Goal: Task Accomplishment & Management: Manage account settings

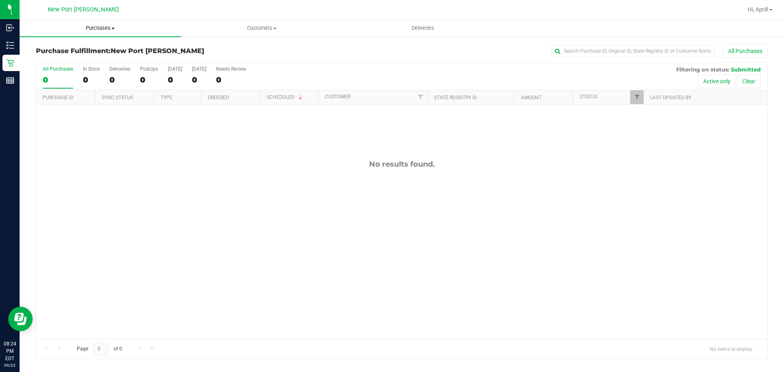
click at [89, 27] on span "Purchases" at bounding box center [100, 27] width 161 height 7
click at [74, 47] on span "Summary of purchases" at bounding box center [62, 49] width 84 height 7
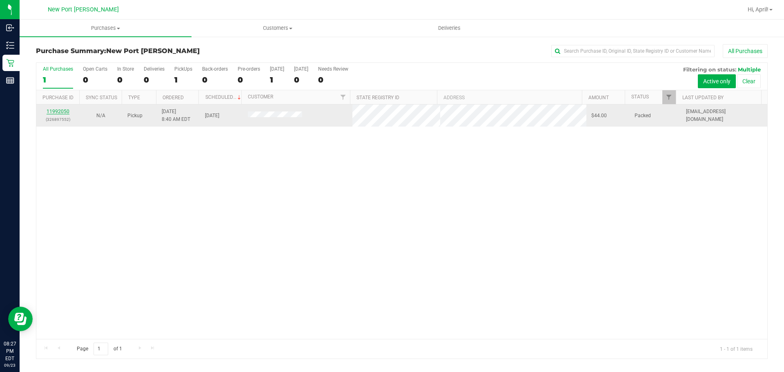
click at [63, 112] on link "11992050" at bounding box center [58, 112] width 23 height 6
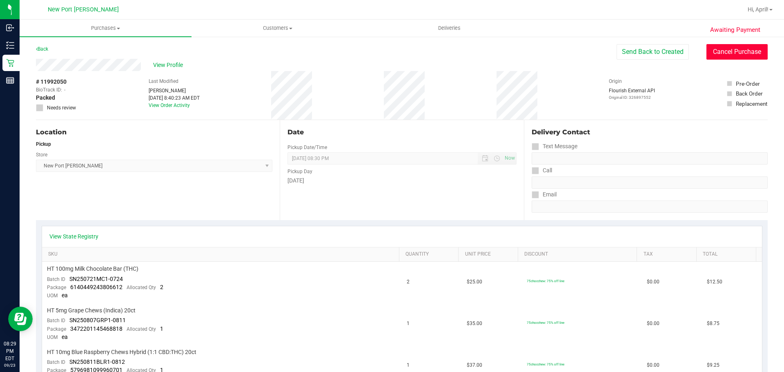
click at [723, 52] on button "Cancel Purchase" at bounding box center [736, 52] width 61 height 16
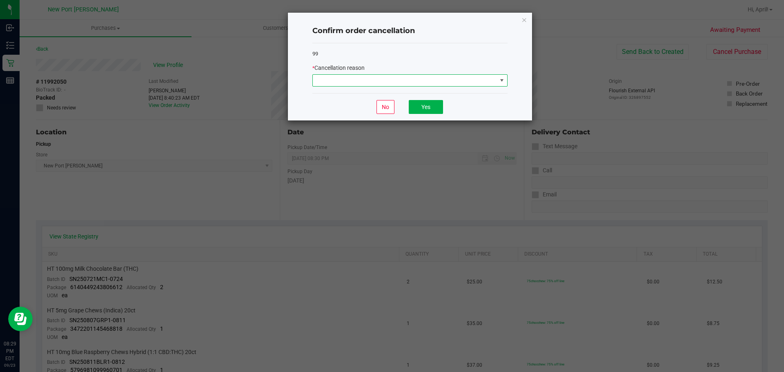
click at [492, 79] on span at bounding box center [405, 80] width 184 height 11
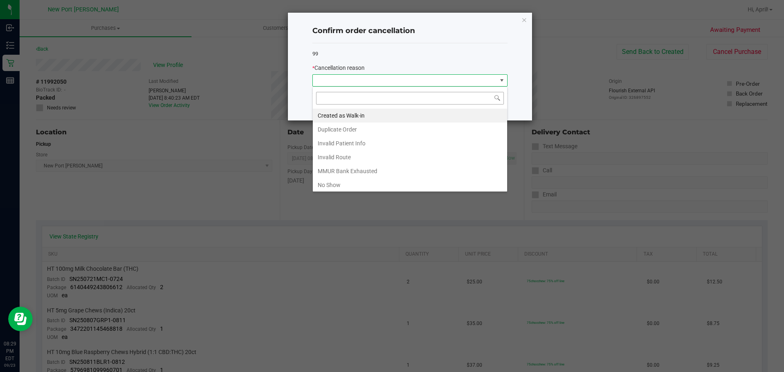
scroll to position [12, 195]
click at [351, 184] on li "No Show" at bounding box center [410, 185] width 194 height 14
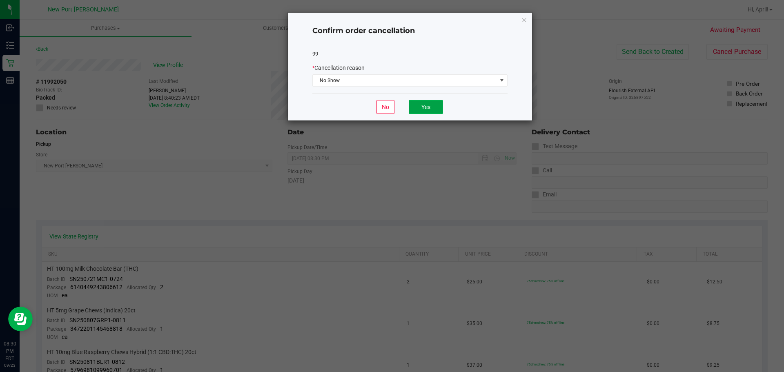
click at [419, 107] on button "Yes" at bounding box center [426, 107] width 34 height 14
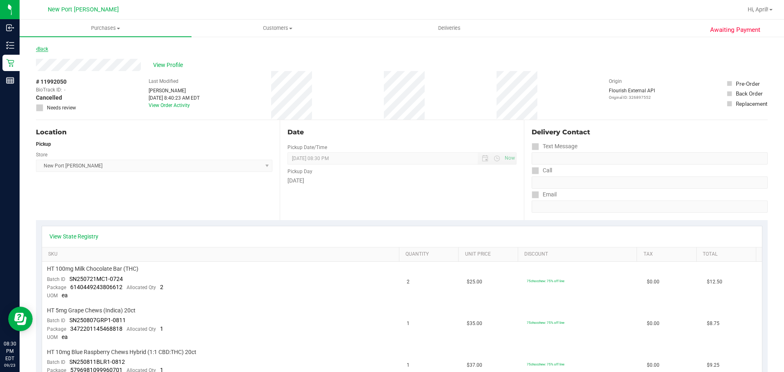
click at [43, 50] on link "Back" at bounding box center [42, 49] width 12 height 6
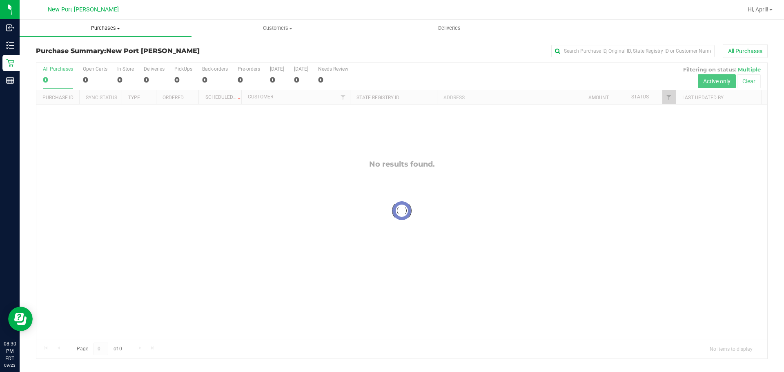
click at [113, 28] on span "Purchases" at bounding box center [106, 27] width 172 height 7
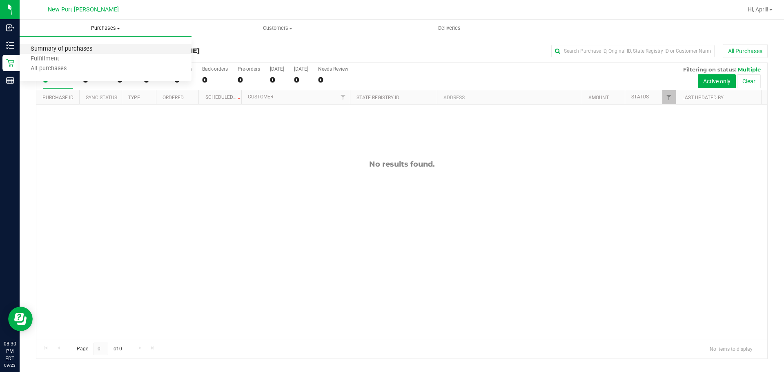
click at [91, 46] on span "Summary of purchases" at bounding box center [62, 49] width 84 height 7
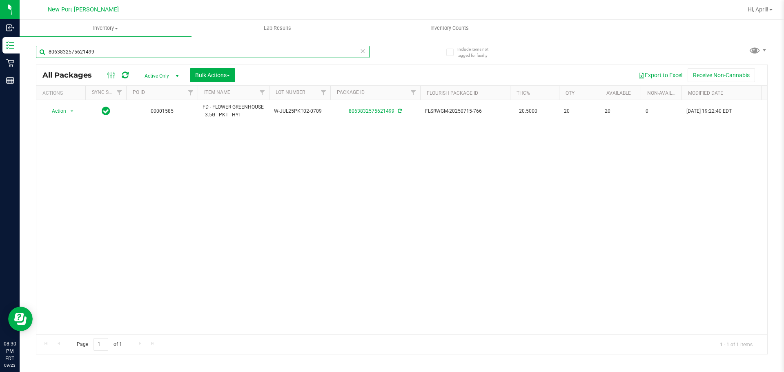
click at [110, 50] on input "8063832575621499" at bounding box center [202, 52] width 333 height 12
click at [453, 29] on span "Inventory Counts" at bounding box center [449, 27] width 60 height 7
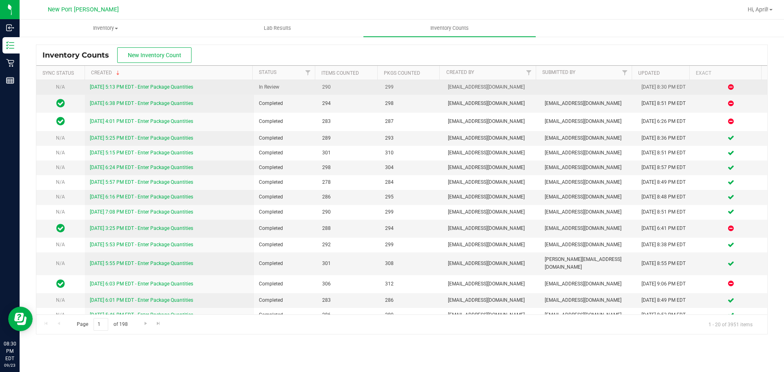
click at [173, 86] on link "[DATE] 5:13 PM EDT - Enter Package Quantities" at bounding box center [141, 87] width 103 height 6
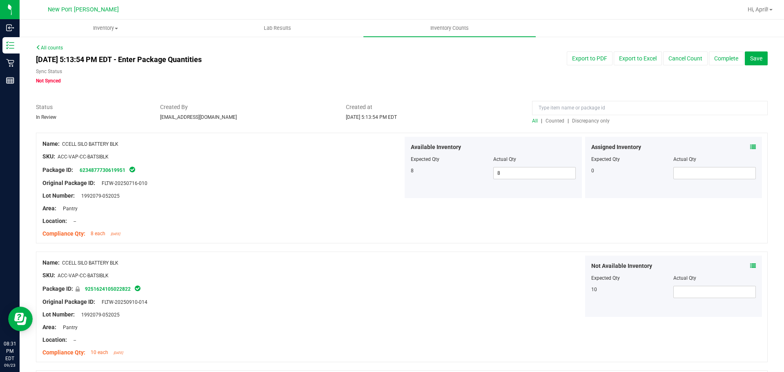
click at [582, 120] on span "Discrepancy only" at bounding box center [591, 121] width 38 height 6
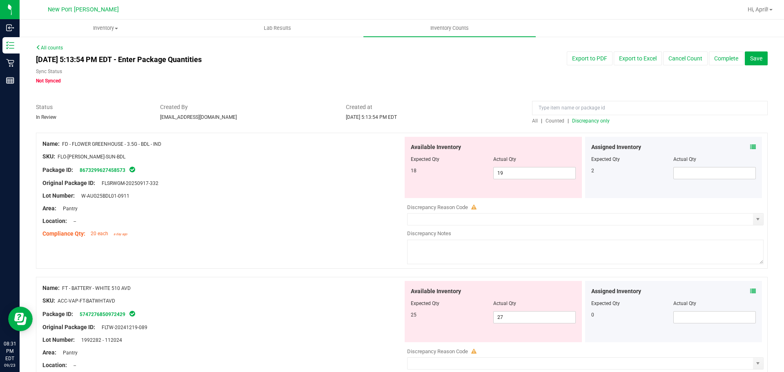
click at [750, 144] on icon at bounding box center [753, 147] width 6 height 6
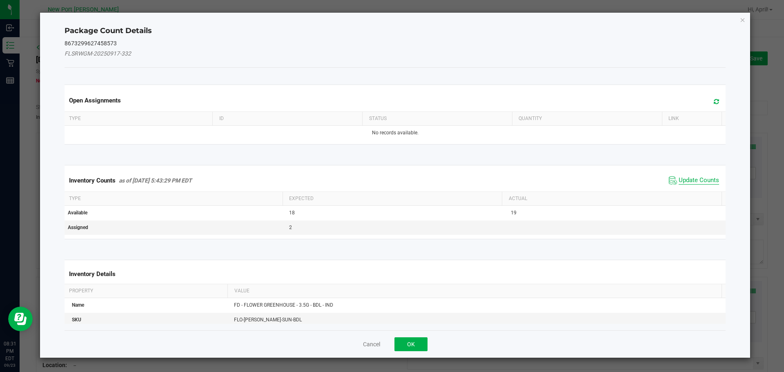
click at [697, 178] on span "Update Counts" at bounding box center [698, 180] width 40 height 8
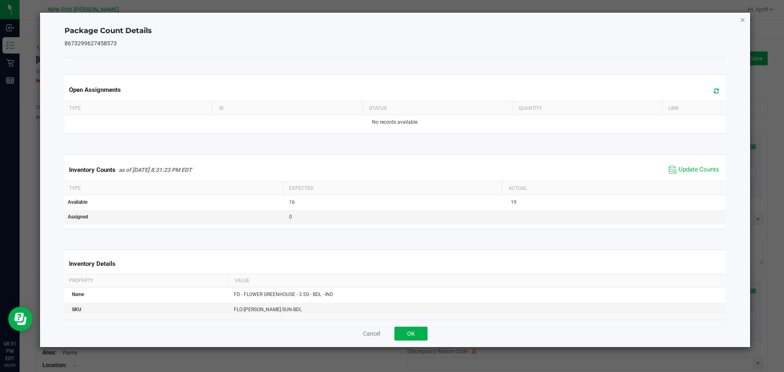
click at [741, 20] on icon "Close" at bounding box center [743, 20] width 6 height 10
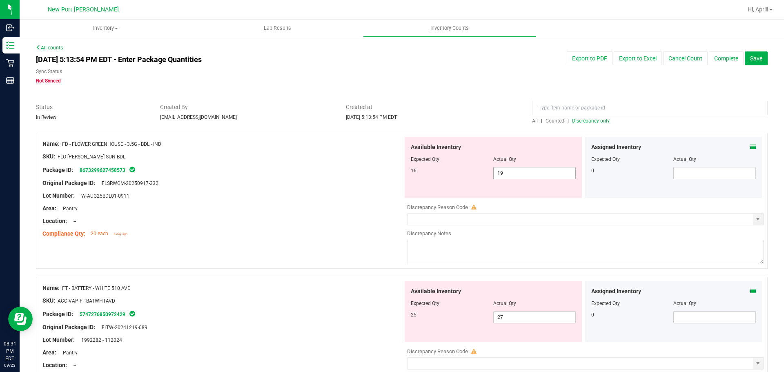
click at [508, 175] on span "19 19" at bounding box center [534, 173] width 82 height 12
type input "16"
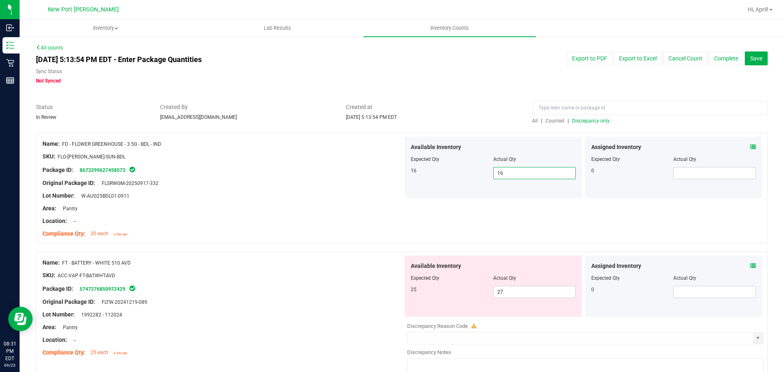
click at [588, 122] on span "Discrepancy only" at bounding box center [591, 121] width 38 height 6
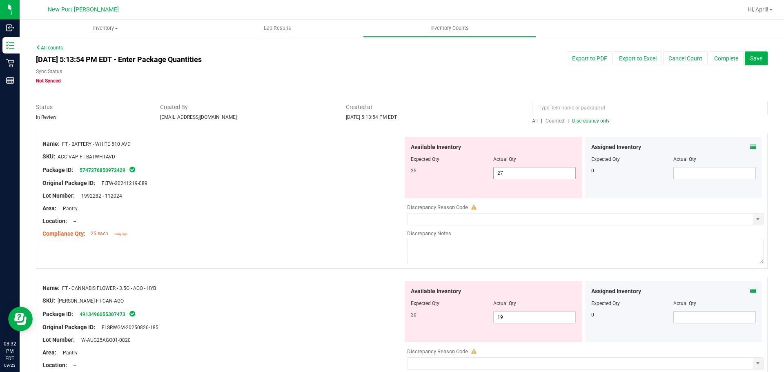
click at [520, 178] on span "27 27" at bounding box center [534, 173] width 82 height 12
type input "25"
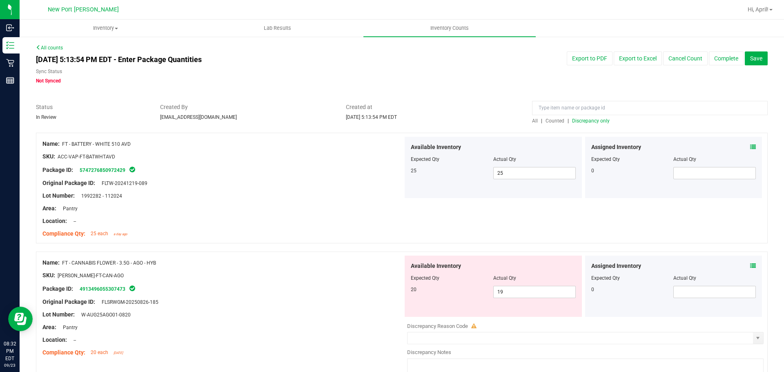
click at [750, 264] on icon at bounding box center [753, 266] width 6 height 6
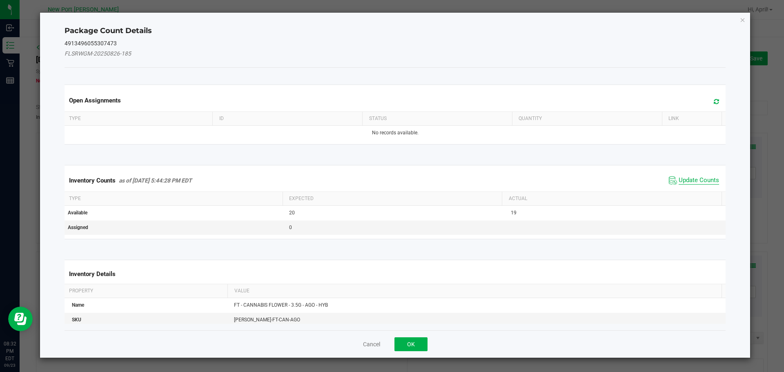
click at [689, 180] on span "Update Counts" at bounding box center [698, 180] width 40 height 8
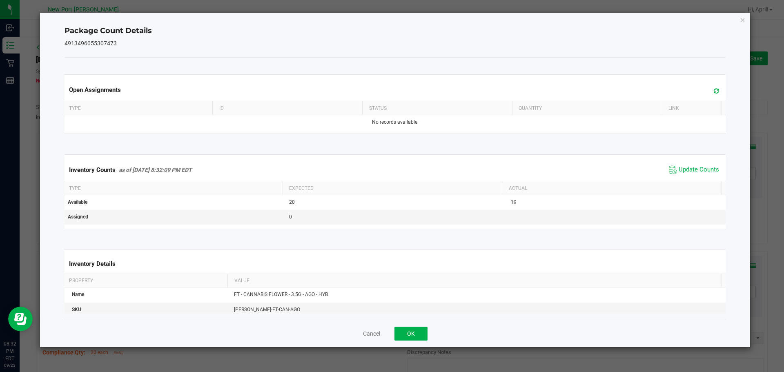
click at [691, 164] on span "Update Counts" at bounding box center [693, 170] width 54 height 12
click at [740, 20] on icon "Close" at bounding box center [743, 20] width 6 height 10
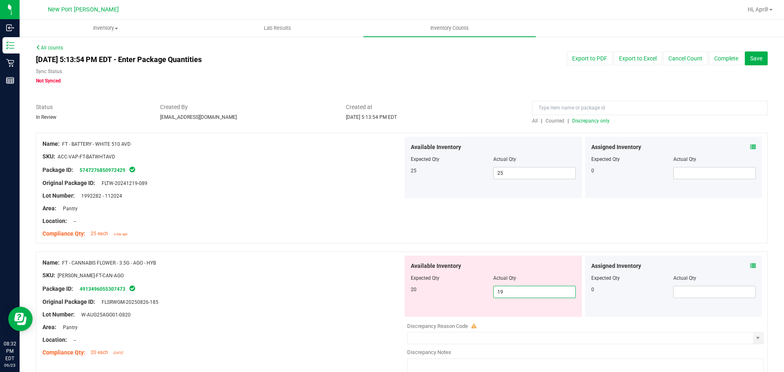
click at [503, 290] on span "19 19" at bounding box center [534, 292] width 82 height 12
type input "1"
type input "20"
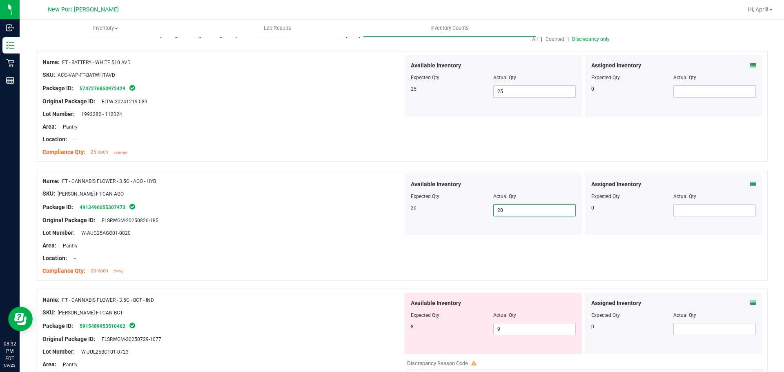
scroll to position [122, 0]
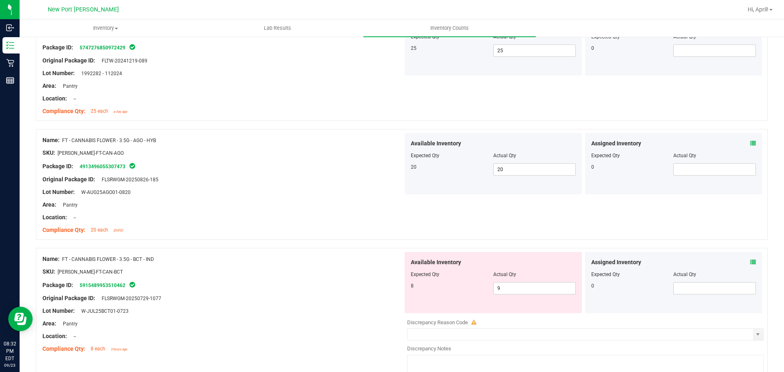
click at [750, 262] on icon at bounding box center [753, 262] width 6 height 6
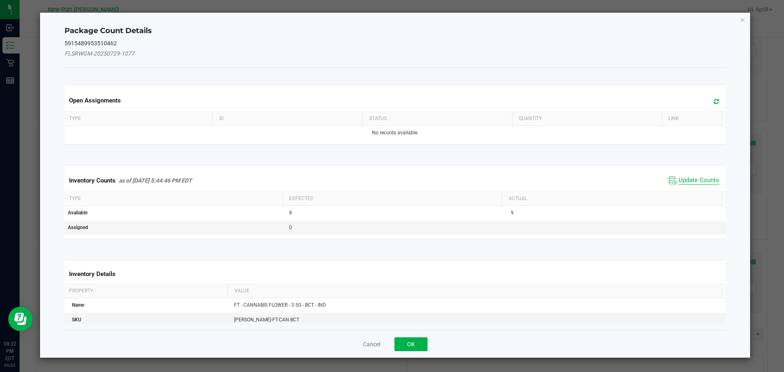
click at [688, 180] on span "Update Counts" at bounding box center [698, 180] width 40 height 8
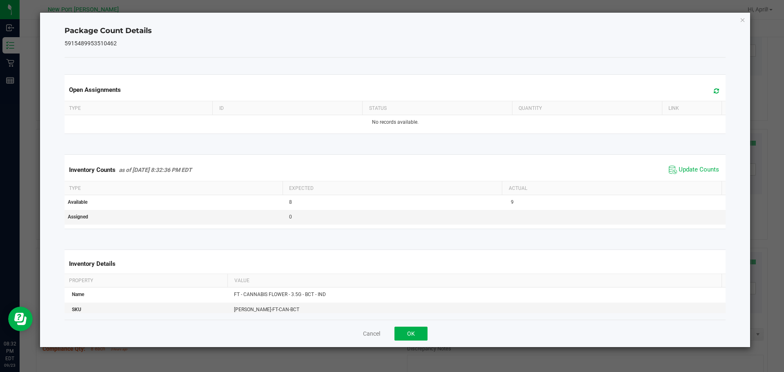
click at [694, 165] on span "Update Counts" at bounding box center [693, 170] width 54 height 12
click at [694, 169] on span "Update Counts" at bounding box center [698, 170] width 40 height 8
click at [744, 22] on icon "Close" at bounding box center [743, 20] width 6 height 10
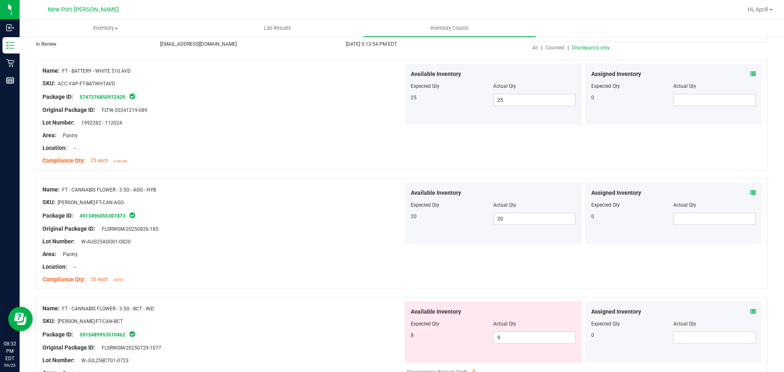
scroll to position [0, 0]
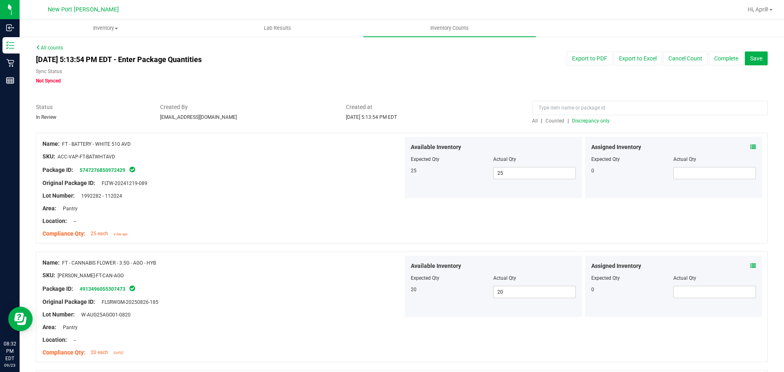
click at [595, 120] on span "Discrepancy only" at bounding box center [591, 121] width 38 height 6
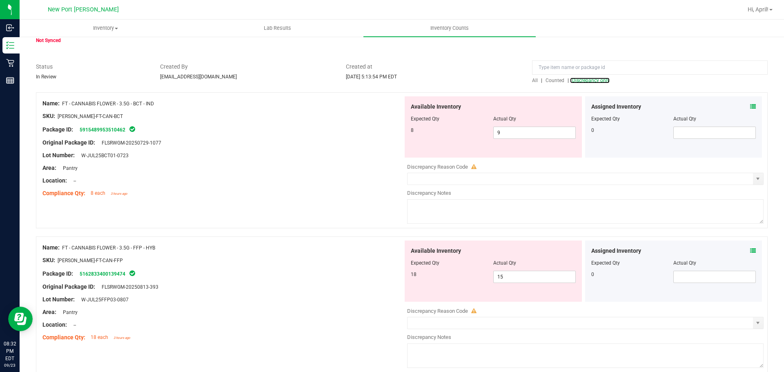
scroll to position [41, 0]
click at [512, 133] on input "9" at bounding box center [534, 132] width 82 height 11
type input "8"
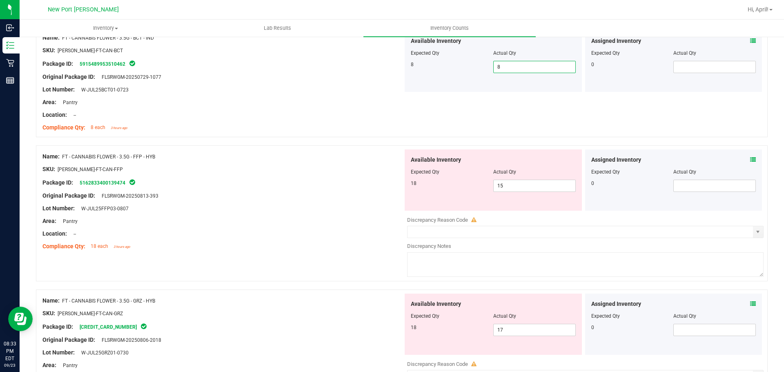
scroll to position [82, 0]
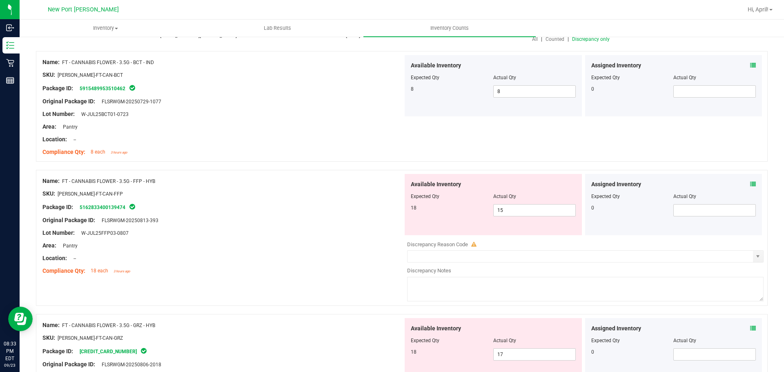
click at [750, 183] on icon at bounding box center [753, 184] width 6 height 6
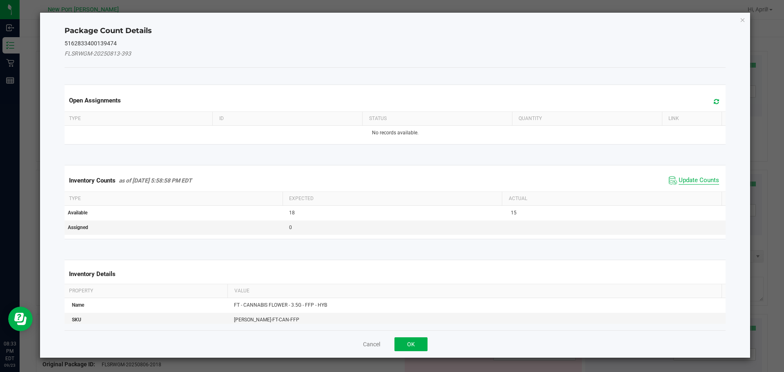
click at [689, 179] on span "Update Counts" at bounding box center [698, 180] width 40 height 8
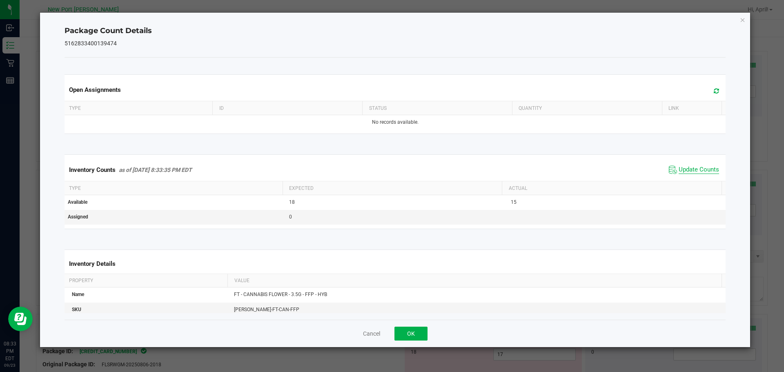
click at [691, 168] on span "Update Counts" at bounding box center [698, 170] width 40 height 8
click at [746, 19] on div "Package Count Details 5162833400139474 Open Assignments Type ID Status Quantity…" at bounding box center [395, 180] width 710 height 334
click at [742, 22] on icon "Close" at bounding box center [743, 20] width 6 height 10
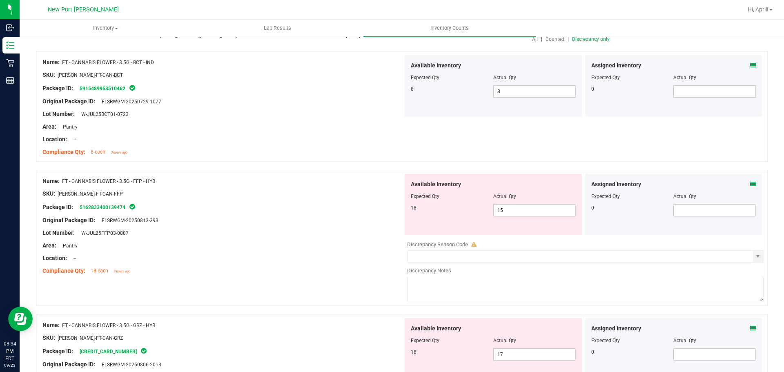
click at [750, 182] on icon at bounding box center [753, 184] width 6 height 6
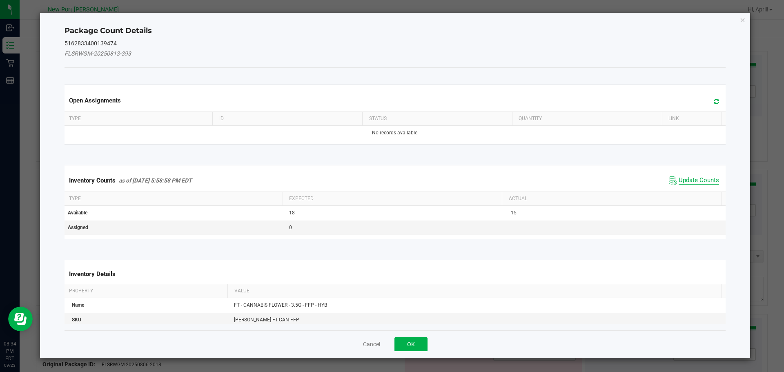
click at [692, 182] on span "Update Counts" at bounding box center [698, 180] width 40 height 8
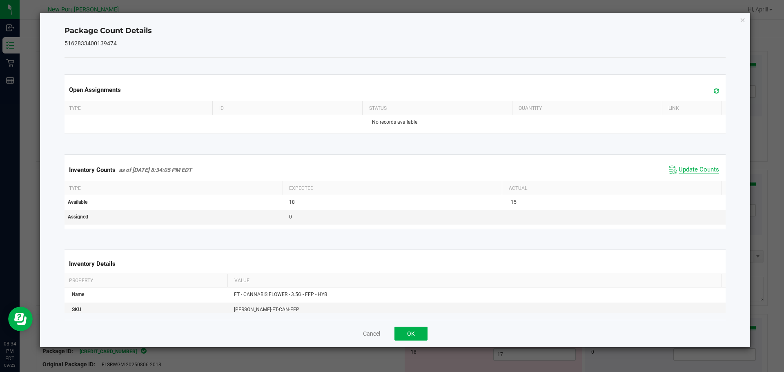
click at [692, 168] on span "Update Counts" at bounding box center [698, 170] width 40 height 8
click at [742, 18] on icon "Close" at bounding box center [743, 20] width 6 height 10
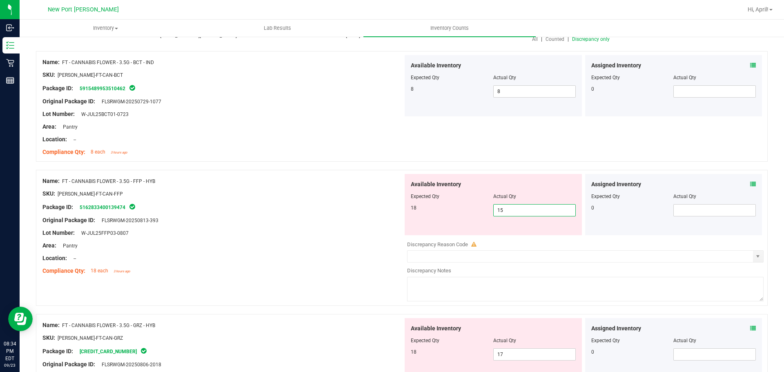
click at [506, 211] on span "15 15" at bounding box center [534, 210] width 82 height 12
type input "18"
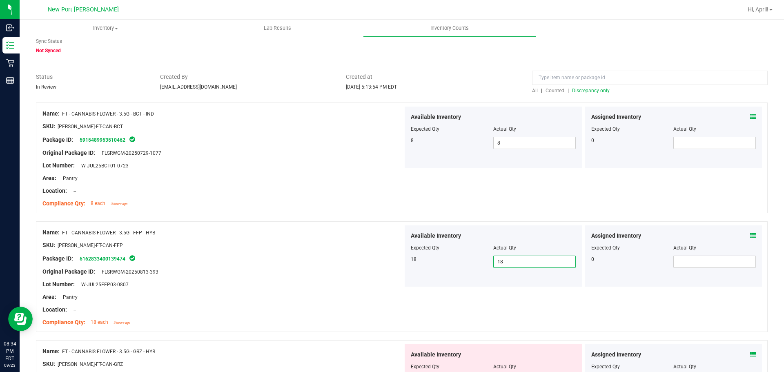
scroll to position [0, 0]
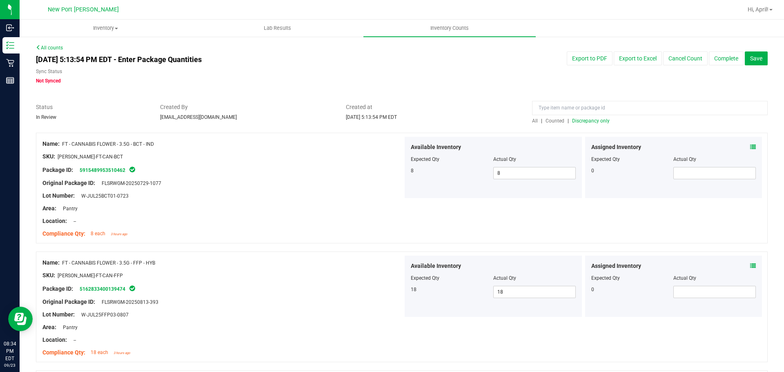
click at [584, 120] on span "Discrepancy only" at bounding box center [591, 121] width 38 height 6
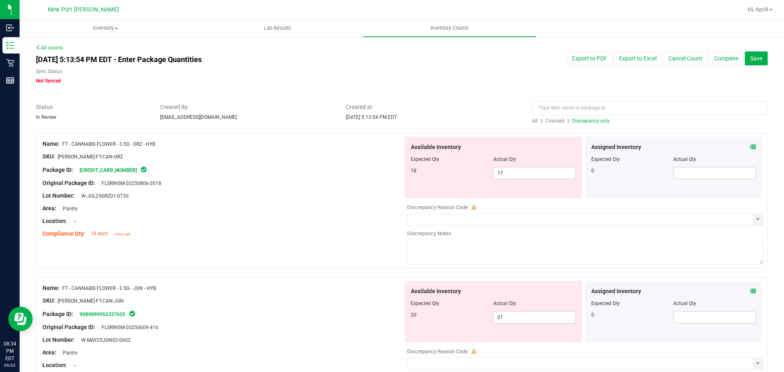
click at [750, 147] on icon at bounding box center [753, 147] width 6 height 6
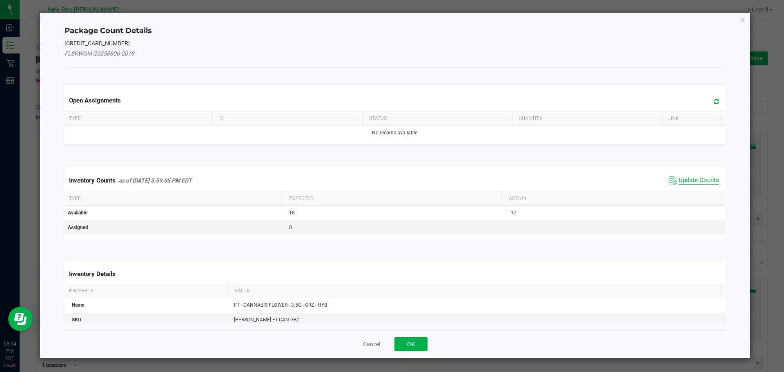
click at [687, 183] on span "Update Counts" at bounding box center [698, 180] width 40 height 8
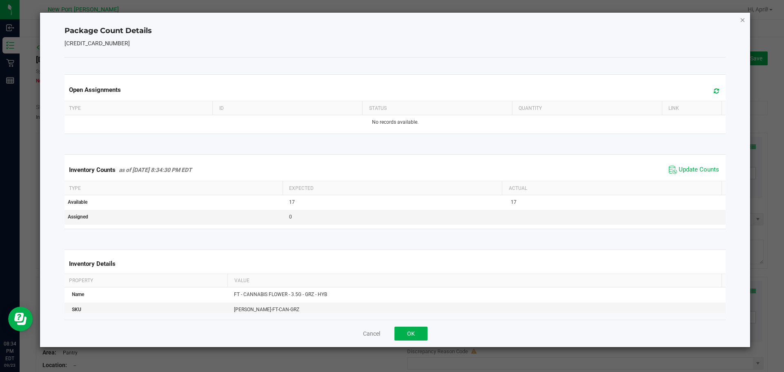
click at [742, 20] on icon "Close" at bounding box center [743, 20] width 6 height 10
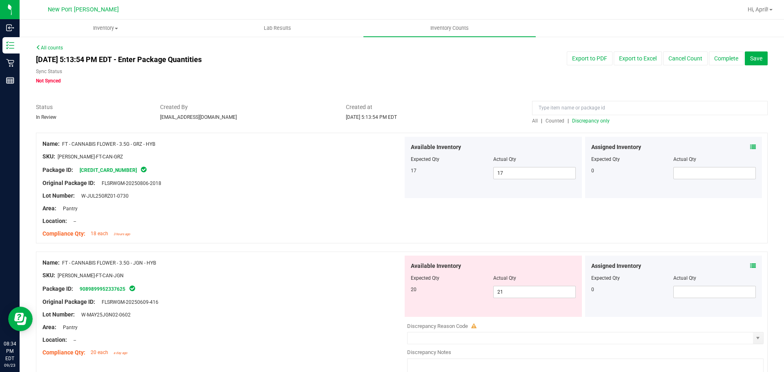
click at [750, 265] on icon at bounding box center [753, 266] width 6 height 6
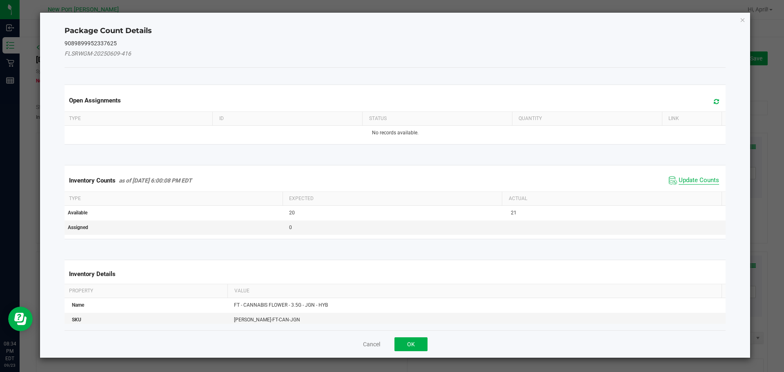
click at [695, 177] on span "Update Counts" at bounding box center [698, 180] width 40 height 8
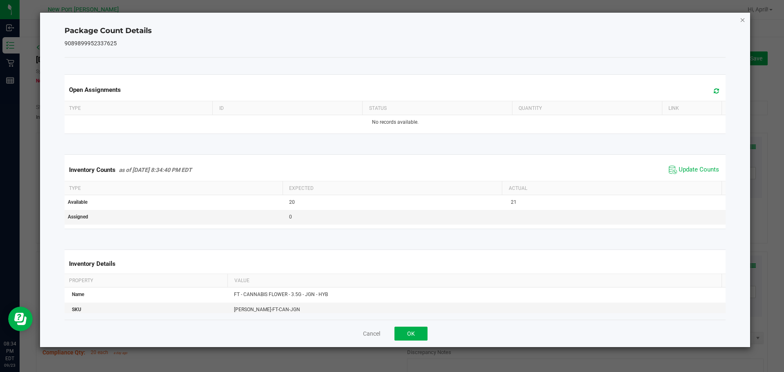
click at [742, 20] on icon "Close" at bounding box center [743, 20] width 6 height 10
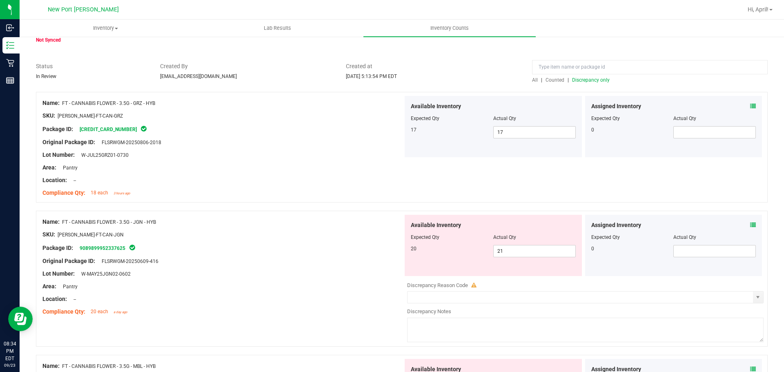
scroll to position [82, 0]
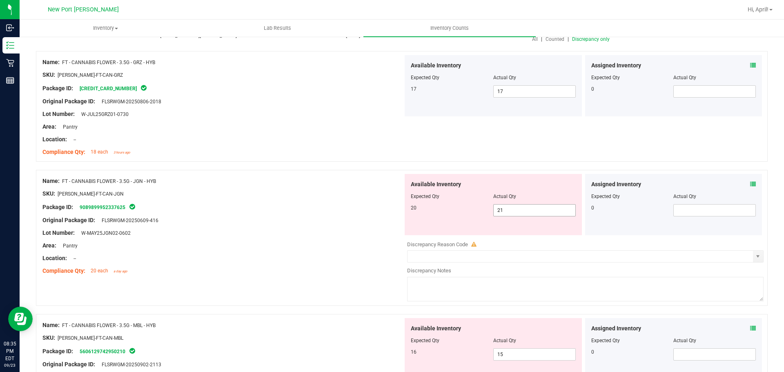
click at [516, 213] on input "21" at bounding box center [534, 209] width 82 height 11
type input "20"
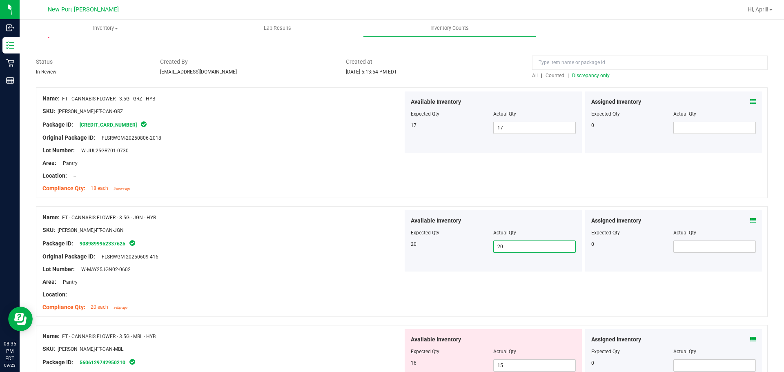
scroll to position [0, 0]
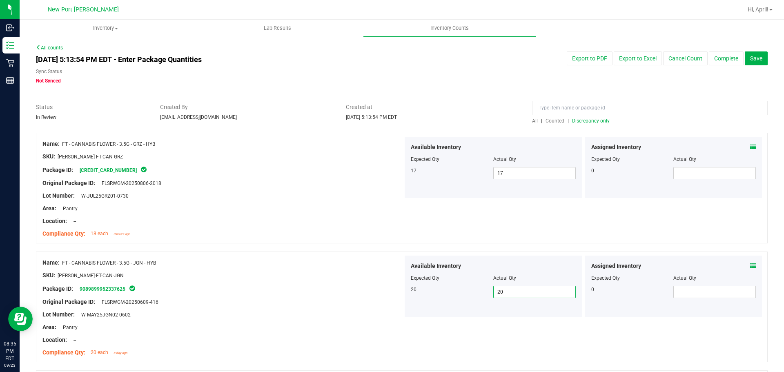
click at [585, 119] on span "Discrepancy only" at bounding box center [591, 121] width 38 height 6
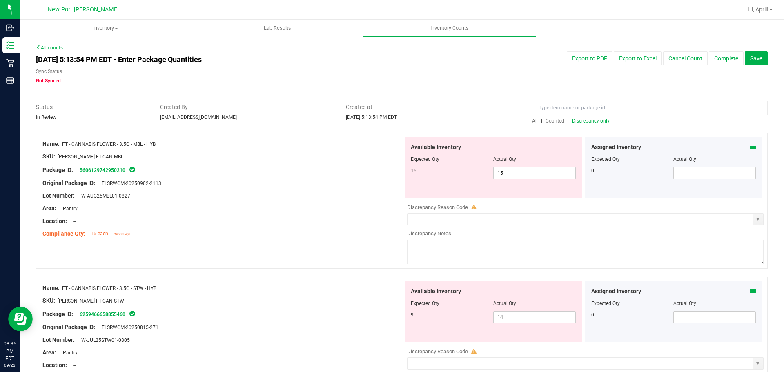
click at [750, 148] on icon at bounding box center [753, 147] width 6 height 6
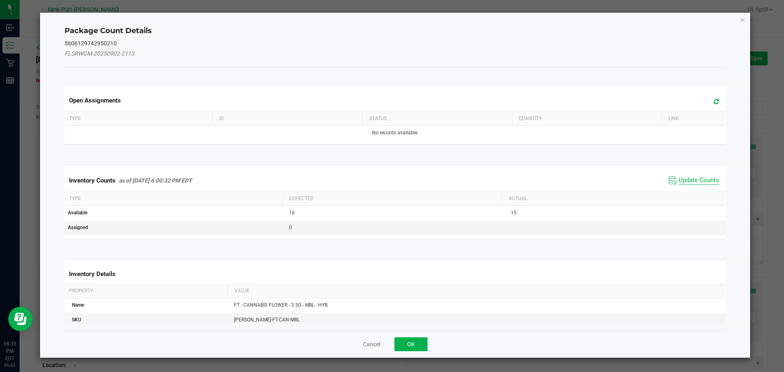
click at [690, 179] on span "Update Counts" at bounding box center [698, 180] width 40 height 8
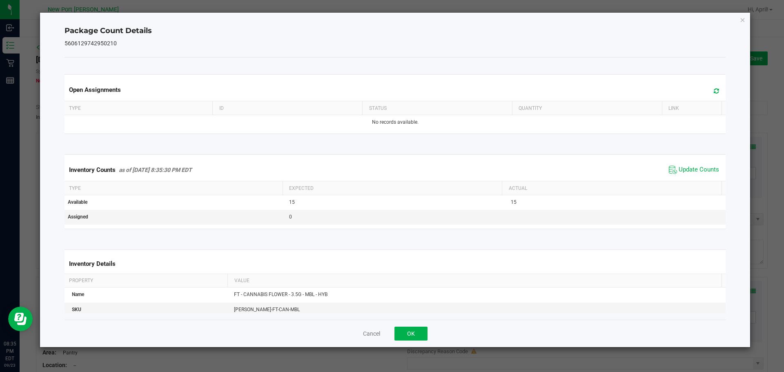
click at [742, 21] on icon "Close" at bounding box center [743, 20] width 6 height 10
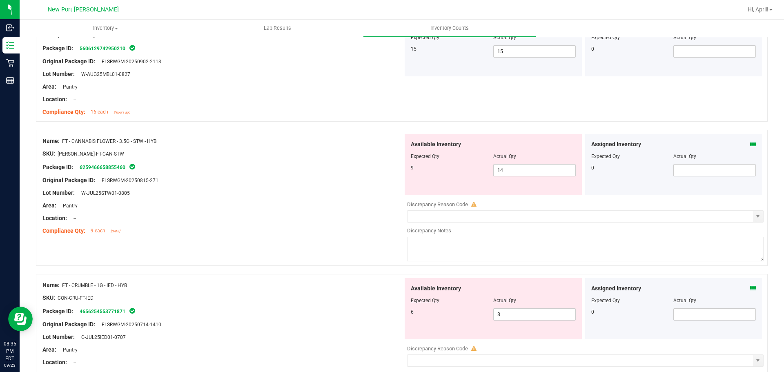
scroll to position [122, 0]
click at [750, 142] on icon at bounding box center [753, 143] width 6 height 6
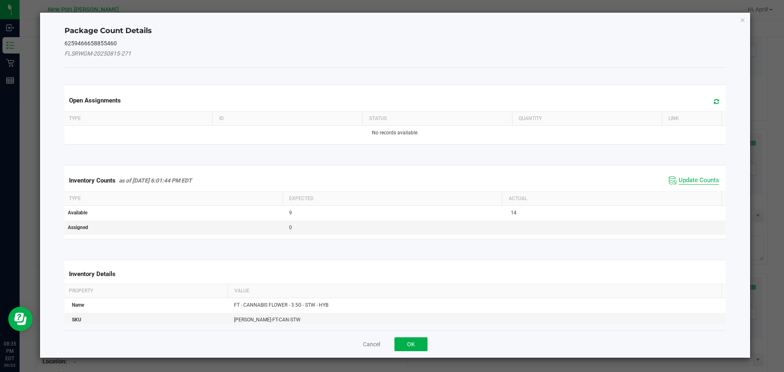
click at [693, 178] on span "Update Counts" at bounding box center [698, 180] width 40 height 8
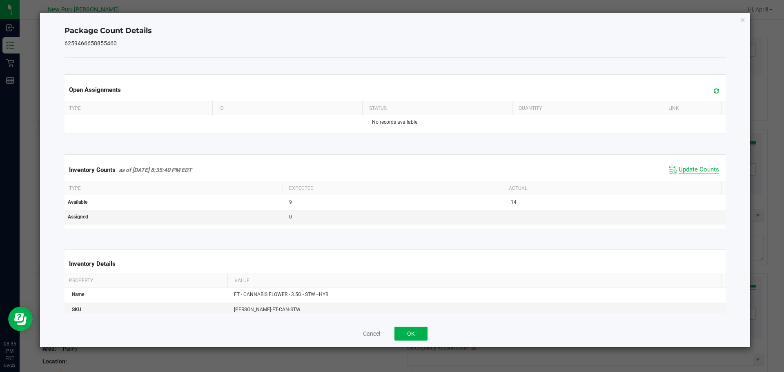
click at [695, 170] on span "Update Counts" at bounding box center [698, 170] width 40 height 8
click at [742, 20] on icon "Close" at bounding box center [743, 20] width 6 height 10
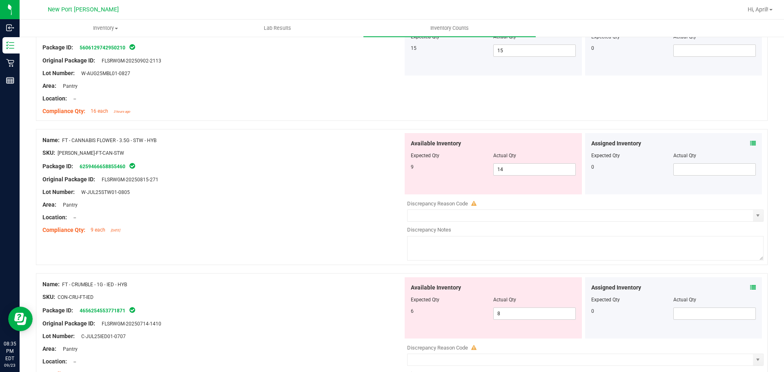
scroll to position [163, 0]
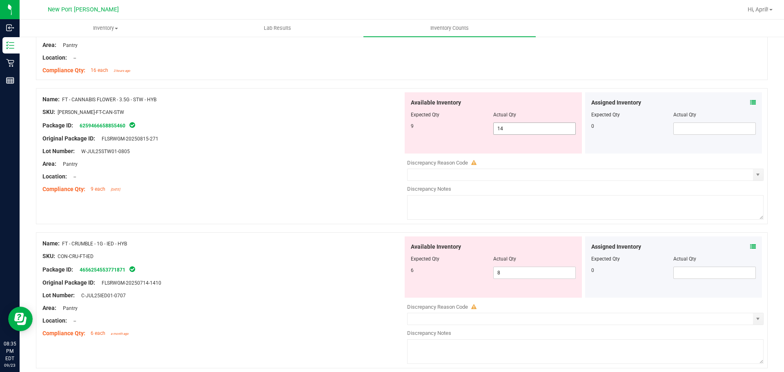
click at [515, 124] on span "14 14" at bounding box center [534, 128] width 82 height 12
click at [515, 124] on input "14" at bounding box center [534, 128] width 82 height 11
type input "9"
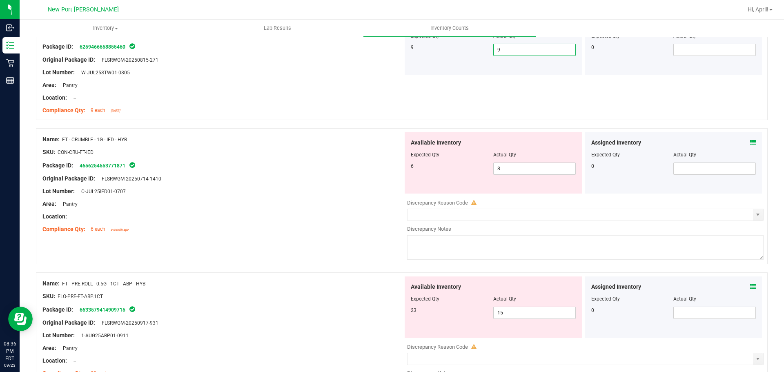
scroll to position [245, 0]
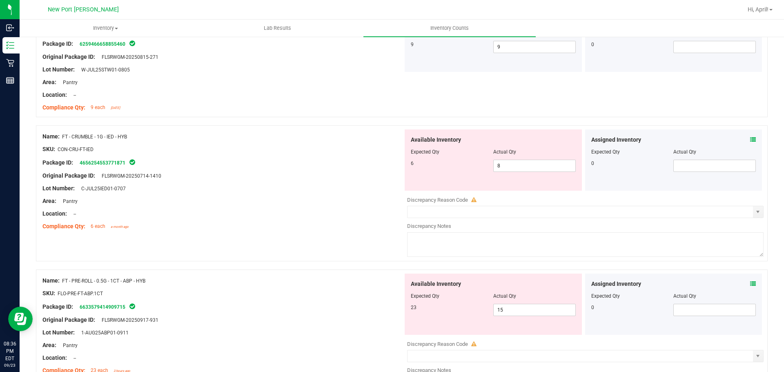
click at [750, 137] on icon at bounding box center [753, 140] width 6 height 6
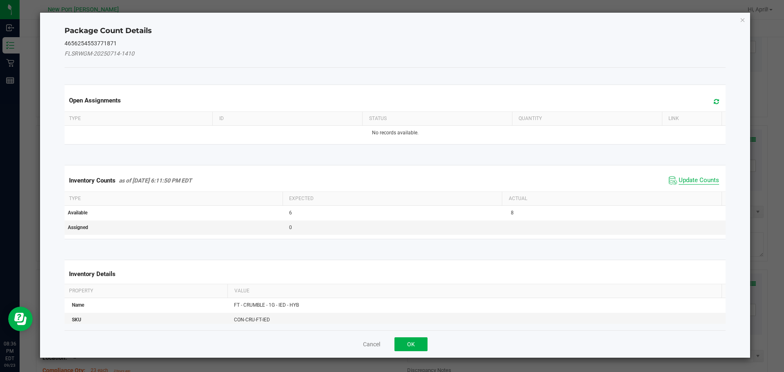
click at [687, 180] on span "Update Counts" at bounding box center [698, 180] width 40 height 8
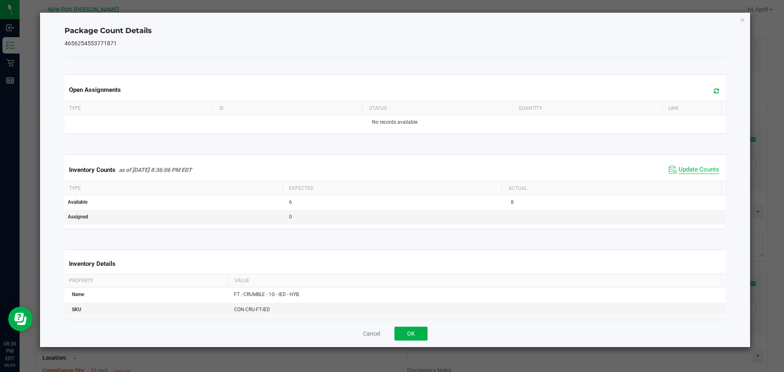
click at [688, 167] on span "Update Counts" at bounding box center [698, 170] width 40 height 8
click at [742, 20] on icon "Close" at bounding box center [743, 20] width 6 height 10
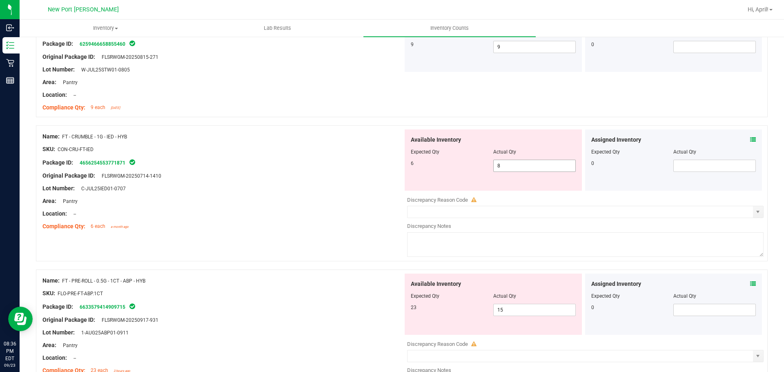
click at [539, 169] on span "8 8" at bounding box center [534, 166] width 82 height 12
click at [539, 169] on input "8" at bounding box center [534, 165] width 82 height 11
type input "6"
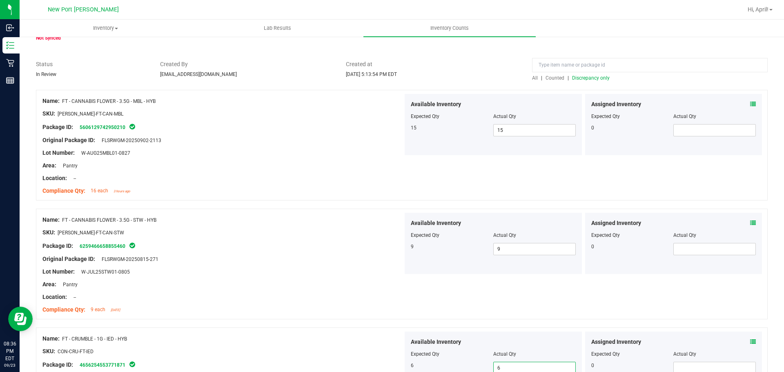
scroll to position [41, 0]
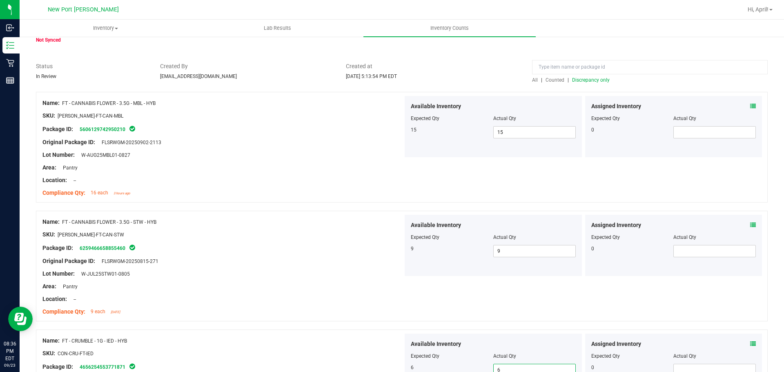
click at [582, 80] on span "Discrepancy only" at bounding box center [591, 80] width 38 height 6
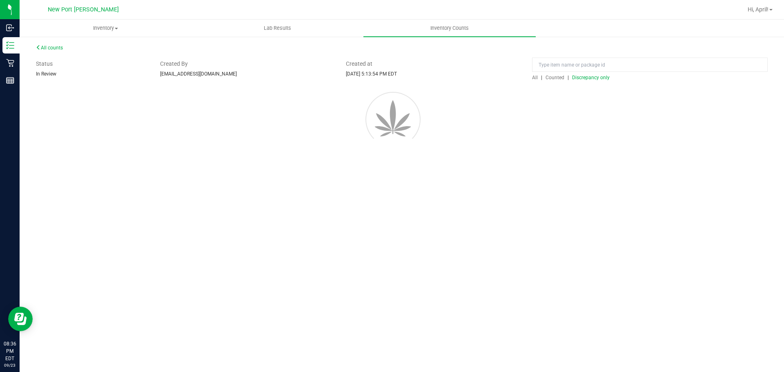
scroll to position [0, 0]
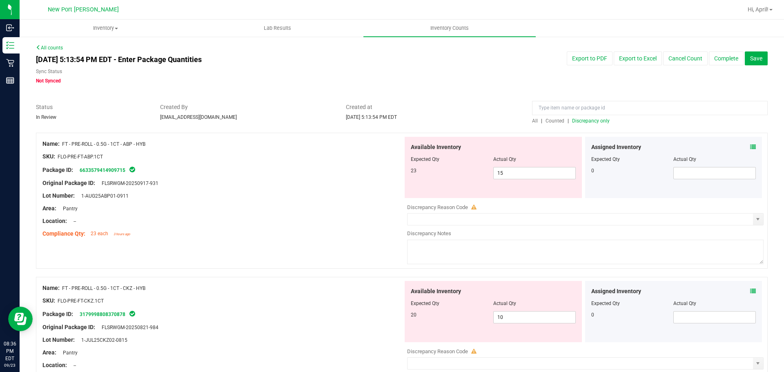
click at [750, 147] on icon at bounding box center [753, 147] width 6 height 6
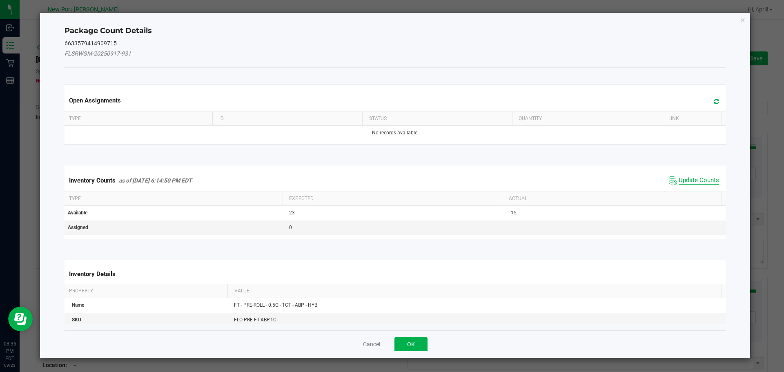
click at [700, 180] on span "Update Counts" at bounding box center [698, 180] width 40 height 8
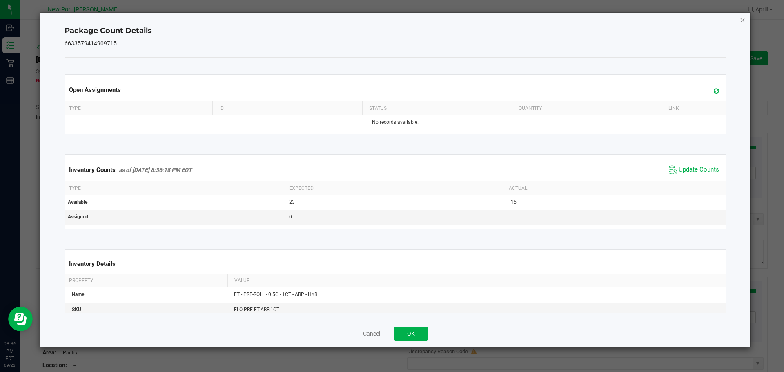
click at [745, 20] on icon "Close" at bounding box center [743, 20] width 6 height 10
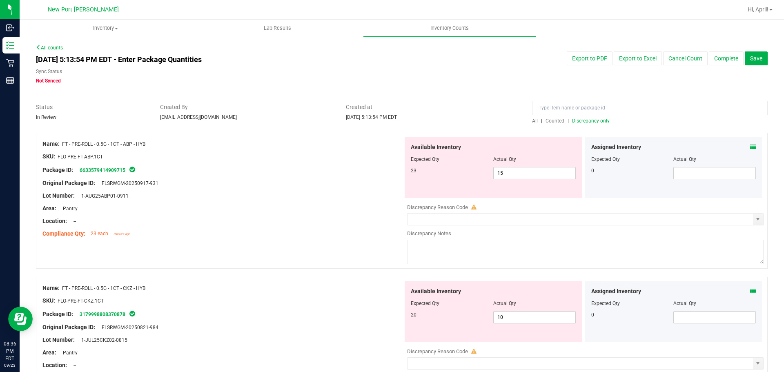
click at [750, 146] on icon at bounding box center [753, 147] width 6 height 6
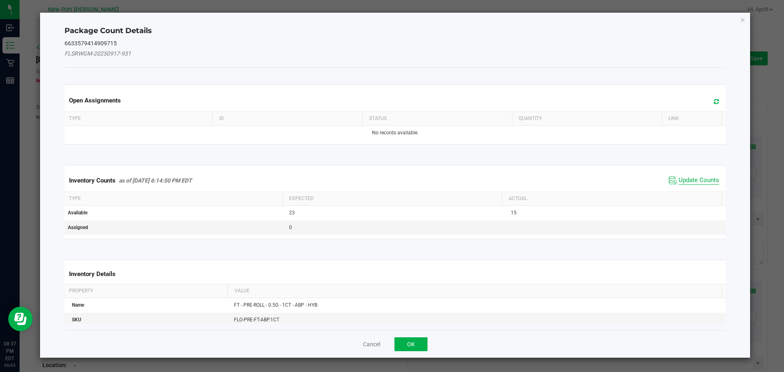
click at [697, 178] on span "Update Counts" at bounding box center [698, 180] width 40 height 8
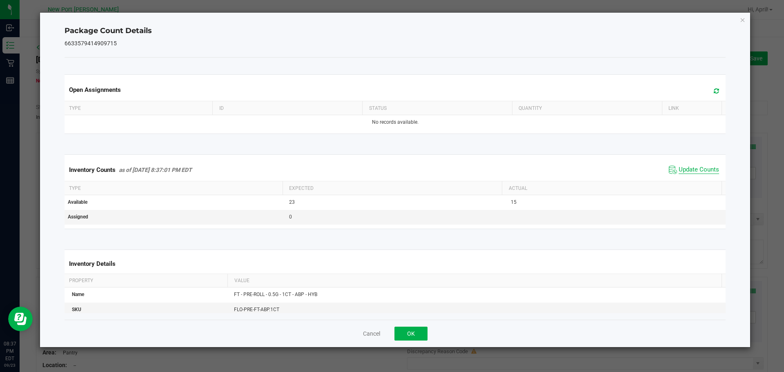
click at [695, 167] on span "Update Counts" at bounding box center [698, 170] width 40 height 8
click at [742, 20] on icon "Close" at bounding box center [743, 20] width 6 height 10
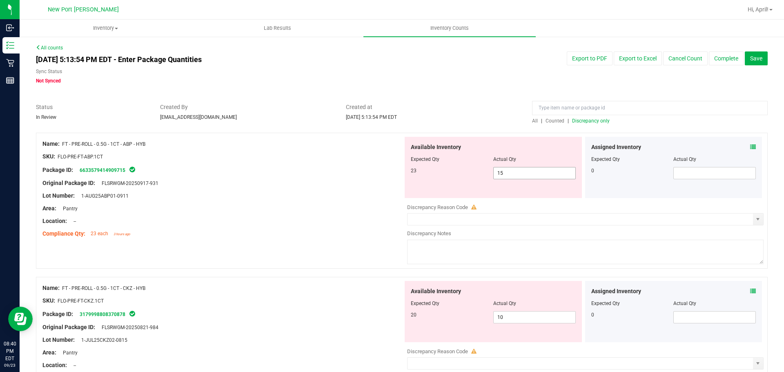
click at [506, 175] on span "15 15" at bounding box center [534, 173] width 82 height 12
type input "1"
type input "24"
click at [750, 145] on icon at bounding box center [753, 147] width 6 height 6
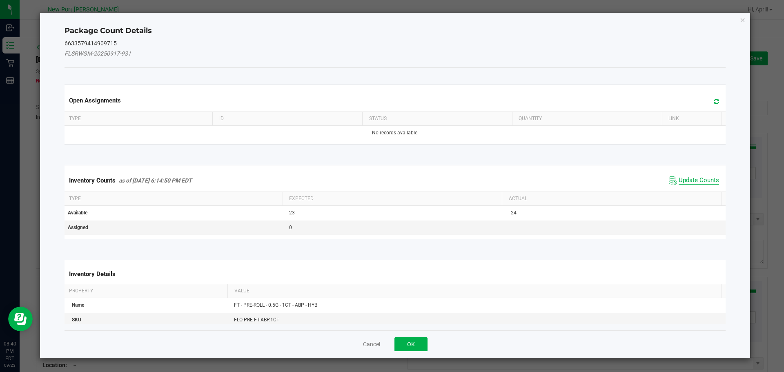
click at [702, 182] on span "Update Counts" at bounding box center [698, 180] width 40 height 8
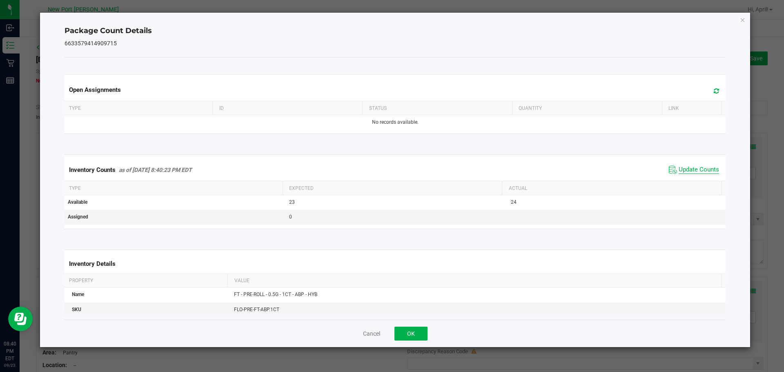
click at [695, 170] on span "Update Counts" at bounding box center [698, 170] width 40 height 8
click at [742, 20] on icon "Close" at bounding box center [743, 20] width 6 height 10
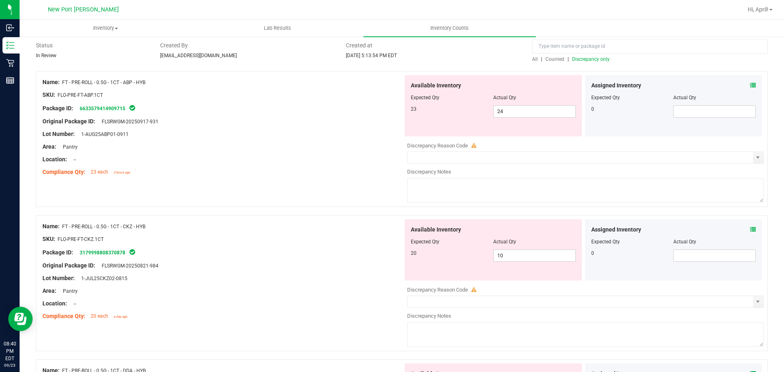
scroll to position [82, 0]
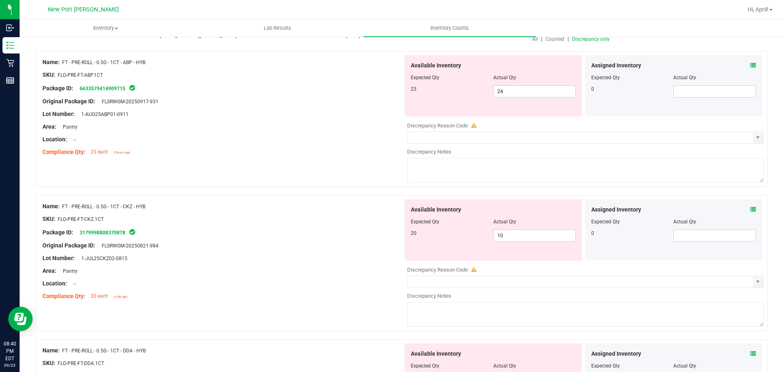
click at [750, 207] on icon at bounding box center [753, 210] width 6 height 6
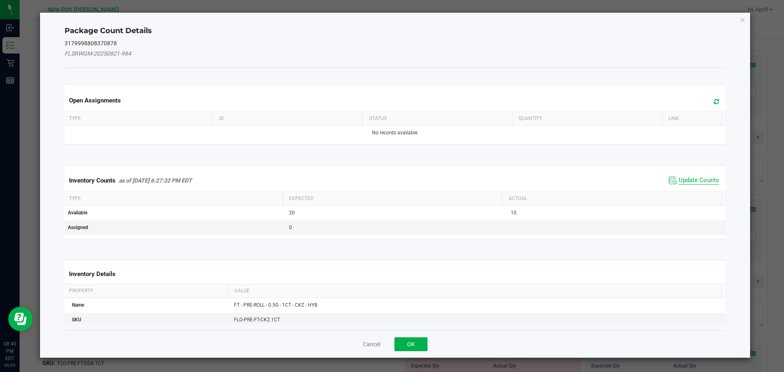
click at [696, 182] on span "Update Counts" at bounding box center [698, 180] width 40 height 8
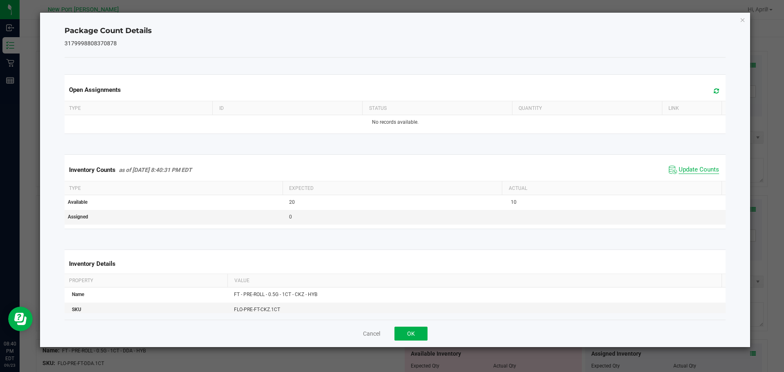
click at [693, 167] on span "Update Counts" at bounding box center [698, 170] width 40 height 8
click at [742, 20] on icon "Close" at bounding box center [743, 20] width 6 height 10
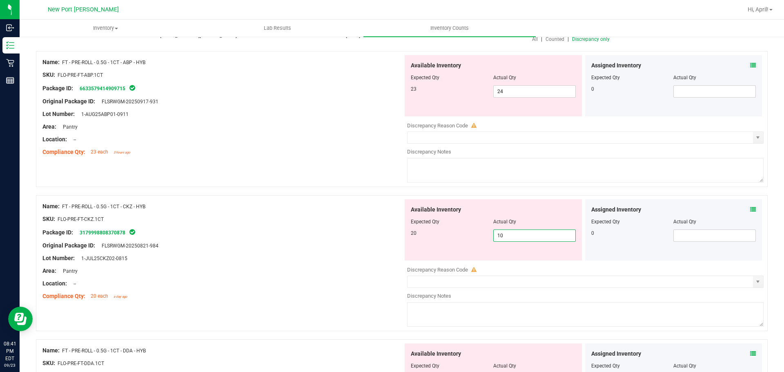
click at [498, 233] on span "10 10" at bounding box center [534, 235] width 82 height 12
type input "20"
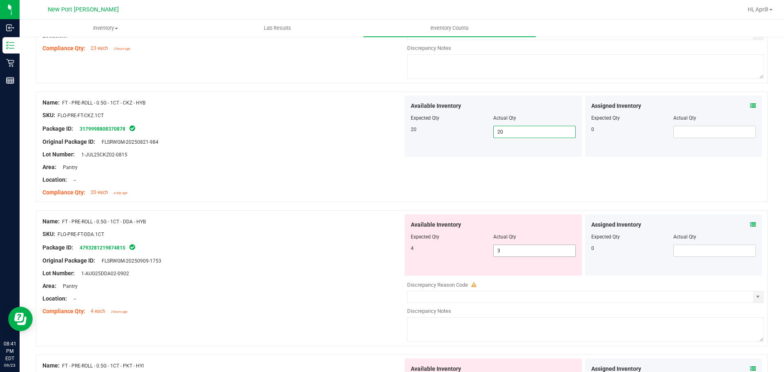
scroll to position [204, 0]
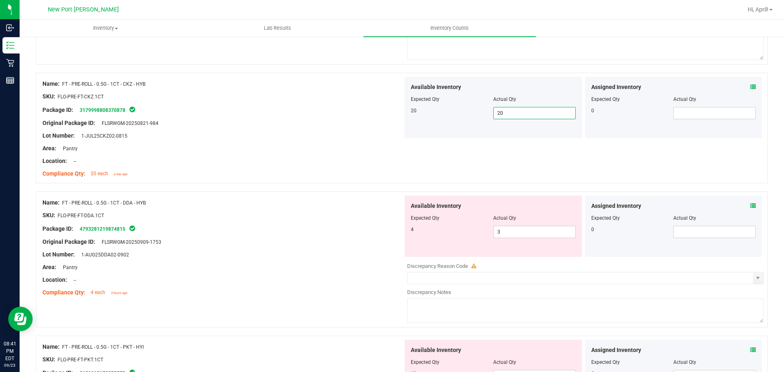
click at [750, 206] on icon at bounding box center [753, 206] width 6 height 6
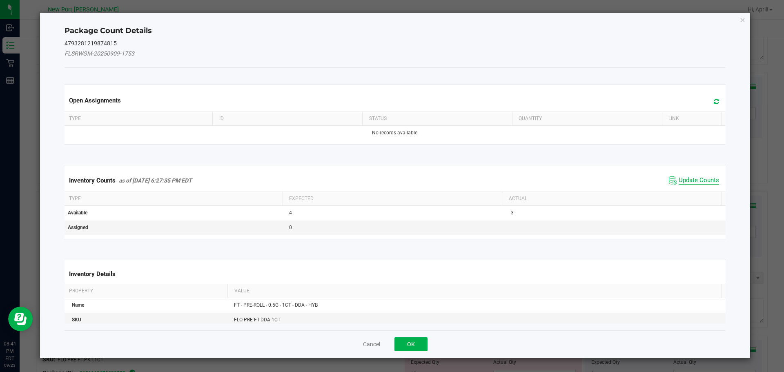
click at [692, 181] on span "Update Counts" at bounding box center [698, 180] width 40 height 8
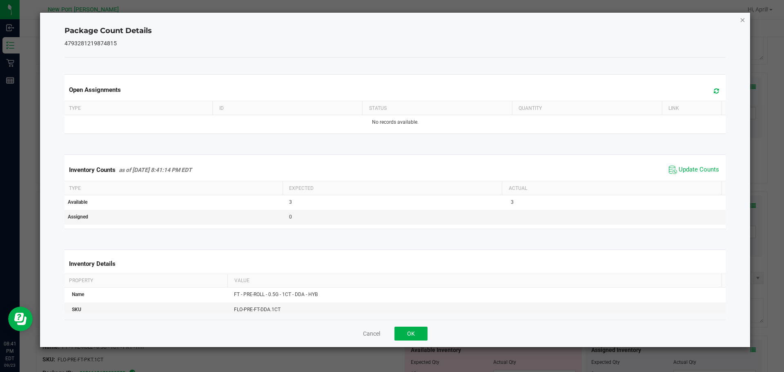
click at [742, 20] on icon "Close" at bounding box center [743, 20] width 6 height 10
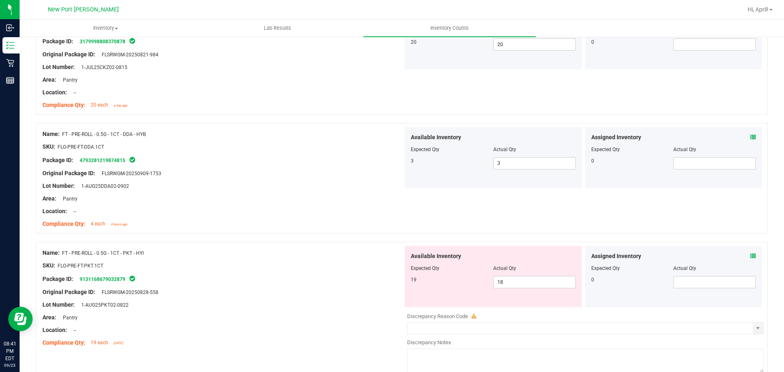
scroll to position [286, 0]
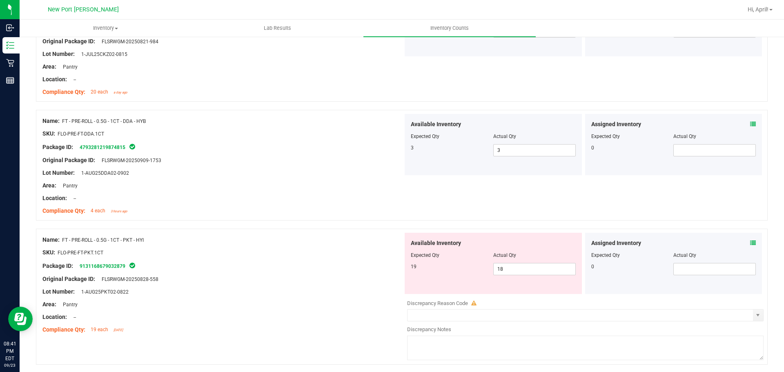
click at [750, 244] on icon at bounding box center [753, 243] width 6 height 6
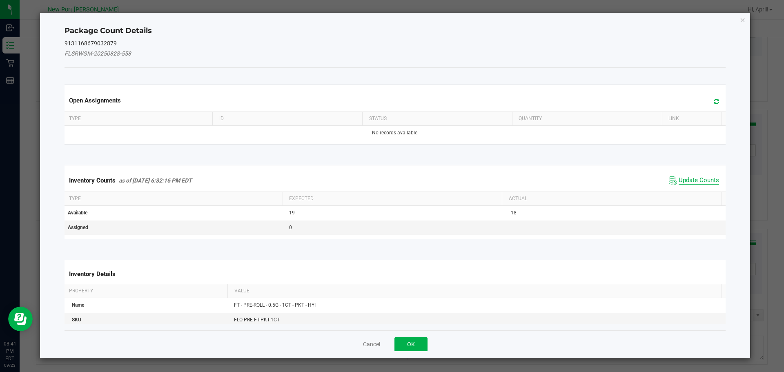
click at [695, 180] on span "Update Counts" at bounding box center [698, 180] width 40 height 8
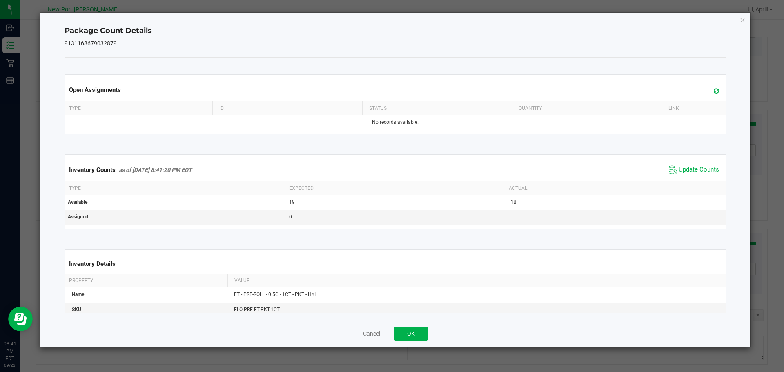
click at [691, 169] on span "Update Counts" at bounding box center [698, 170] width 40 height 8
click at [744, 18] on icon "Close" at bounding box center [743, 20] width 6 height 10
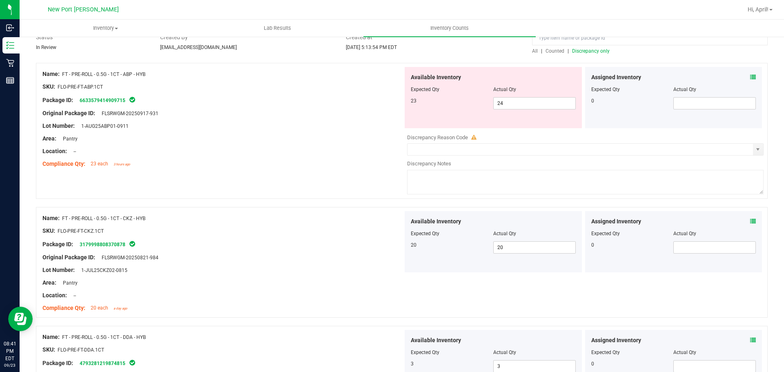
scroll to position [0, 0]
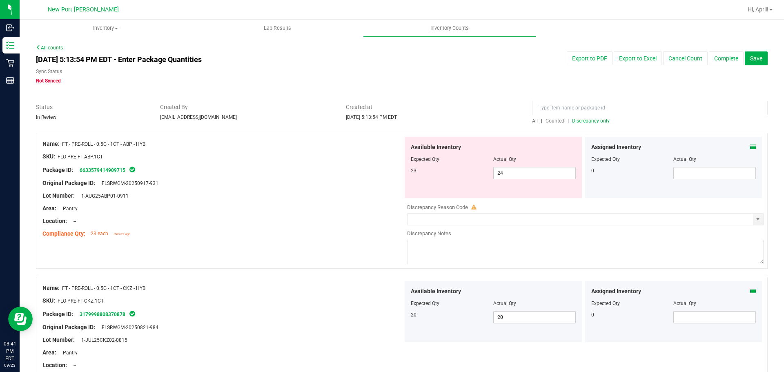
click at [597, 119] on span "Discrepancy only" at bounding box center [591, 121] width 38 height 6
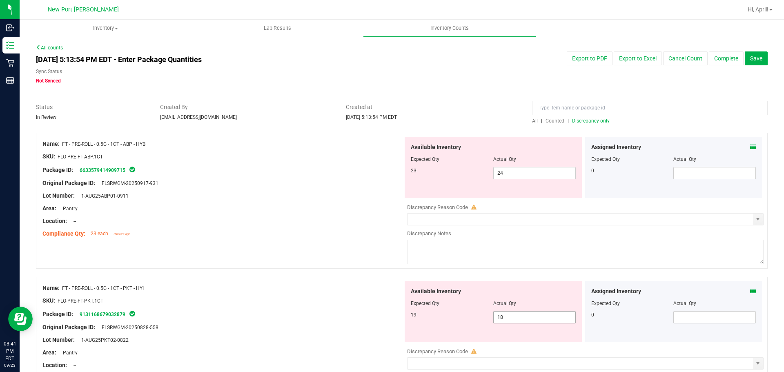
click at [517, 320] on input "18" at bounding box center [534, 316] width 82 height 11
type input "19"
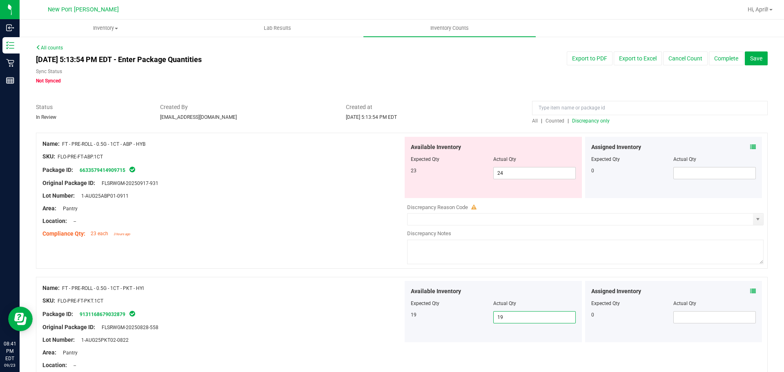
click at [584, 120] on span "Discrepancy only" at bounding box center [591, 121] width 38 height 6
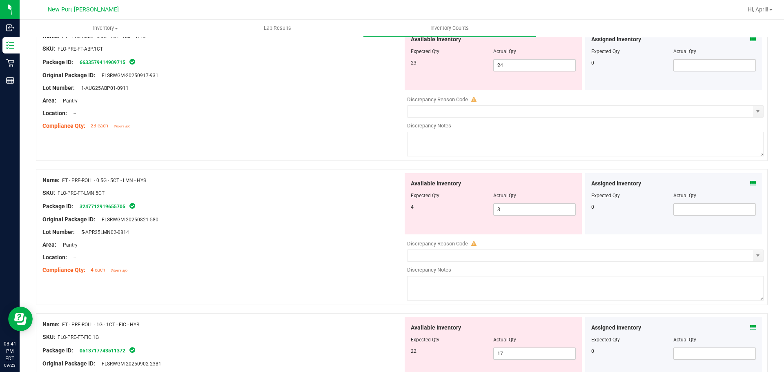
scroll to position [122, 0]
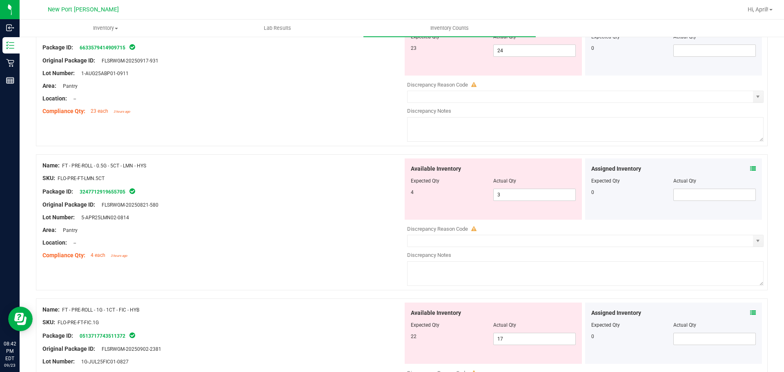
click at [750, 164] on span at bounding box center [753, 168] width 6 height 9
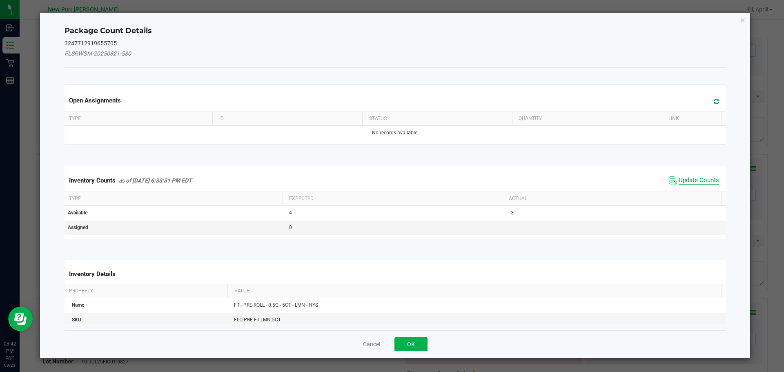
click at [704, 178] on span "Update Counts" at bounding box center [698, 180] width 40 height 8
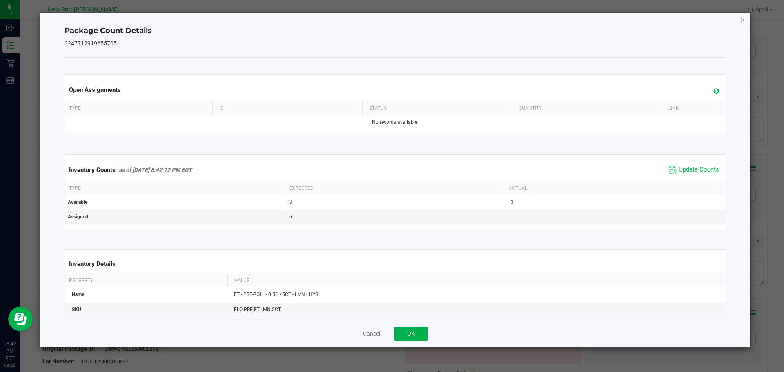
click at [742, 19] on icon "Close" at bounding box center [743, 20] width 6 height 10
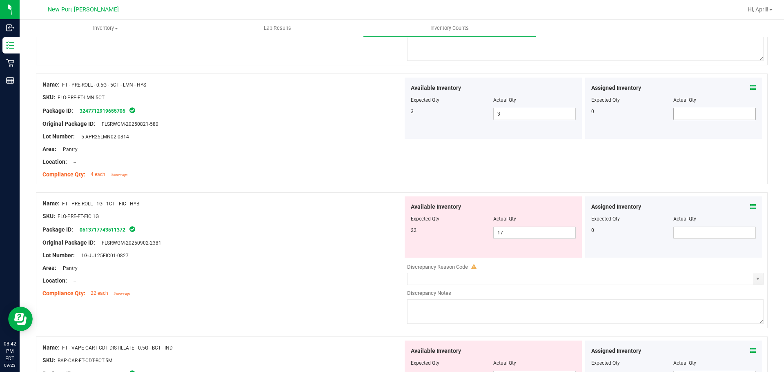
scroll to position [204, 0]
click at [750, 207] on icon at bounding box center [753, 206] width 6 height 6
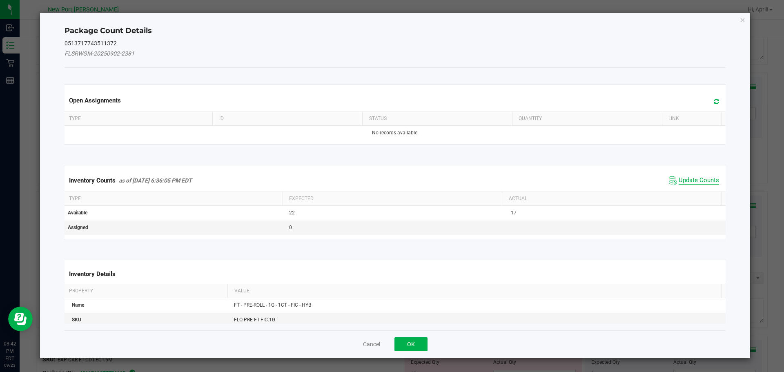
click at [702, 181] on span "Update Counts" at bounding box center [698, 180] width 40 height 8
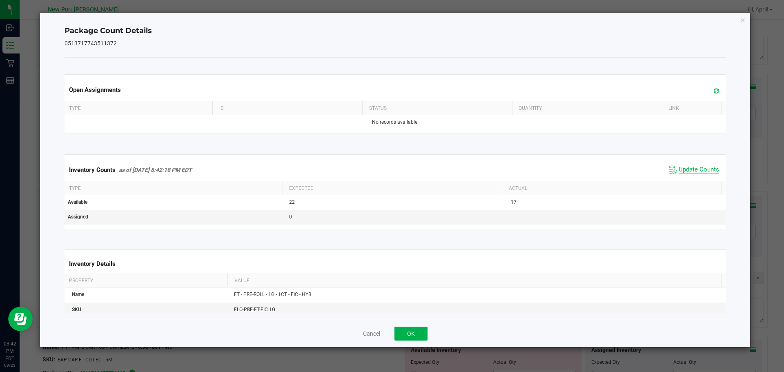
click at [699, 168] on span "Update Counts" at bounding box center [698, 170] width 40 height 8
click at [742, 21] on icon "Close" at bounding box center [743, 20] width 6 height 10
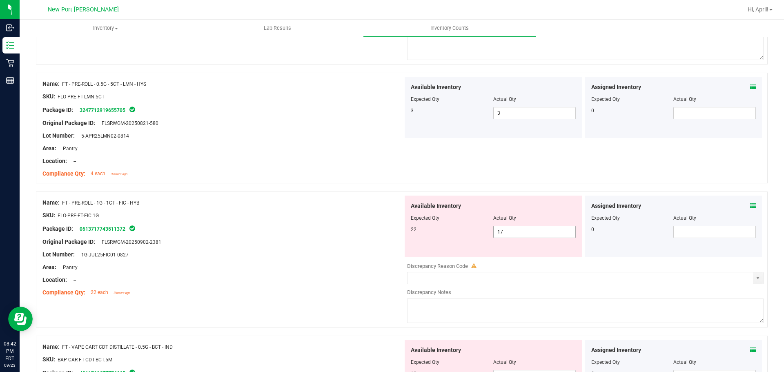
click at [513, 236] on input "17" at bounding box center [534, 231] width 82 height 11
type input "1"
type input "22"
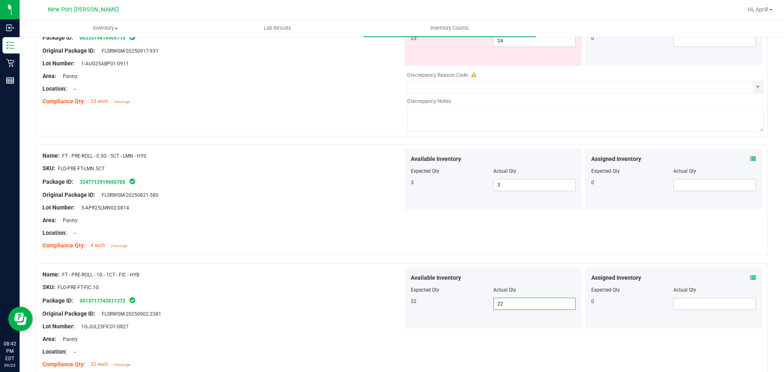
scroll to position [0, 0]
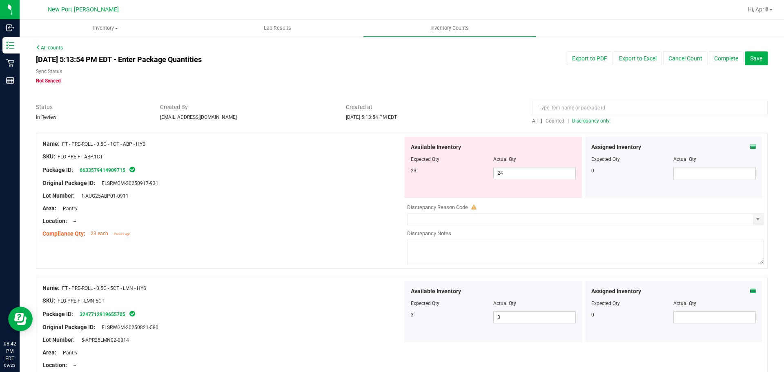
click at [588, 120] on span "Discrepancy only" at bounding box center [591, 121] width 38 height 6
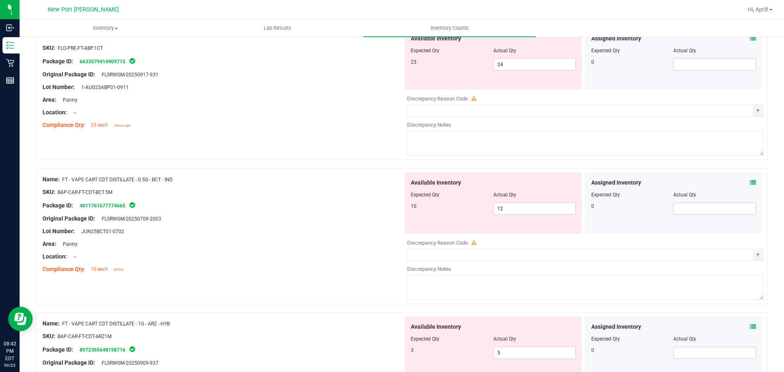
scroll to position [110, 0]
click at [750, 181] on icon at bounding box center [753, 181] width 6 height 6
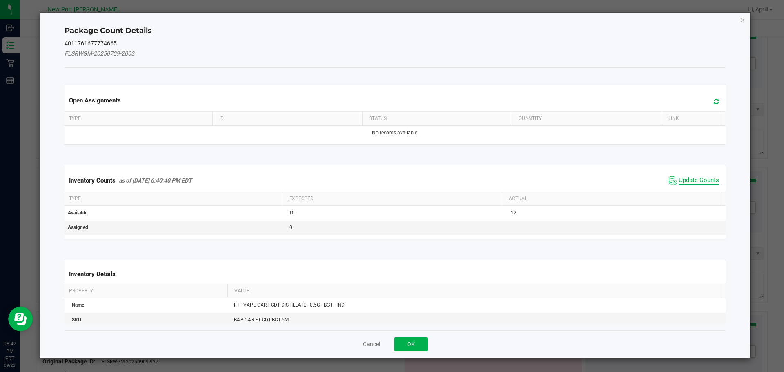
click at [686, 183] on span "Update Counts" at bounding box center [698, 180] width 40 height 8
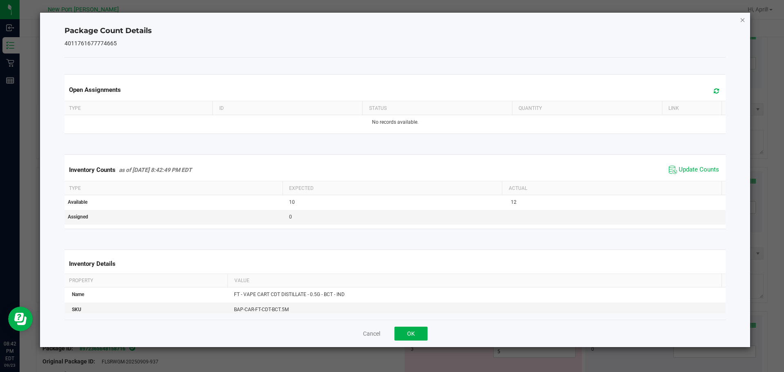
click at [744, 18] on icon "Close" at bounding box center [743, 20] width 6 height 10
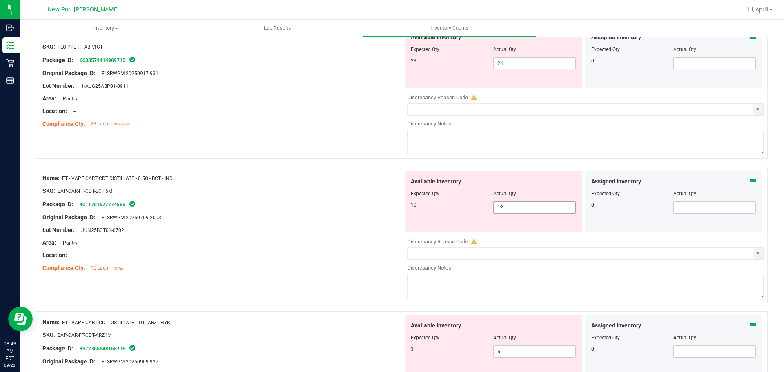
click at [511, 209] on input "12" at bounding box center [534, 207] width 82 height 11
type input "10"
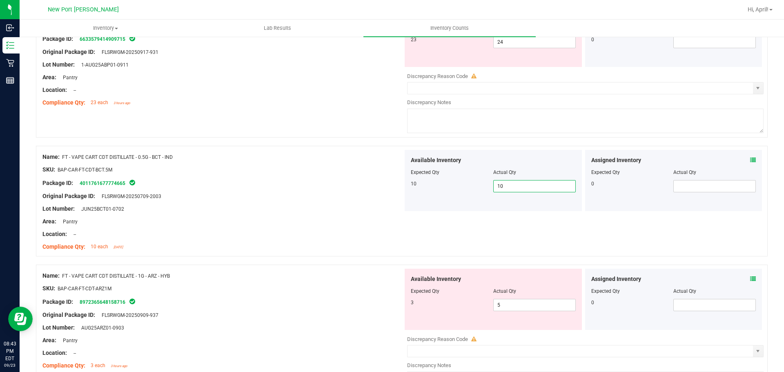
scroll to position [191, 0]
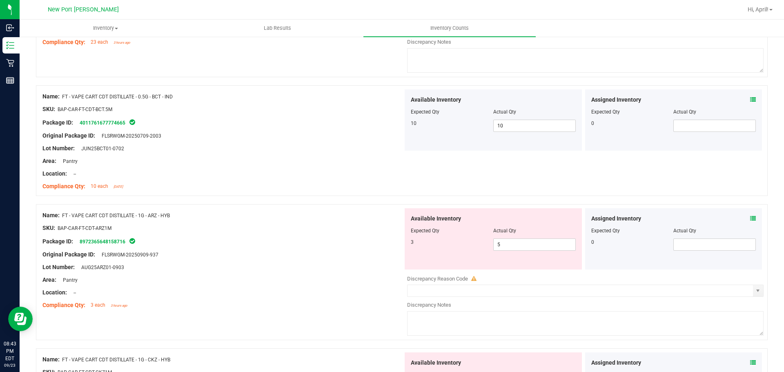
click at [750, 218] on icon at bounding box center [753, 218] width 6 height 6
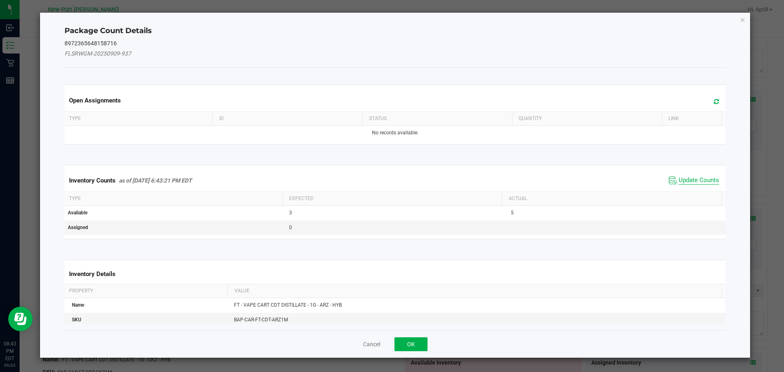
click at [690, 180] on span "Update Counts" at bounding box center [698, 180] width 40 height 8
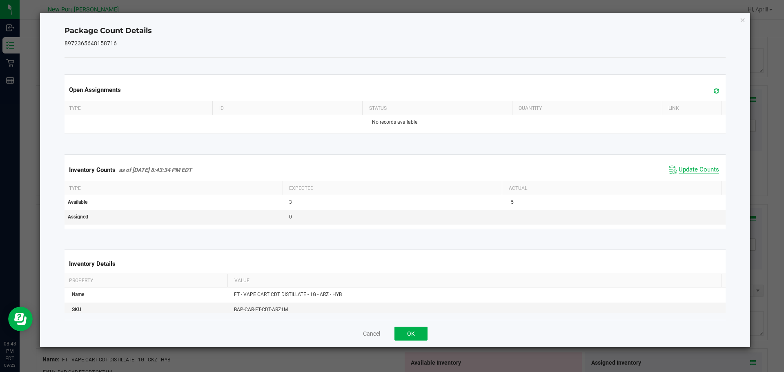
click at [693, 169] on span "Update Counts" at bounding box center [698, 170] width 40 height 8
click at [743, 21] on icon "Close" at bounding box center [743, 20] width 6 height 10
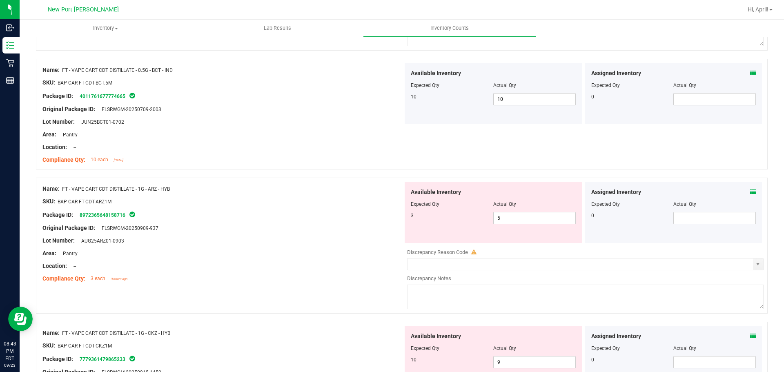
scroll to position [232, 0]
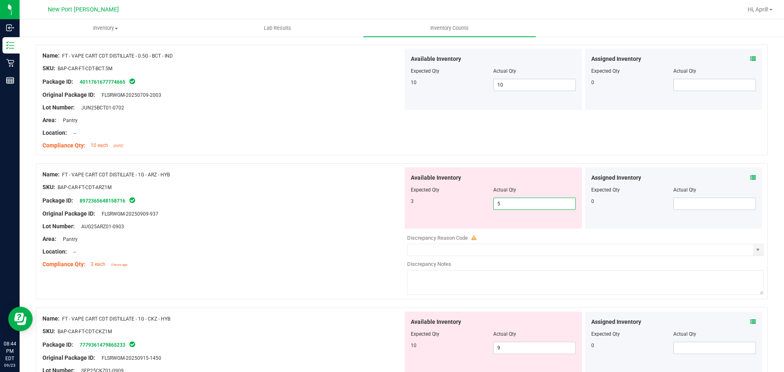
click at [501, 207] on span "5 5" at bounding box center [534, 204] width 82 height 12
type input "3"
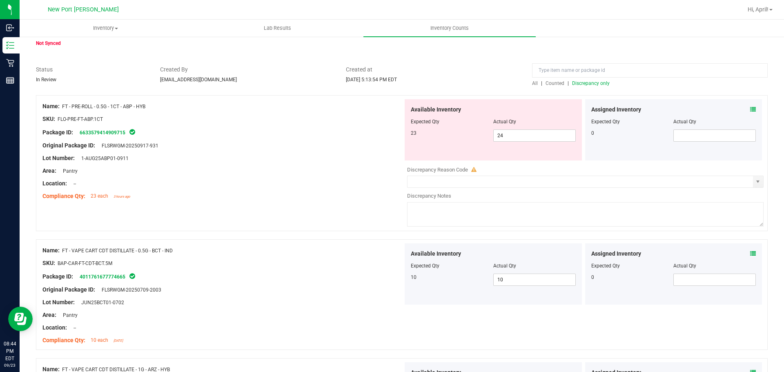
scroll to position [28, 0]
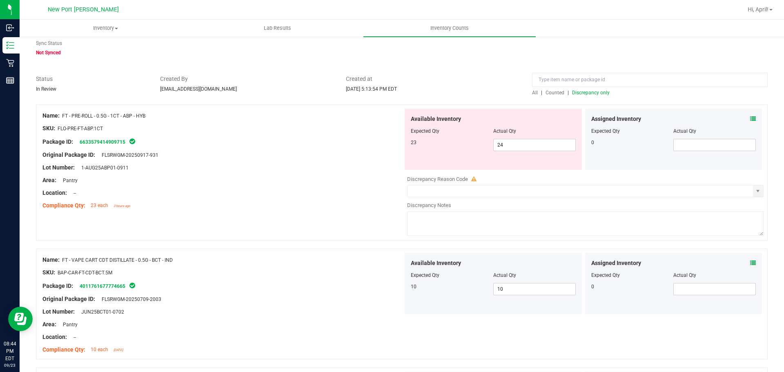
click at [575, 92] on span "Discrepancy only" at bounding box center [591, 93] width 38 height 6
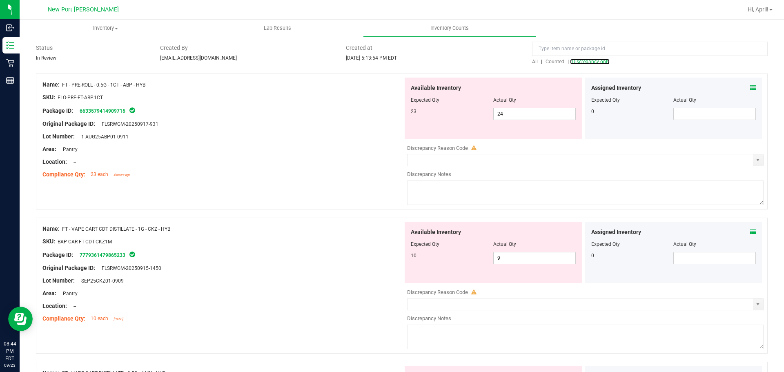
scroll to position [82, 0]
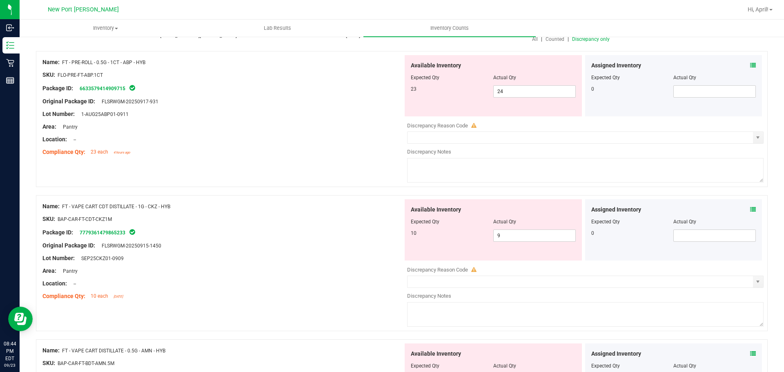
click at [750, 209] on icon at bounding box center [753, 210] width 6 height 6
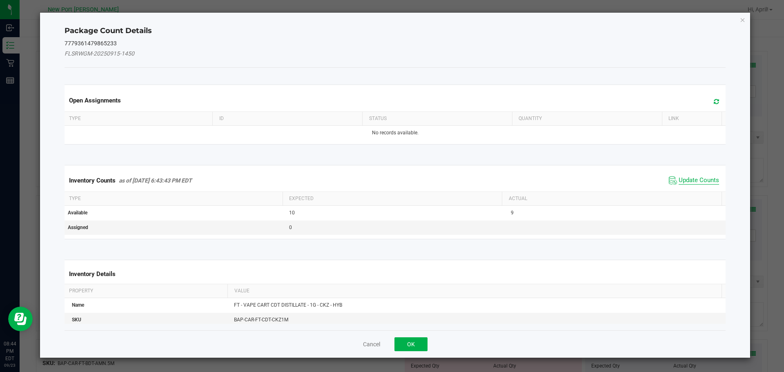
click at [699, 178] on span "Update Counts" at bounding box center [698, 180] width 40 height 8
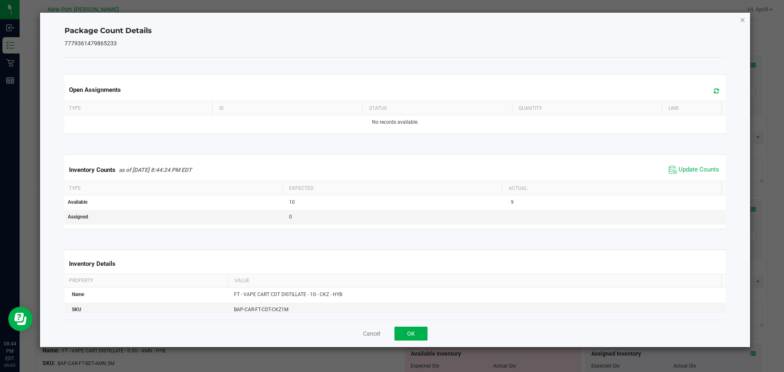
click at [743, 18] on icon "Close" at bounding box center [743, 20] width 6 height 10
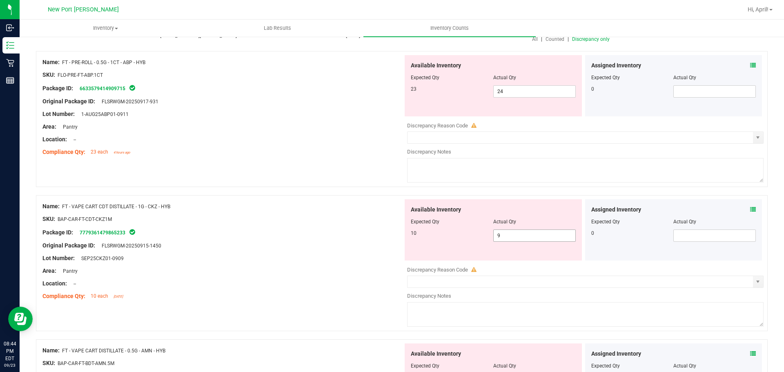
click at [507, 236] on input "9" at bounding box center [534, 235] width 82 height 11
type input "10"
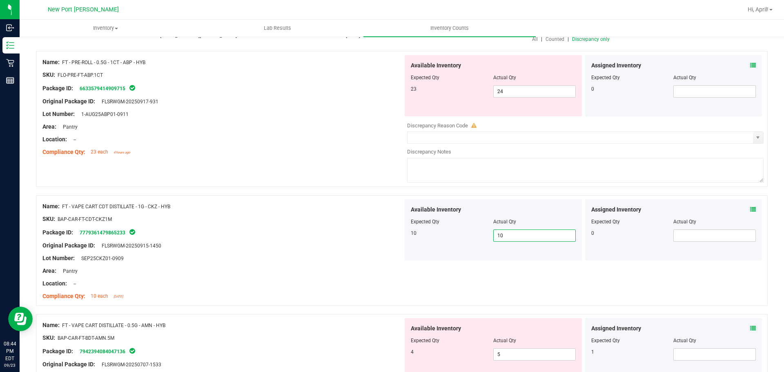
click at [577, 38] on span "Discrepancy only" at bounding box center [591, 39] width 38 height 6
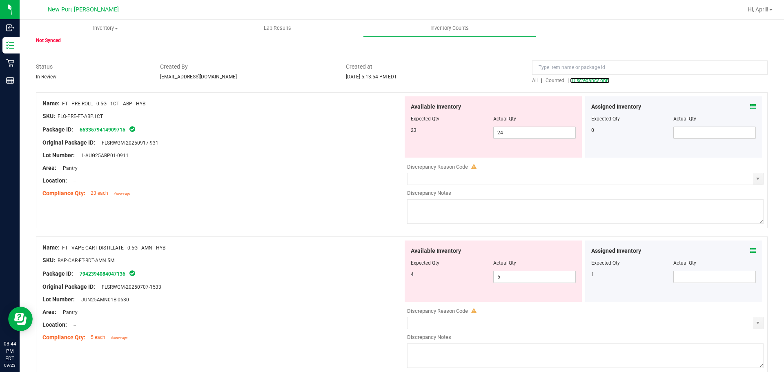
scroll to position [122, 0]
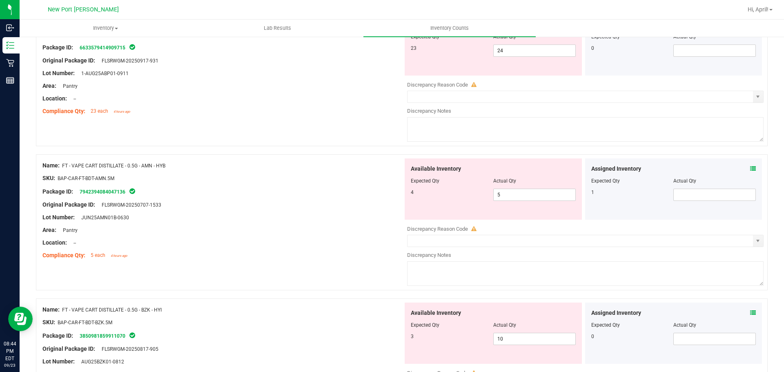
click at [750, 167] on icon at bounding box center [753, 169] width 6 height 6
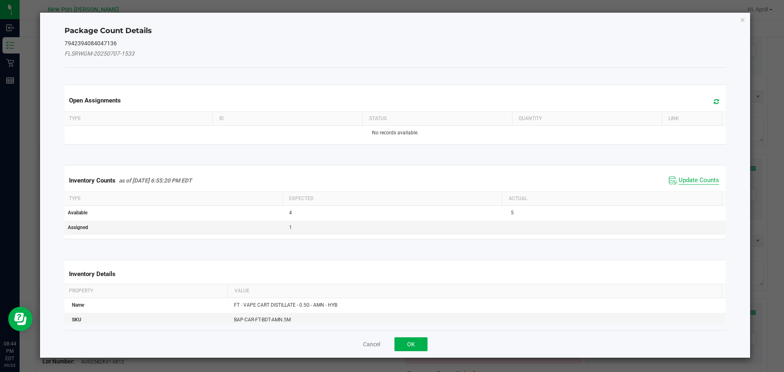
click at [701, 178] on span "Update Counts" at bounding box center [698, 180] width 40 height 8
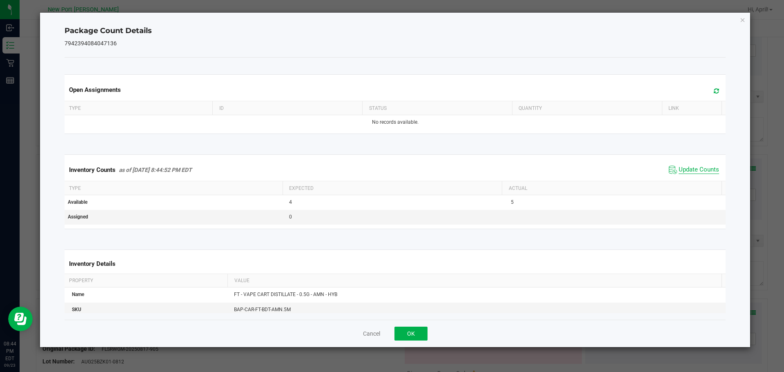
click at [694, 173] on span "Update Counts" at bounding box center [698, 170] width 40 height 8
click at [743, 18] on icon "Close" at bounding box center [743, 20] width 6 height 10
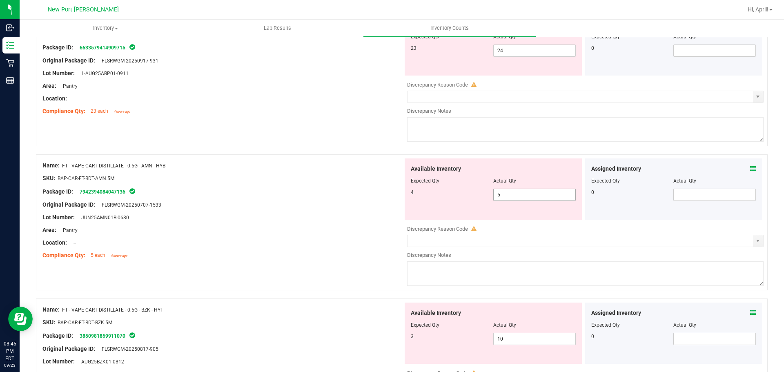
click at [499, 196] on input "5" at bounding box center [534, 194] width 82 height 11
type input "4"
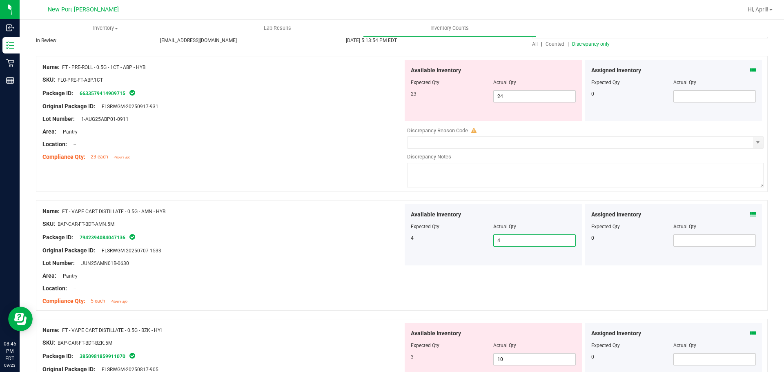
scroll to position [0, 0]
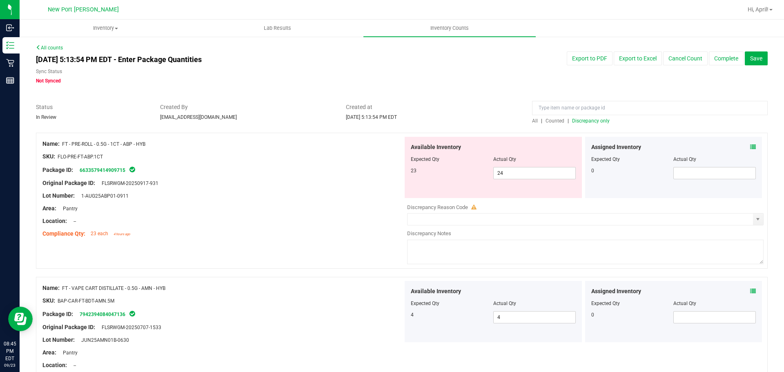
click at [581, 120] on span "Discrepancy only" at bounding box center [591, 121] width 38 height 6
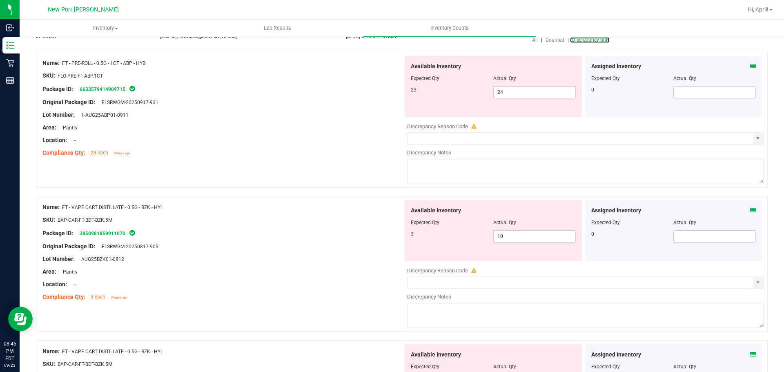
scroll to position [82, 0]
click at [750, 209] on icon at bounding box center [753, 210] width 6 height 6
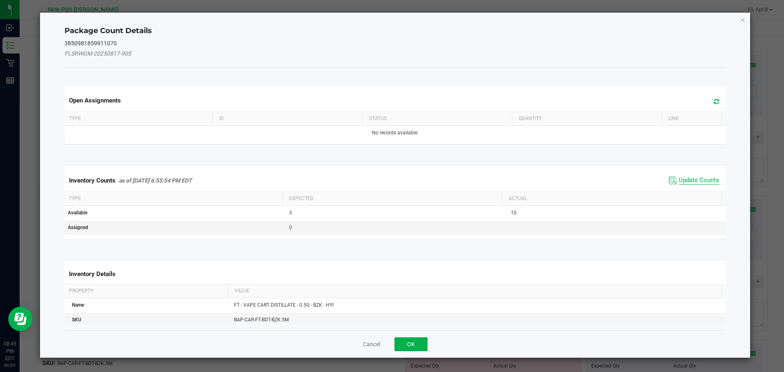
click at [702, 178] on span "Update Counts" at bounding box center [698, 180] width 40 height 8
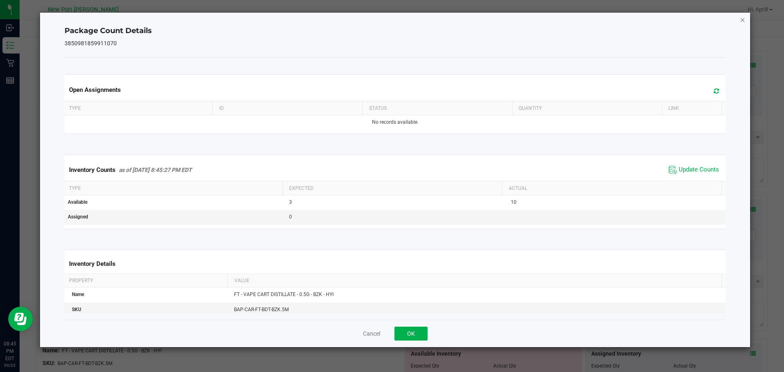
click at [742, 19] on icon "Close" at bounding box center [743, 20] width 6 height 10
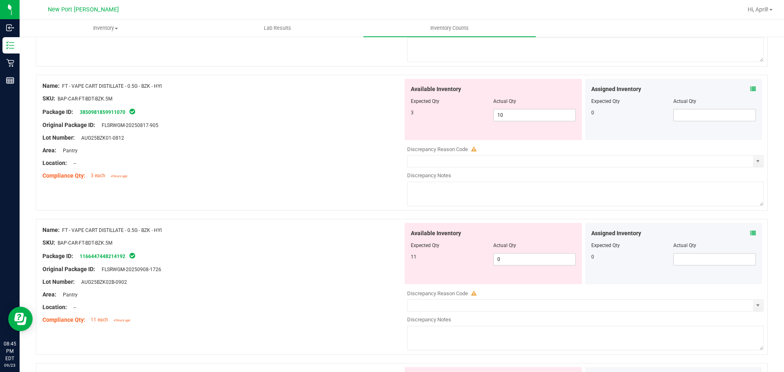
scroll to position [204, 0]
click at [509, 112] on span "10 10" at bounding box center [534, 113] width 82 height 12
type input "1"
type input "3"
click at [509, 257] on div "Available Inventory Expected Qty Actual Qty 11 0 0" at bounding box center [583, 285] width 360 height 129
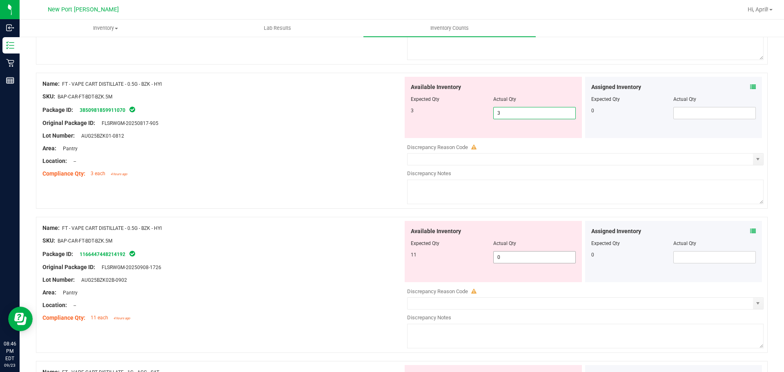
type input "3"
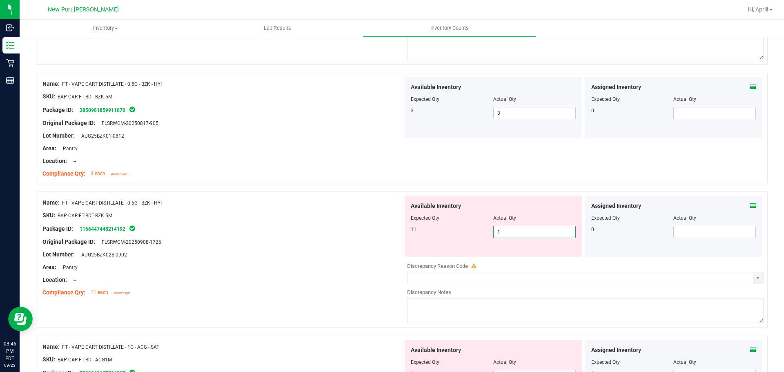
type input "11"
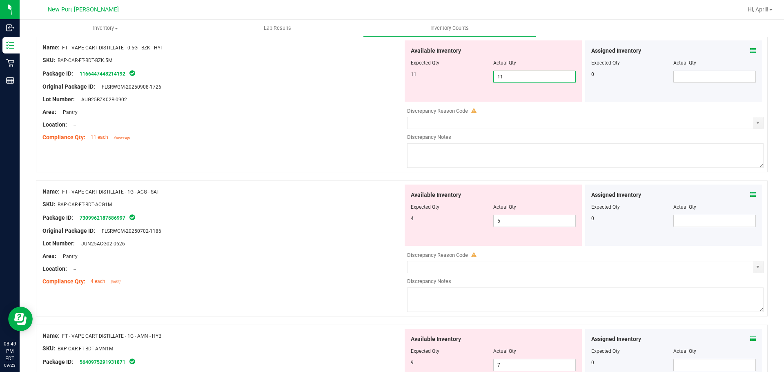
scroll to position [367, 0]
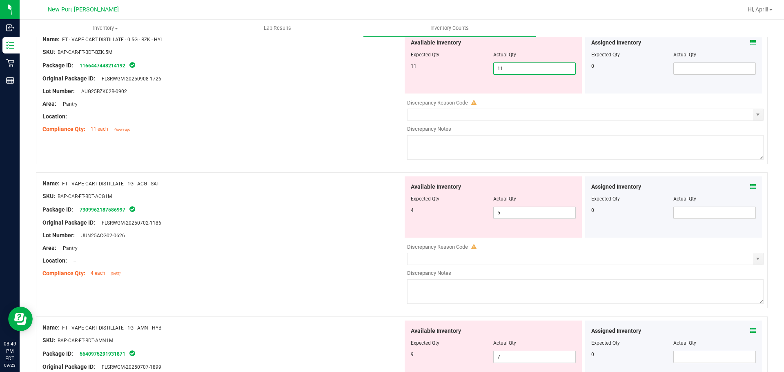
type input "11"
click at [746, 187] on div "Assigned Inventory Expected Qty Actual Qty 0" at bounding box center [673, 206] width 177 height 61
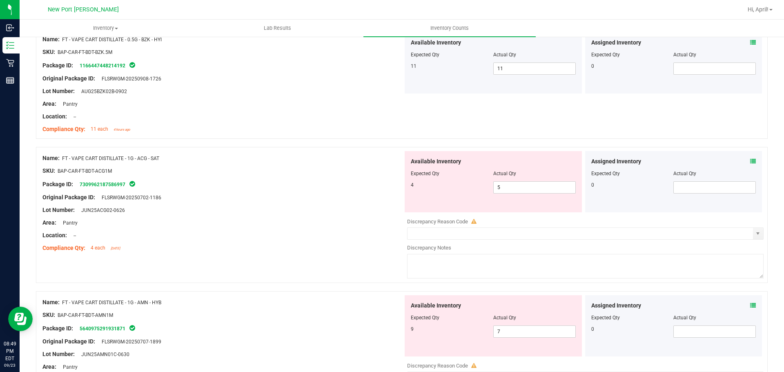
click at [750, 160] on icon at bounding box center [753, 161] width 6 height 6
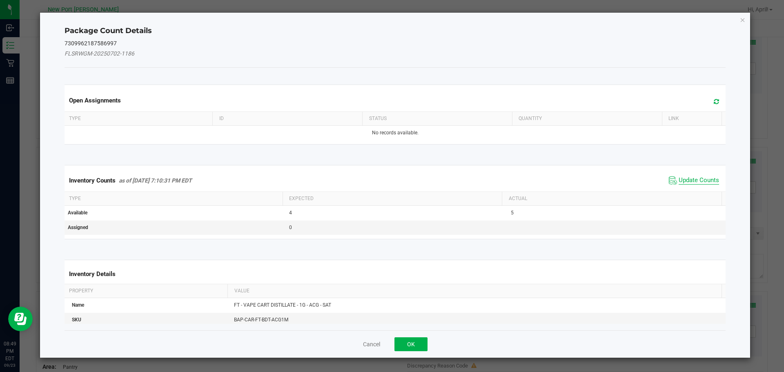
click at [693, 180] on span "Update Counts" at bounding box center [698, 180] width 40 height 8
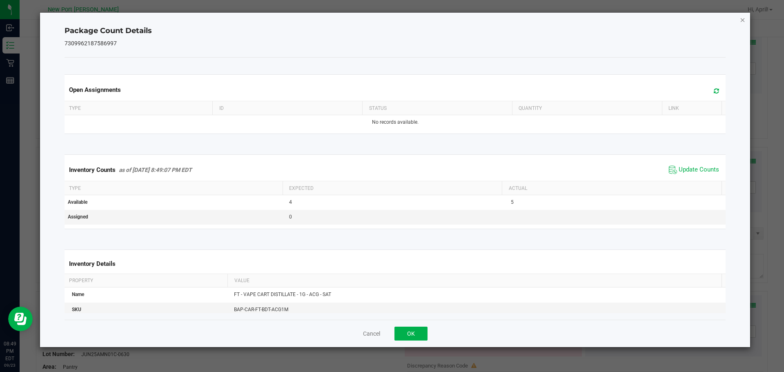
click at [742, 21] on icon "Close" at bounding box center [743, 20] width 6 height 10
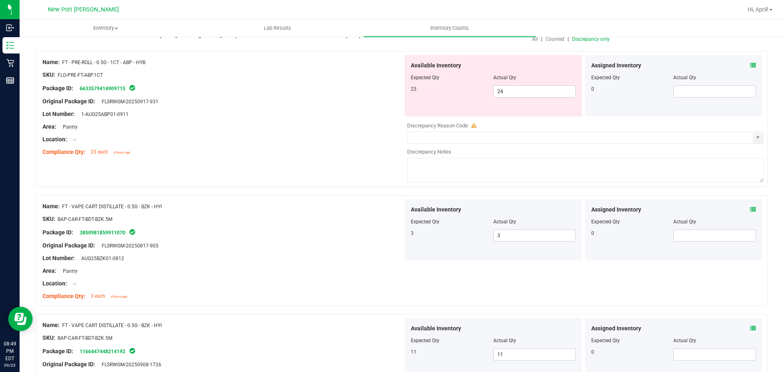
scroll to position [0, 0]
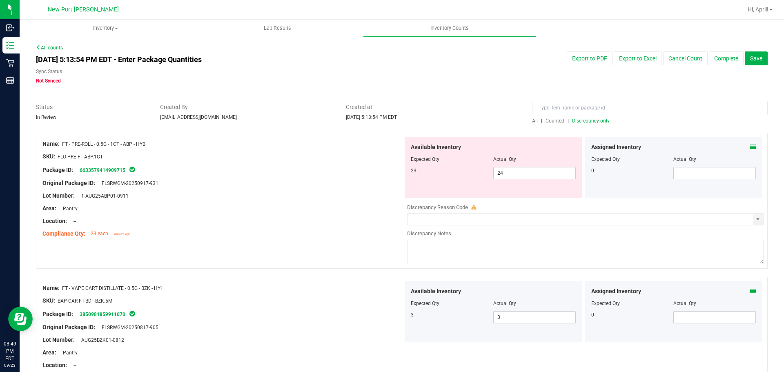
click at [590, 122] on span "Discrepancy only" at bounding box center [591, 121] width 38 height 6
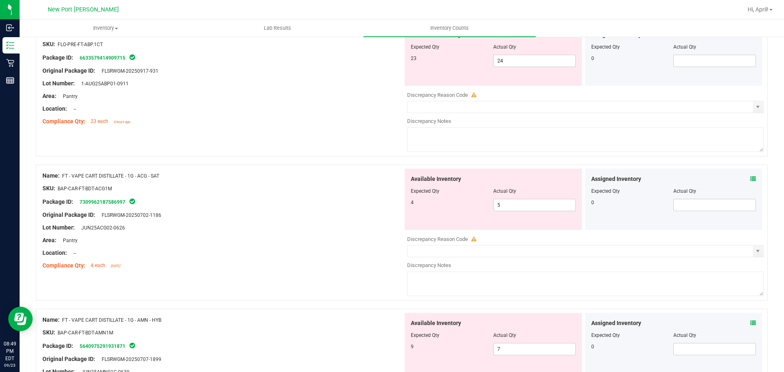
scroll to position [122, 0]
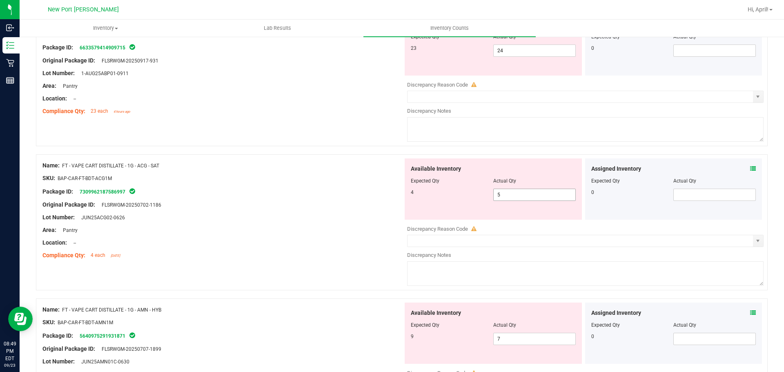
click at [512, 195] on input "5" at bounding box center [534, 194] width 82 height 11
type input "4"
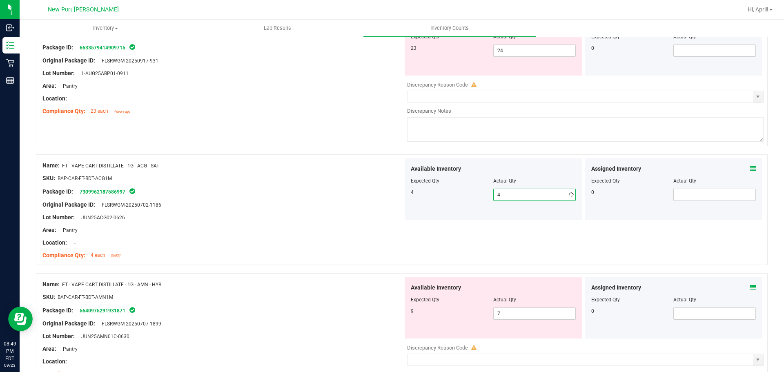
type input "4"
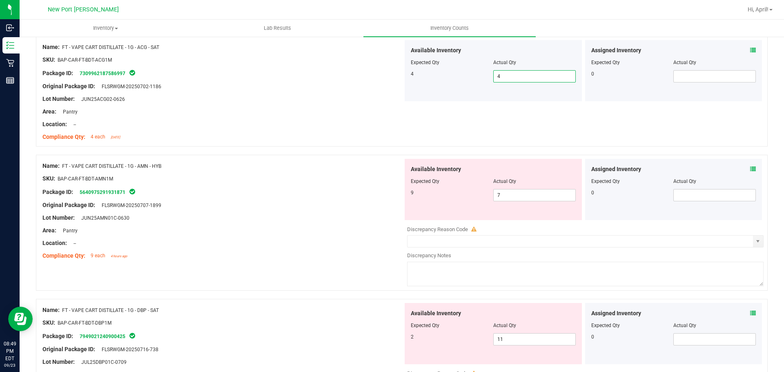
scroll to position [245, 0]
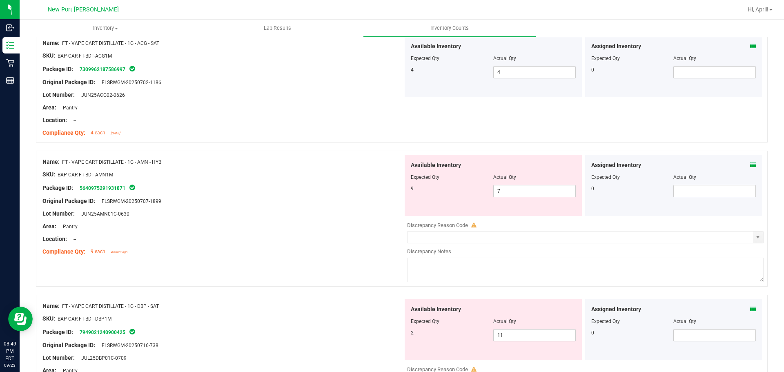
click at [750, 162] on icon at bounding box center [753, 165] width 6 height 6
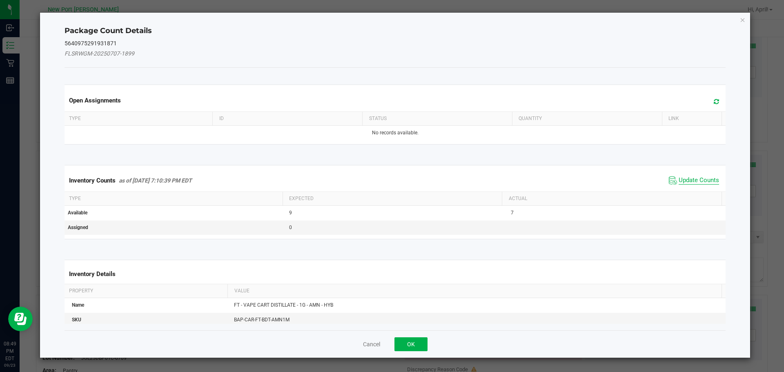
click at [706, 177] on span "Update Counts" at bounding box center [698, 180] width 40 height 8
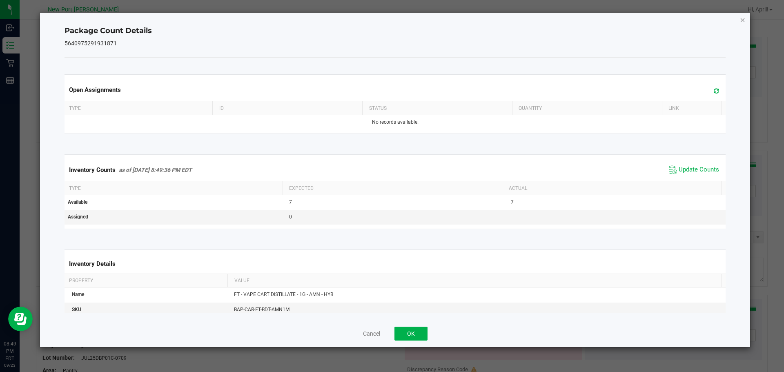
click at [740, 20] on icon "Close" at bounding box center [743, 20] width 6 height 10
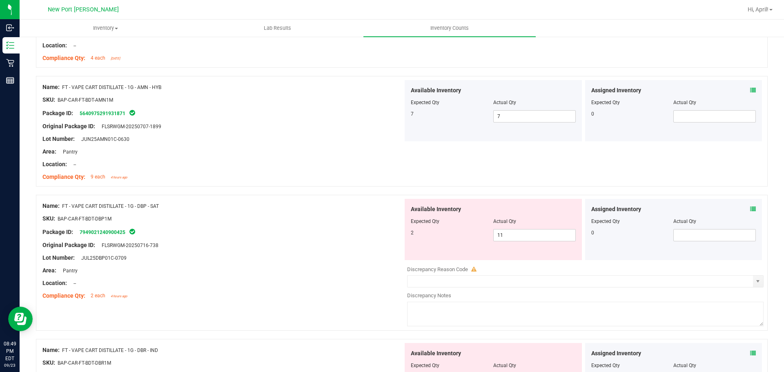
scroll to position [326, 0]
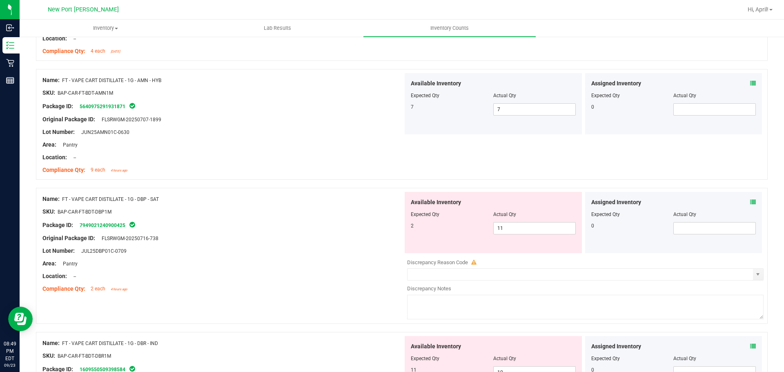
click at [750, 202] on icon at bounding box center [753, 202] width 6 height 6
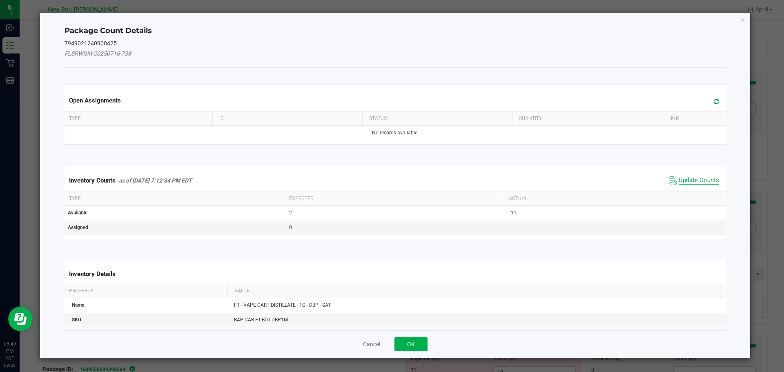
click at [701, 178] on span "Update Counts" at bounding box center [698, 180] width 40 height 8
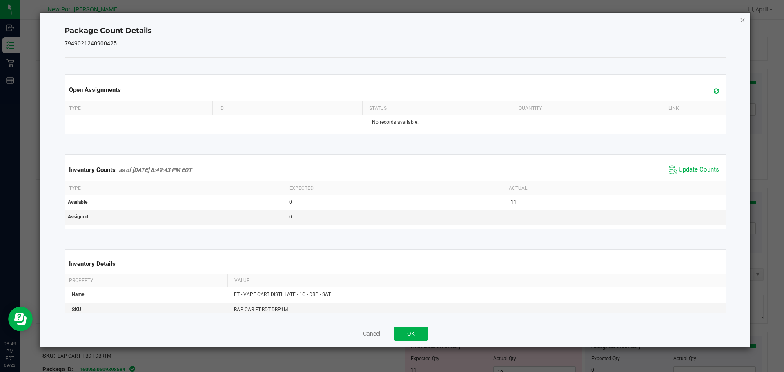
click at [744, 19] on icon "Close" at bounding box center [743, 20] width 6 height 10
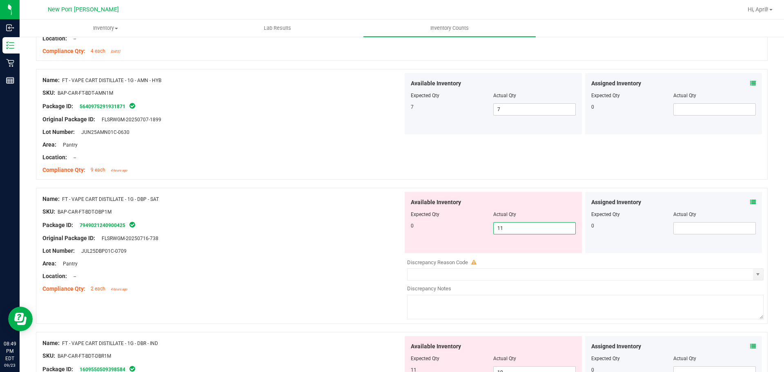
click at [544, 225] on span "11 11" at bounding box center [534, 228] width 82 height 12
click at [544, 225] on input "11" at bounding box center [534, 227] width 82 height 11
type input "0"
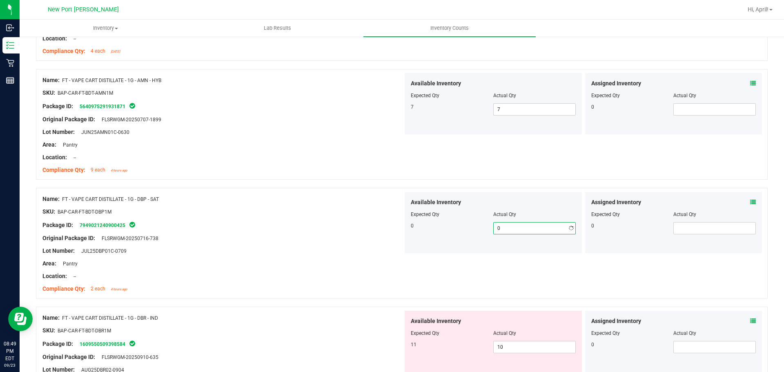
type input "0"
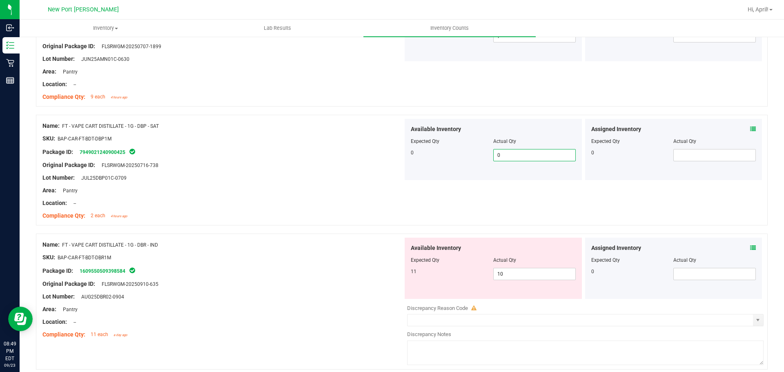
scroll to position [408, 0]
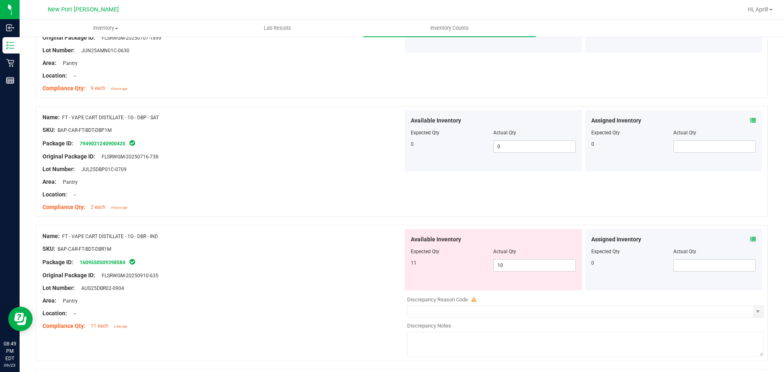
click at [750, 240] on icon at bounding box center [753, 239] width 6 height 6
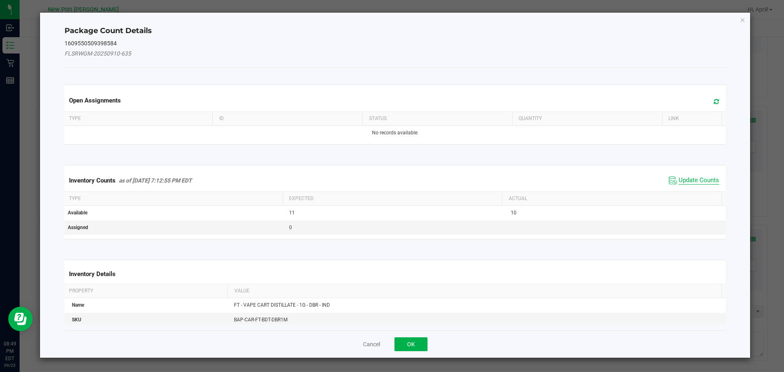
click at [700, 180] on span "Update Counts" at bounding box center [698, 180] width 40 height 8
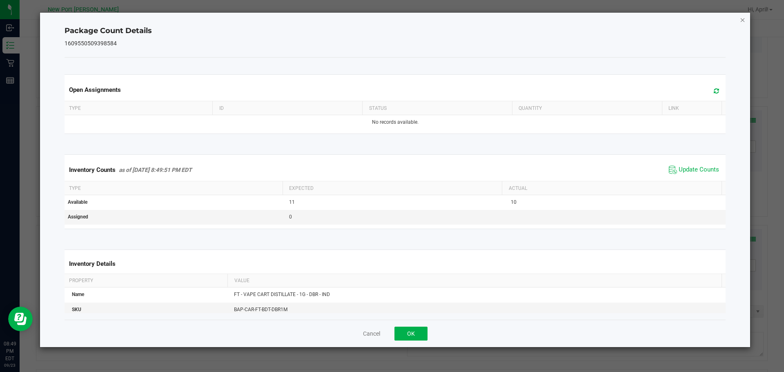
click at [744, 18] on icon "Close" at bounding box center [743, 20] width 6 height 10
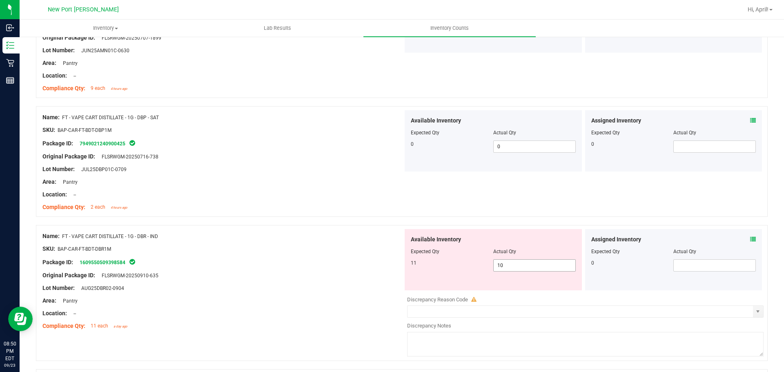
click at [516, 265] on input "10" at bounding box center [534, 265] width 82 height 11
type input "11"
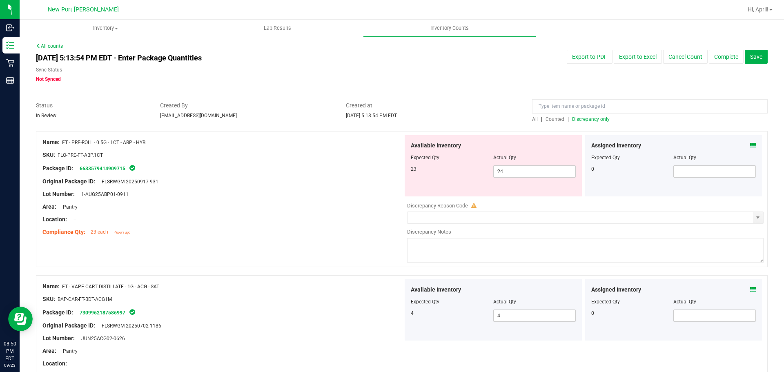
scroll to position [0, 0]
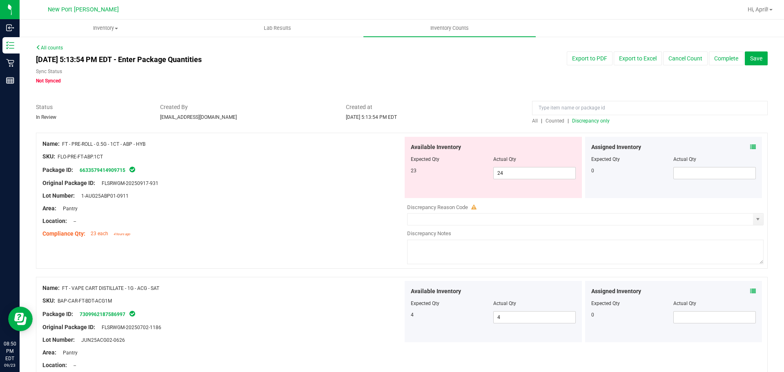
click at [587, 120] on span "Discrepancy only" at bounding box center [591, 121] width 38 height 6
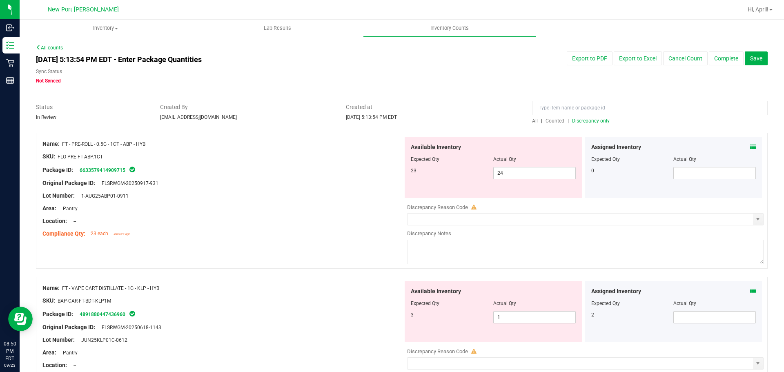
click at [750, 292] on icon at bounding box center [753, 291] width 6 height 6
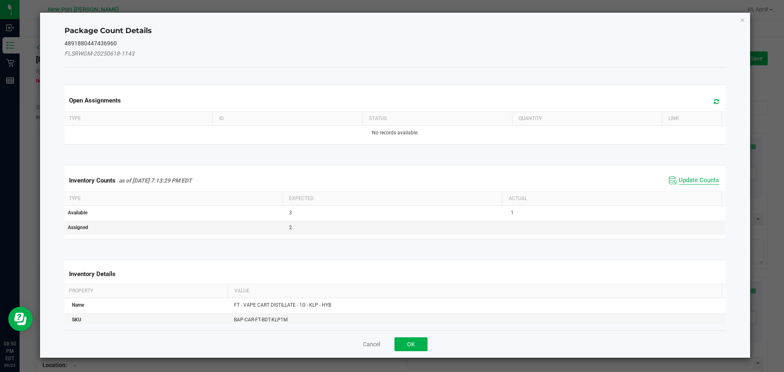
click at [695, 181] on span "Update Counts" at bounding box center [698, 180] width 40 height 8
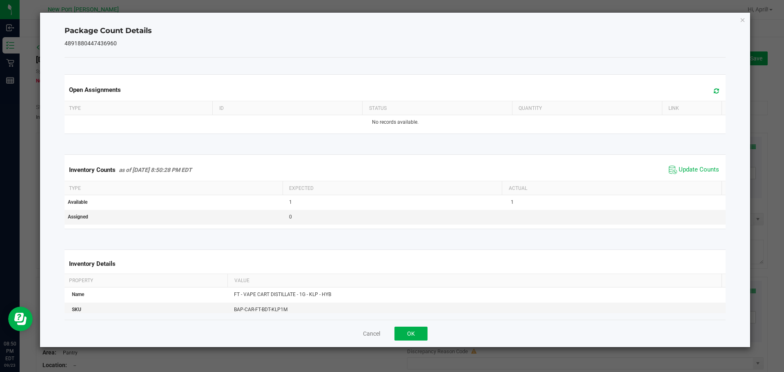
click at [742, 19] on icon "Close" at bounding box center [743, 20] width 6 height 10
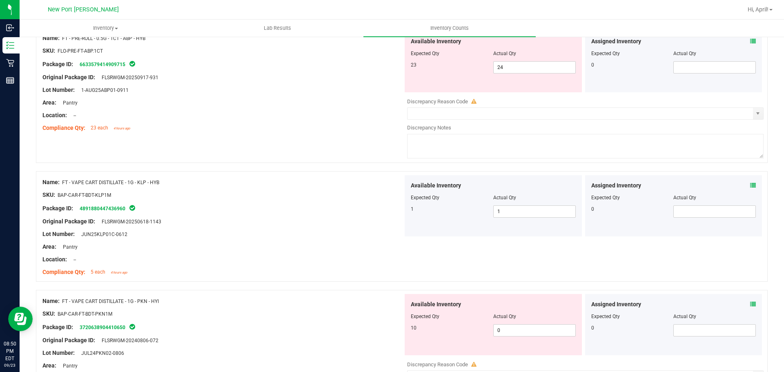
scroll to position [122, 0]
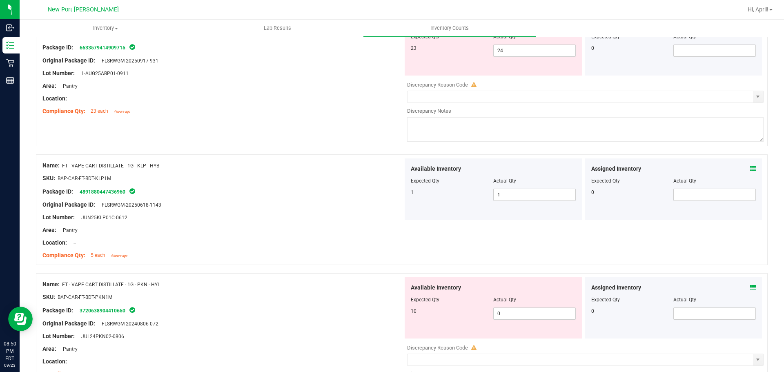
click at [750, 284] on icon at bounding box center [753, 287] width 6 height 6
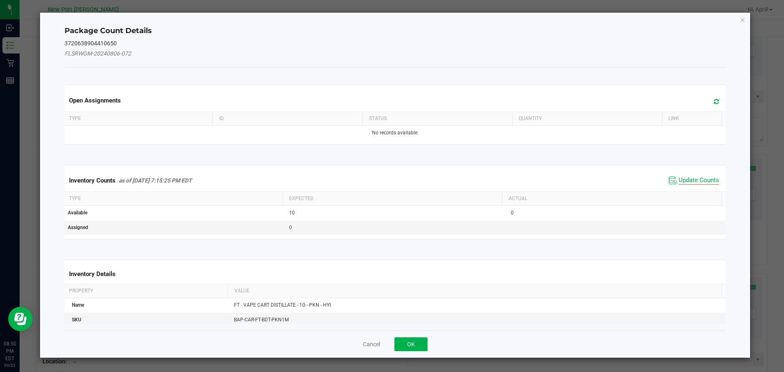
click at [700, 178] on span "Update Counts" at bounding box center [698, 180] width 40 height 8
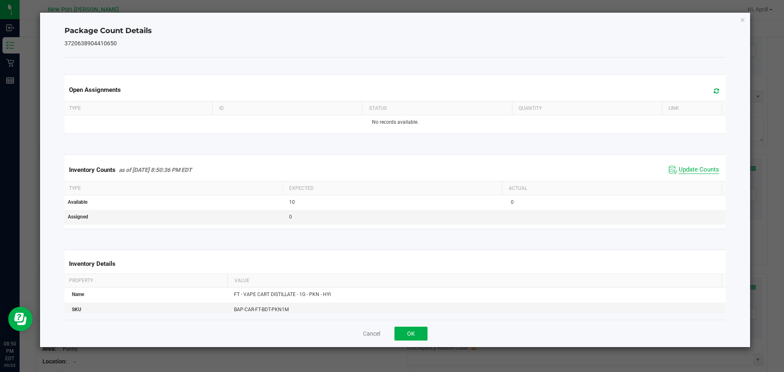
click at [693, 169] on span "Update Counts" at bounding box center [698, 170] width 40 height 8
click at [742, 23] on icon "Close" at bounding box center [743, 20] width 6 height 10
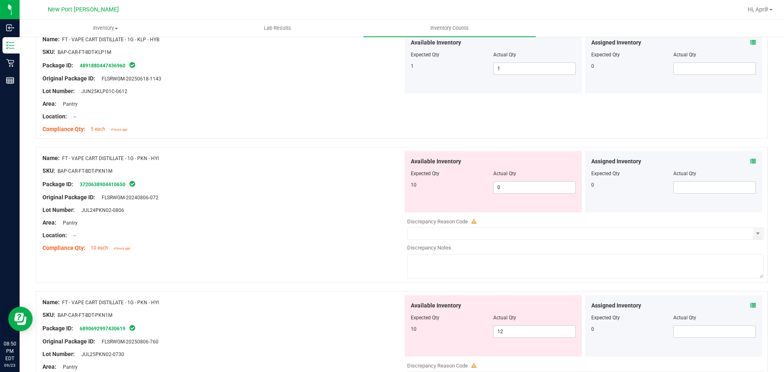
scroll to position [286, 0]
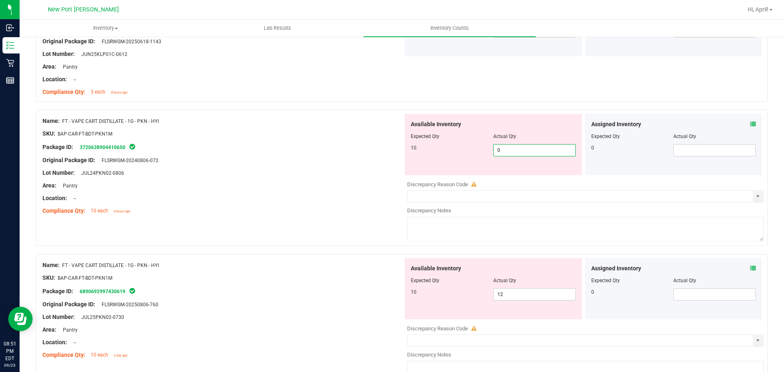
click at [493, 149] on span "0 0" at bounding box center [534, 150] width 82 height 12
type input "10"
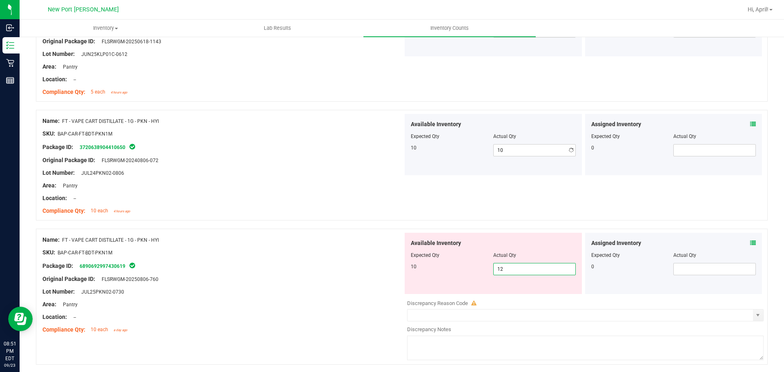
click at [511, 291] on div "Available Inventory Expected Qty Actual Qty 10 12 12" at bounding box center [492, 263] width 177 height 61
type input "10"
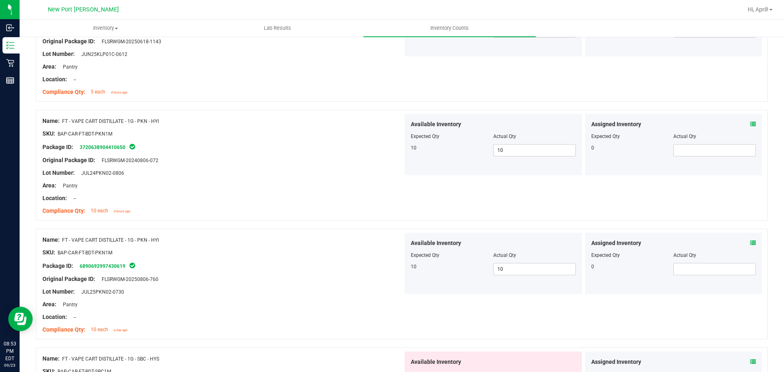
scroll to position [0, 0]
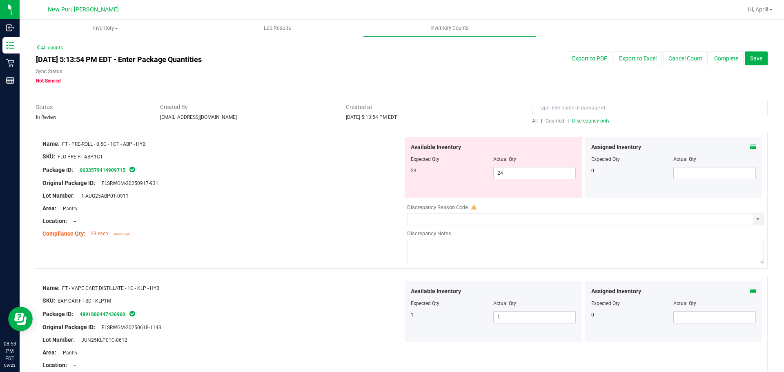
click at [595, 120] on span "Discrepancy only" at bounding box center [591, 121] width 38 height 6
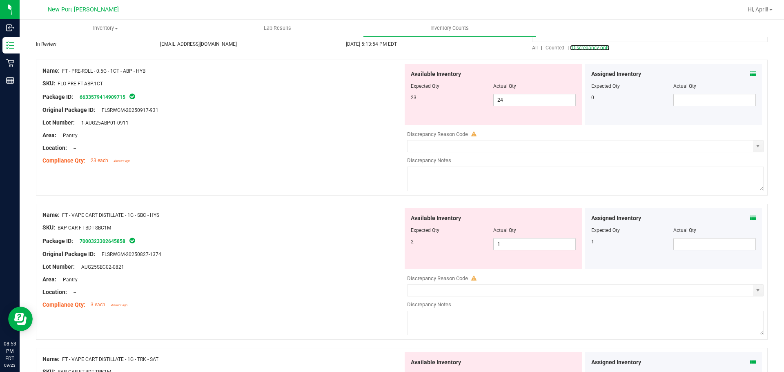
scroll to position [163, 0]
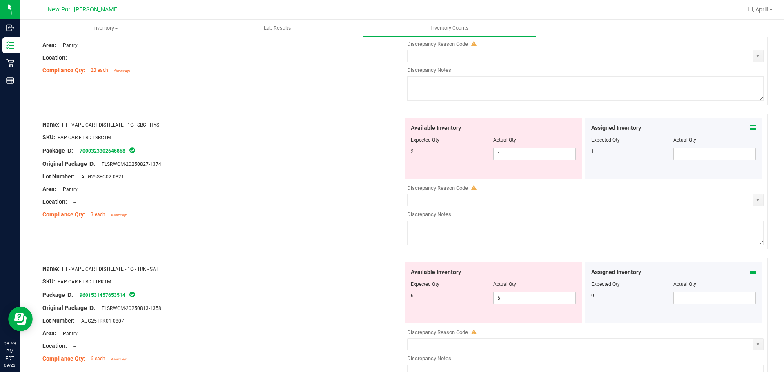
click at [750, 124] on span at bounding box center [753, 128] width 6 height 9
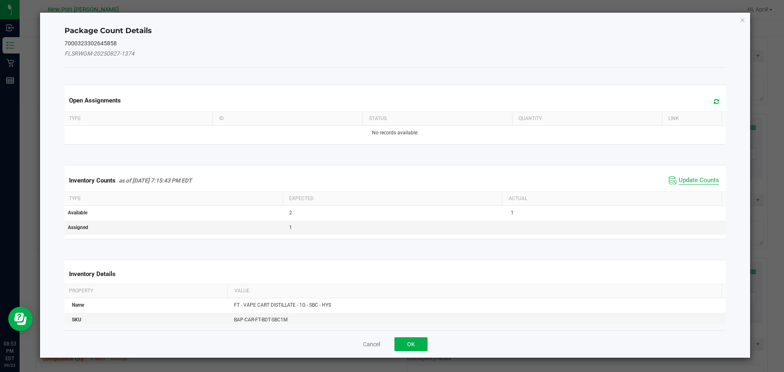
click at [691, 180] on span "Update Counts" at bounding box center [698, 180] width 40 height 8
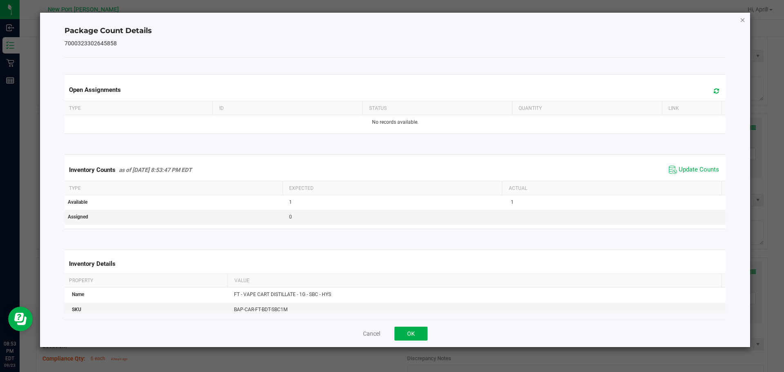
click at [742, 20] on icon "Close" at bounding box center [743, 20] width 6 height 10
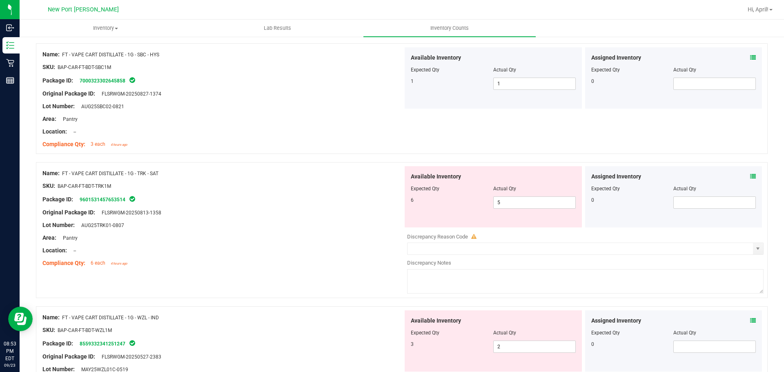
scroll to position [245, 0]
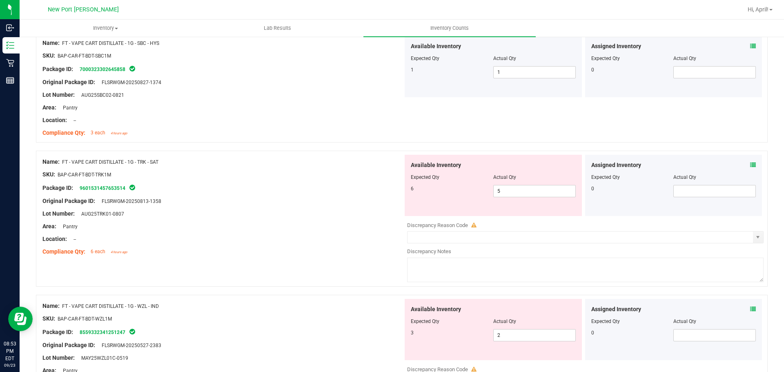
click at [750, 163] on icon at bounding box center [753, 165] width 6 height 6
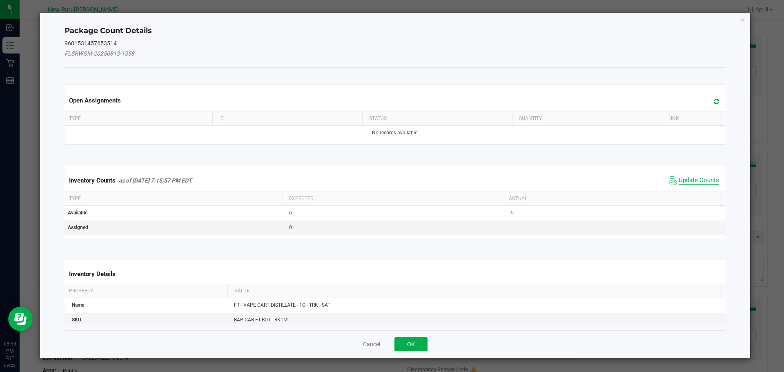
click at [684, 178] on span "Update Counts" at bounding box center [698, 180] width 40 height 8
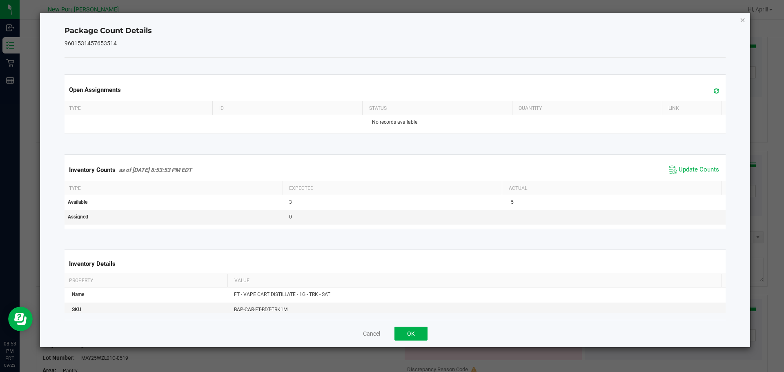
click at [740, 18] on icon "Close" at bounding box center [743, 20] width 6 height 10
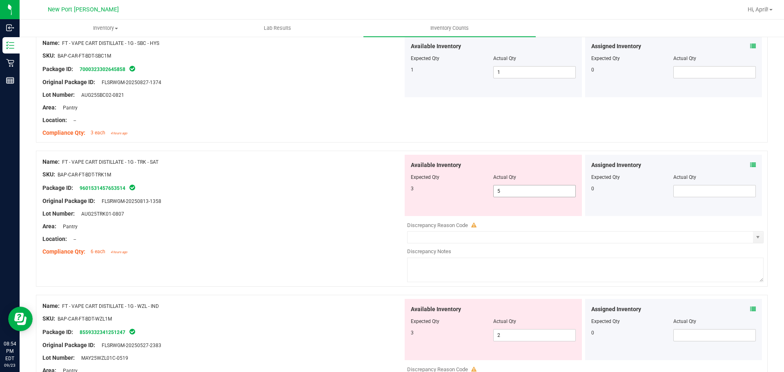
click at [504, 190] on input "5" at bounding box center [534, 190] width 82 height 11
type input "3"
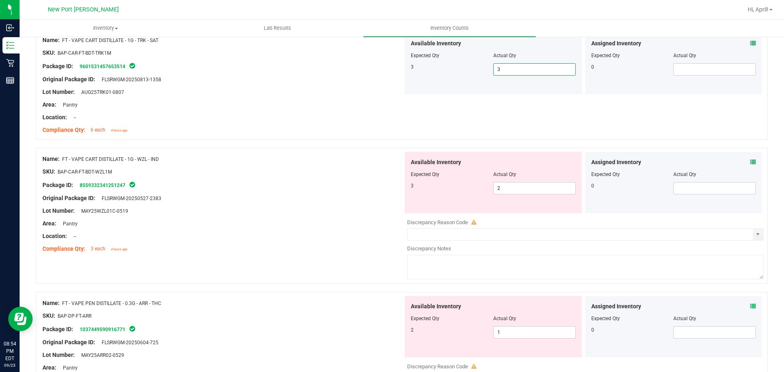
scroll to position [367, 0]
click at [750, 160] on icon at bounding box center [753, 161] width 6 height 6
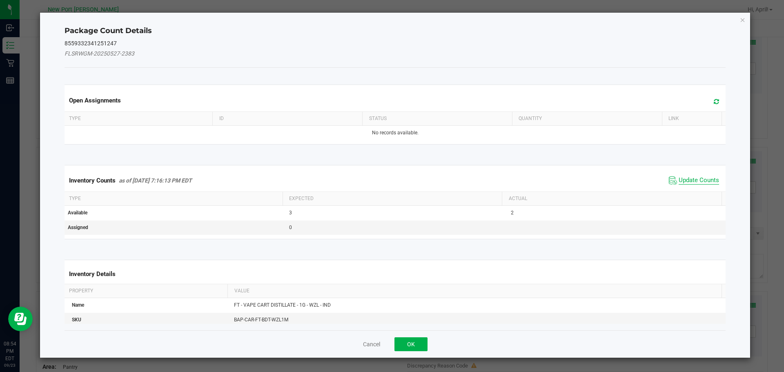
click at [688, 178] on span "Update Counts" at bounding box center [698, 180] width 40 height 8
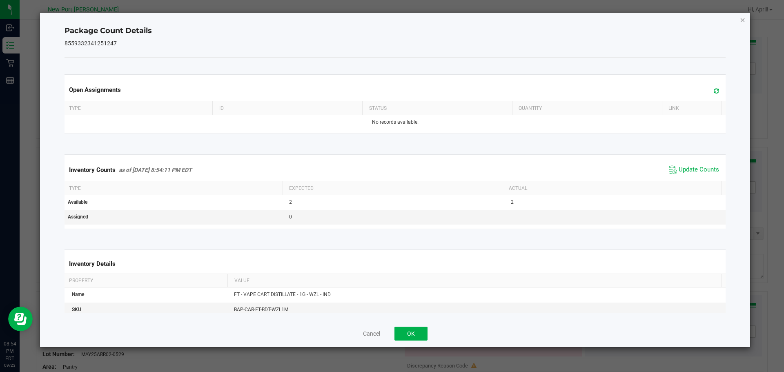
click at [742, 21] on icon "Close" at bounding box center [743, 20] width 6 height 10
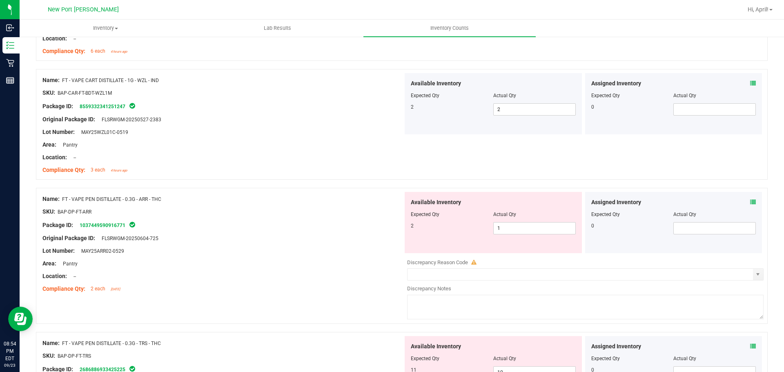
scroll to position [449, 0]
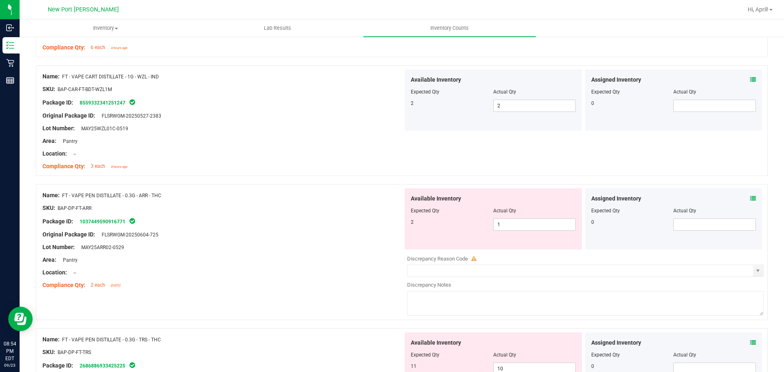
click at [750, 198] on icon at bounding box center [753, 198] width 6 height 6
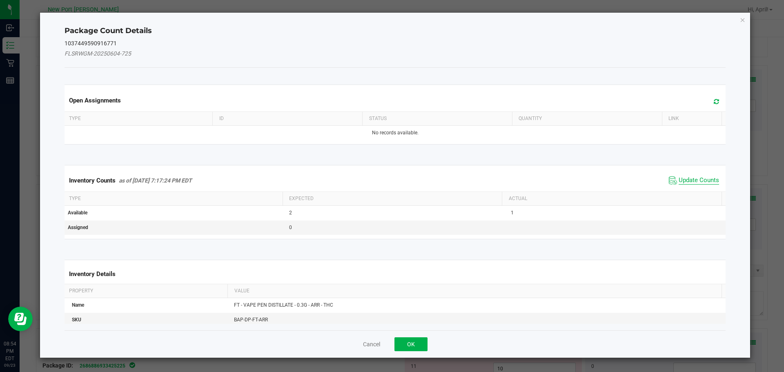
click at [700, 179] on span "Update Counts" at bounding box center [698, 180] width 40 height 8
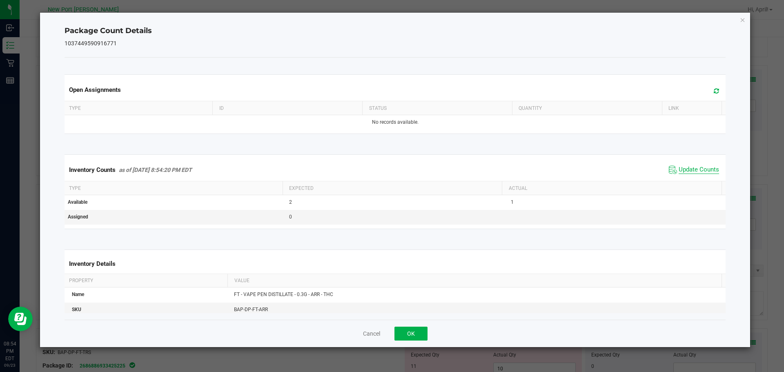
click at [698, 171] on span "Update Counts" at bounding box center [698, 170] width 40 height 8
click at [746, 17] on div "Package Count Details 1037449590916771 Open Assignments Type ID Status Quantity…" at bounding box center [395, 180] width 710 height 334
click at [743, 21] on icon "Close" at bounding box center [743, 20] width 6 height 10
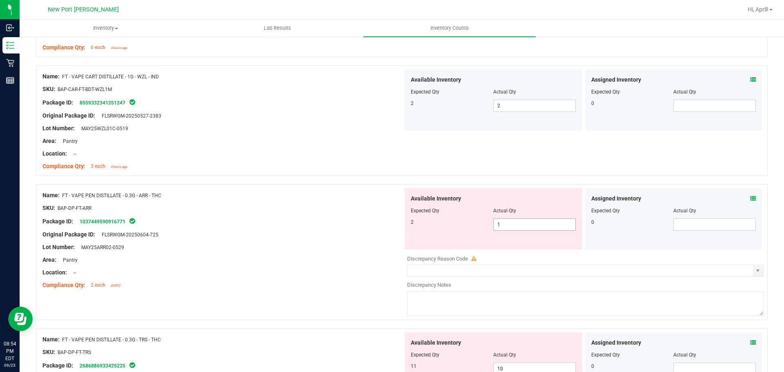
click at [528, 222] on span "1 1" at bounding box center [534, 224] width 82 height 12
click at [528, 222] on input "1" at bounding box center [534, 224] width 82 height 11
type input "2"
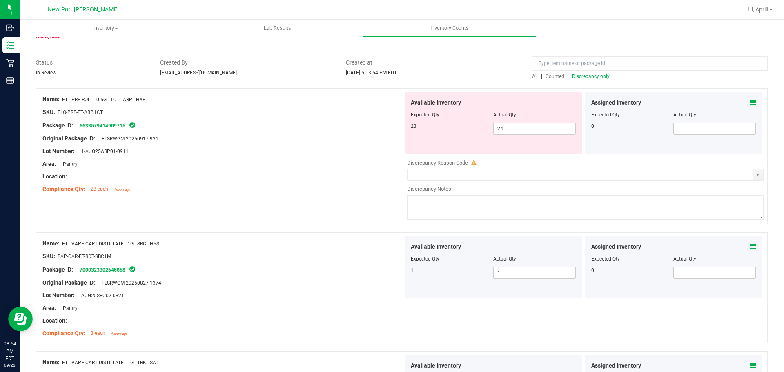
scroll to position [0, 0]
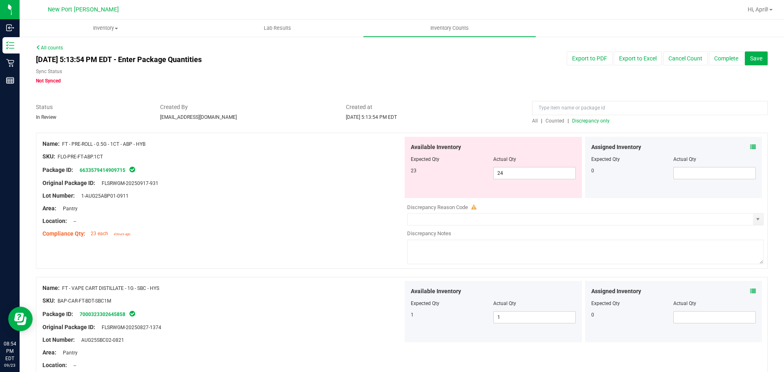
click at [589, 119] on span "Discrepancy only" at bounding box center [591, 121] width 38 height 6
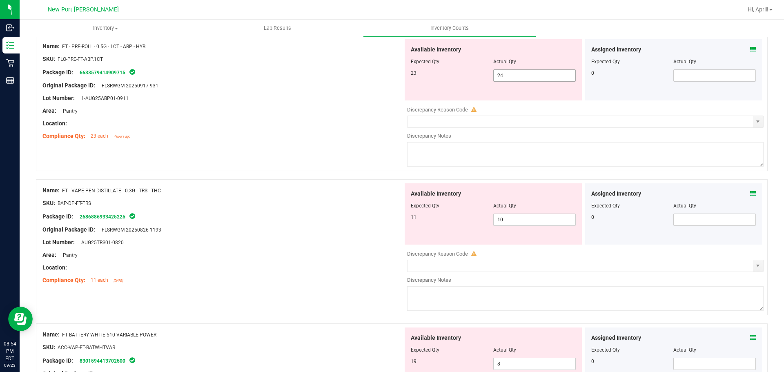
scroll to position [122, 0]
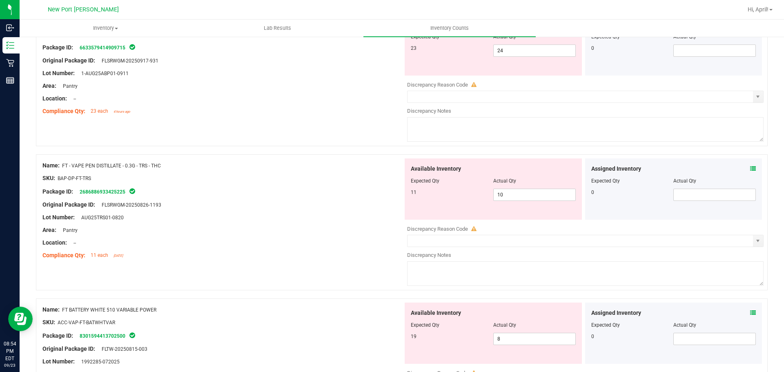
click at [750, 169] on icon at bounding box center [753, 169] width 6 height 6
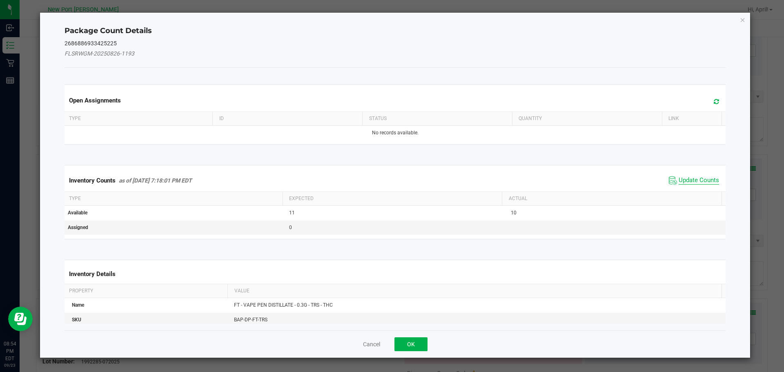
click at [692, 178] on span "Update Counts" at bounding box center [698, 180] width 40 height 8
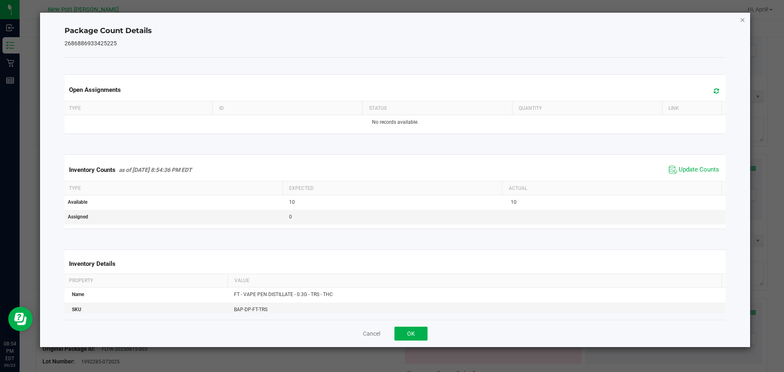
click at [742, 20] on icon "Close" at bounding box center [743, 20] width 6 height 10
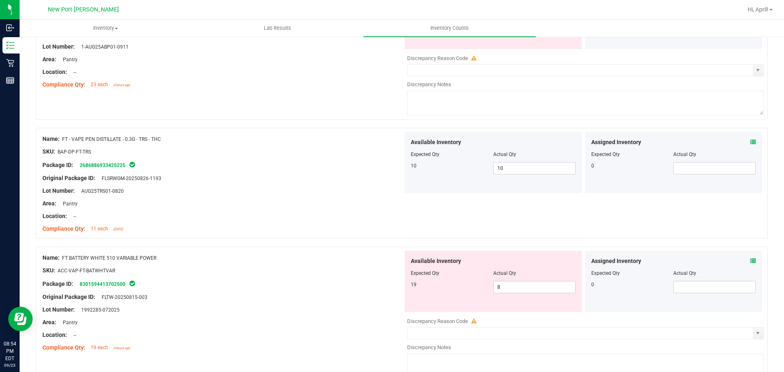
scroll to position [163, 0]
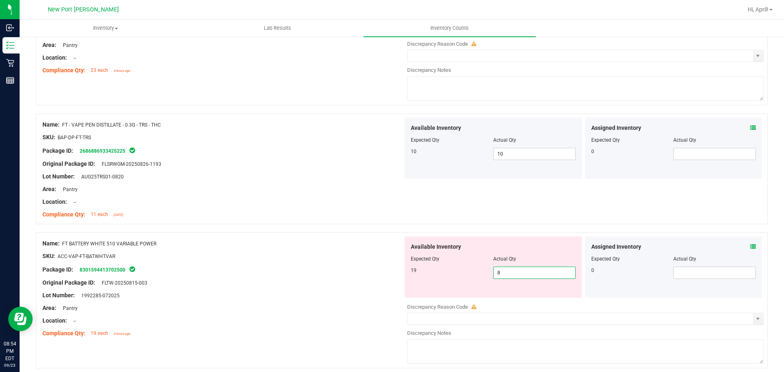
click at [493, 272] on span "8 8" at bounding box center [534, 273] width 82 height 12
click at [497, 272] on input "8" at bounding box center [534, 272] width 82 height 11
type input "19"
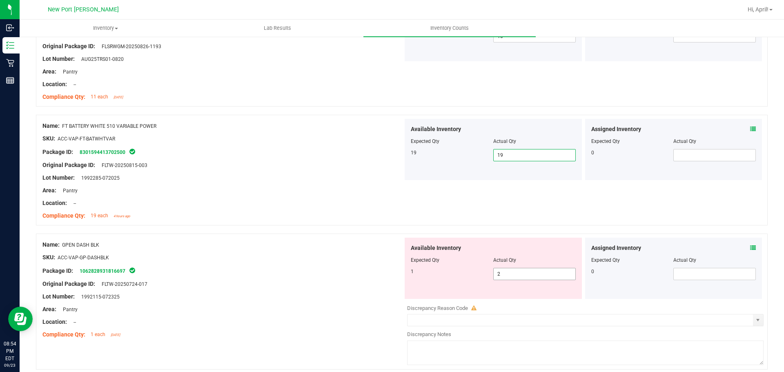
scroll to position [286, 0]
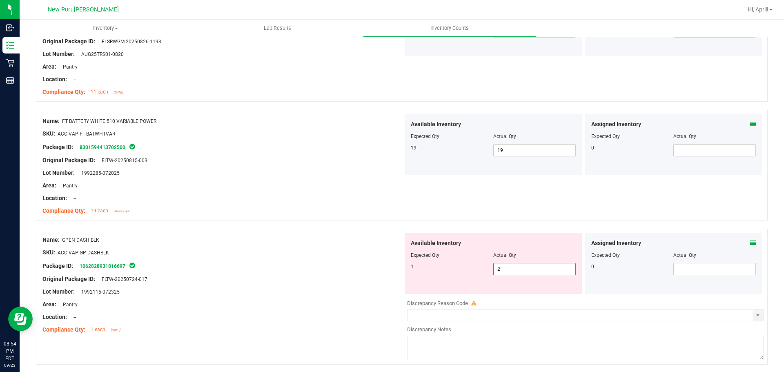
click at [515, 272] on span "2 2" at bounding box center [534, 269] width 82 height 12
type input "1"
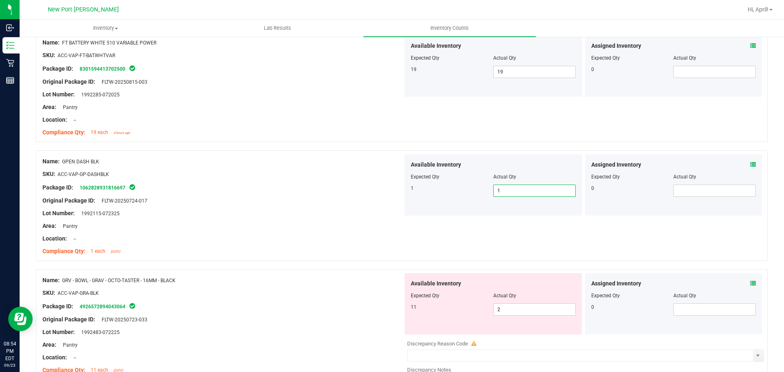
scroll to position [367, 0]
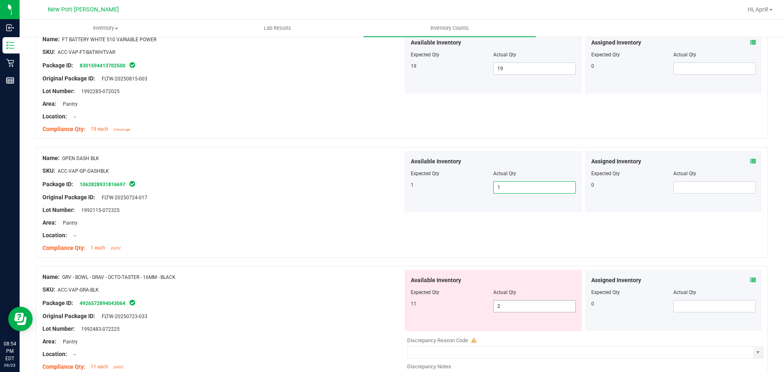
click at [513, 310] on span "2 2" at bounding box center [534, 306] width 82 height 12
type input "11"
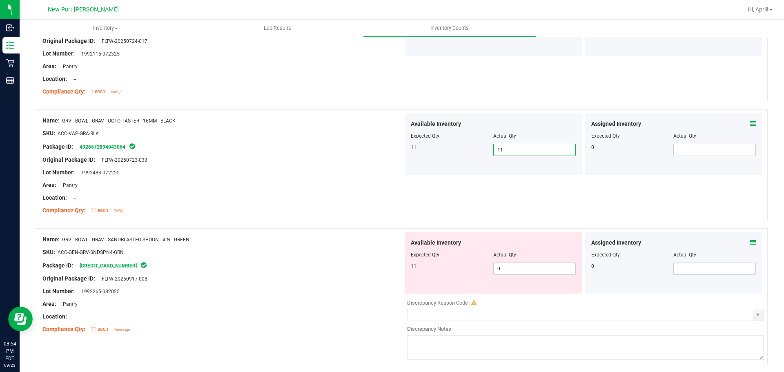
scroll to position [531, 0]
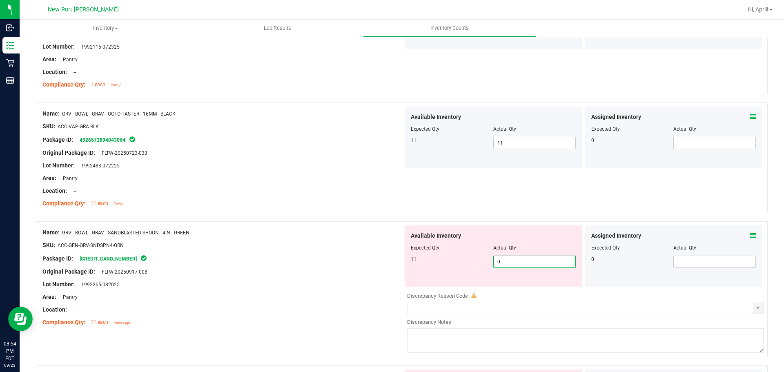
click at [511, 264] on span "0 0" at bounding box center [534, 261] width 82 height 12
type input "11"
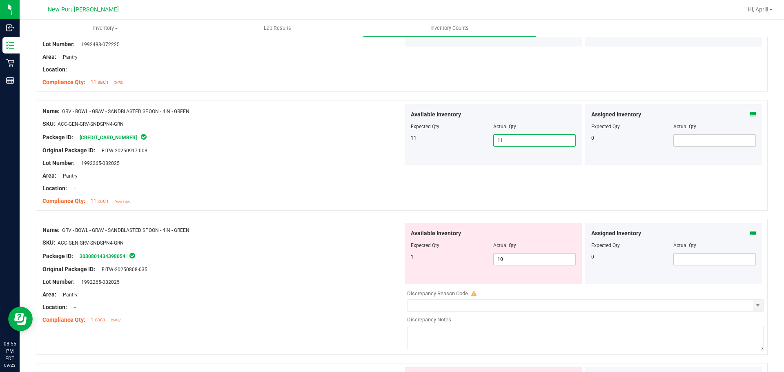
scroll to position [653, 0]
click at [504, 257] on span "10 10" at bounding box center [534, 258] width 82 height 12
type input "1"
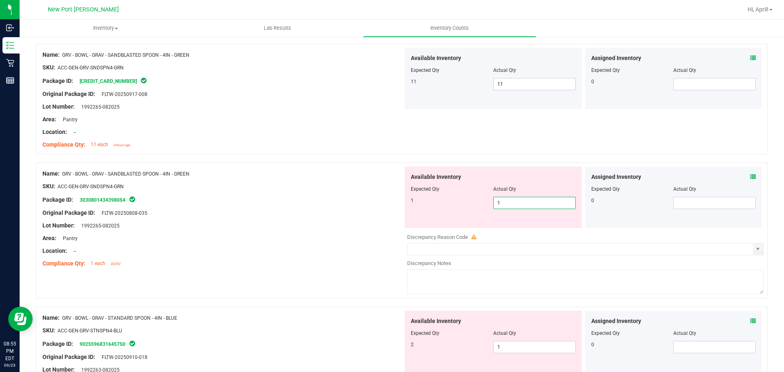
scroll to position [898, 0]
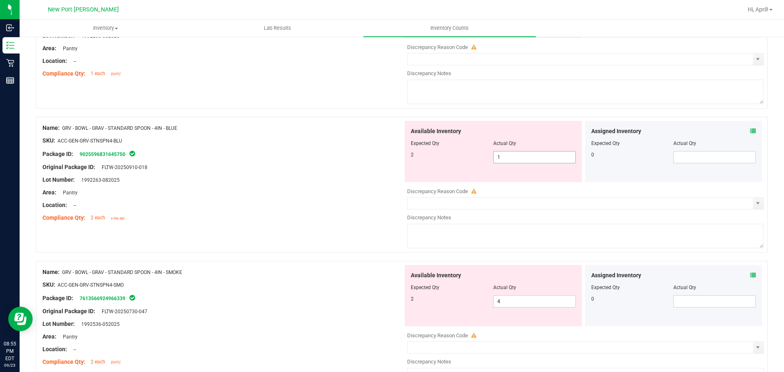
type input "1"
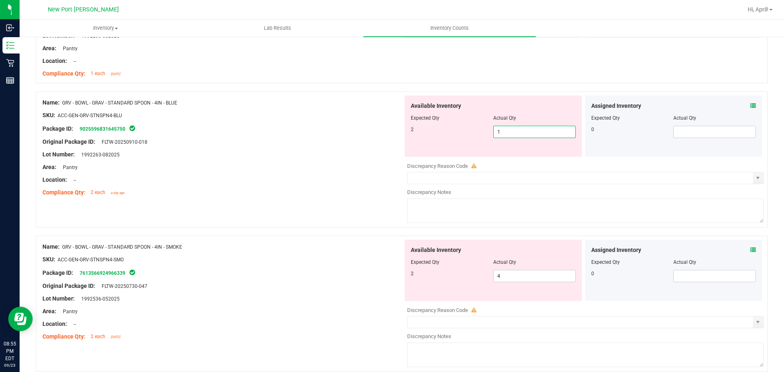
click at [505, 160] on div "Available Inventory Expected Qty Actual Qty 2 1 1" at bounding box center [583, 159] width 360 height 129
type input "2"
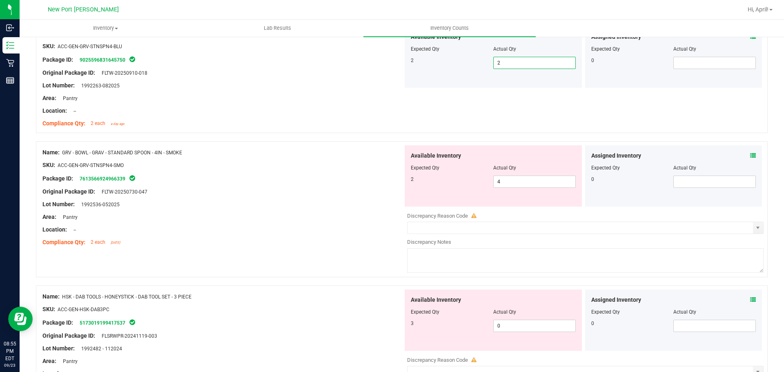
scroll to position [979, 0]
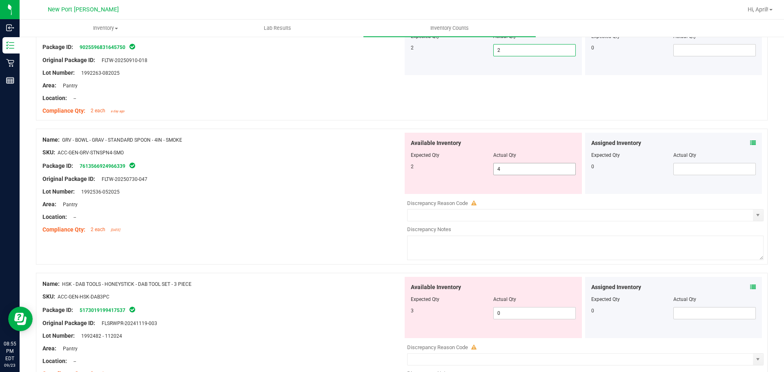
click at [506, 169] on span "4 4" at bounding box center [534, 169] width 82 height 12
type input "2"
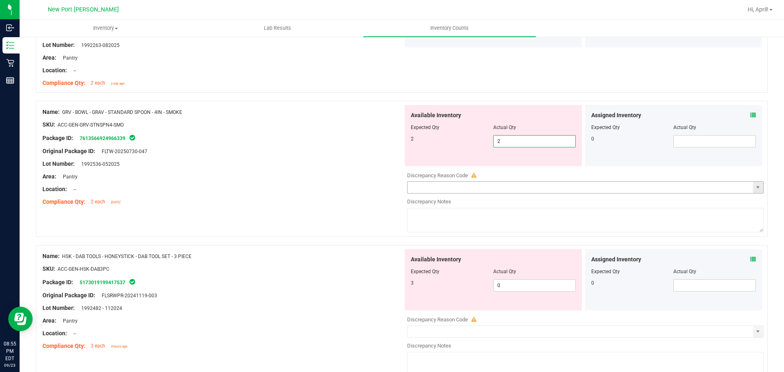
scroll to position [1020, 0]
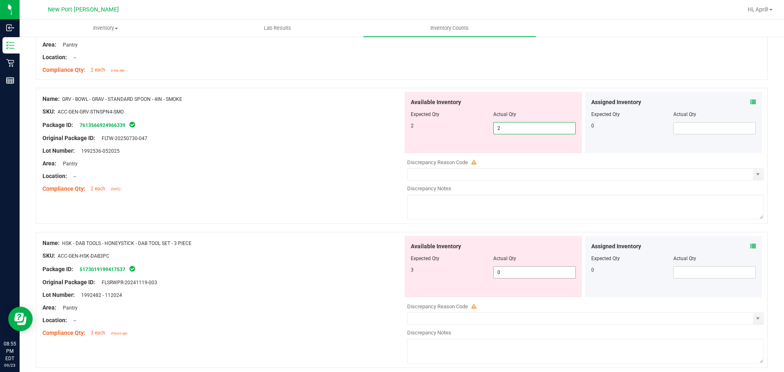
type input "2"
click at [511, 271] on div "Available Inventory Expected Qty Actual Qty 3 0 0" at bounding box center [492, 266] width 177 height 61
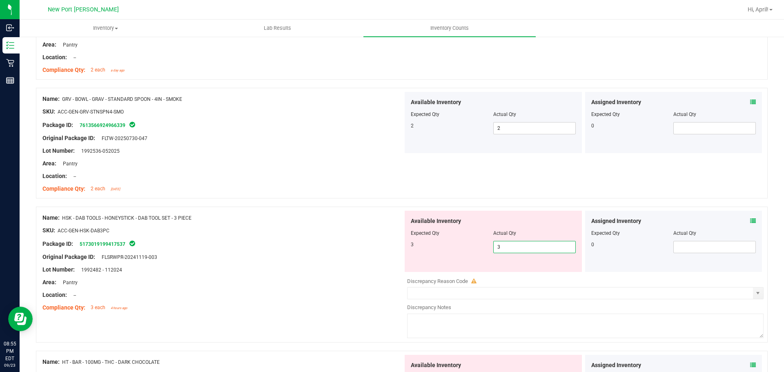
type input "3"
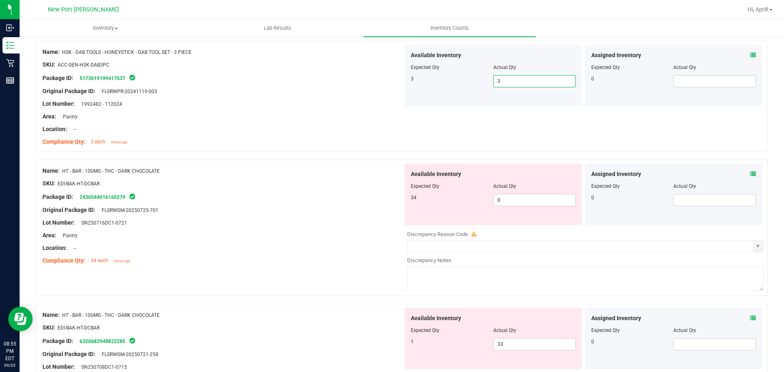
scroll to position [1224, 0]
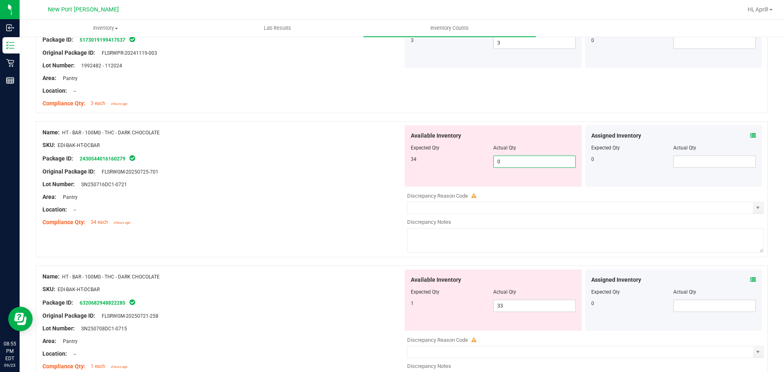
click at [504, 160] on span "0 0" at bounding box center [534, 161] width 82 height 12
type input "34"
click at [518, 311] on div "Available Inventory Expected Qty Actual Qty 1 33 33" at bounding box center [583, 333] width 360 height 129
type input "34"
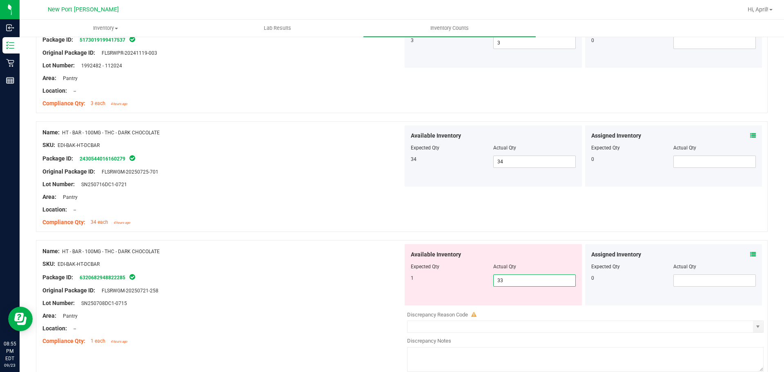
type input "3"
type input "1"
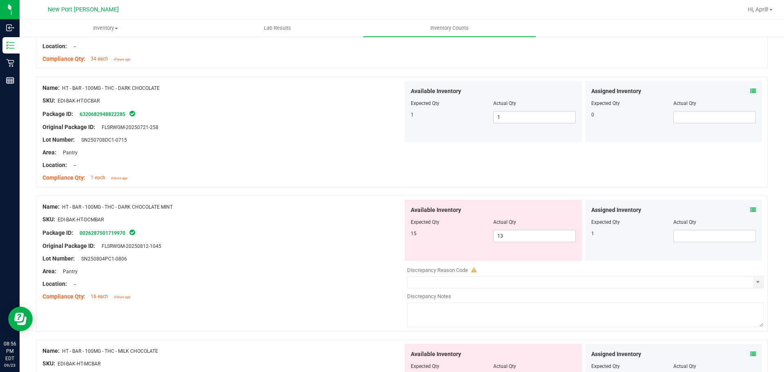
click at [750, 207] on icon at bounding box center [753, 210] width 6 height 6
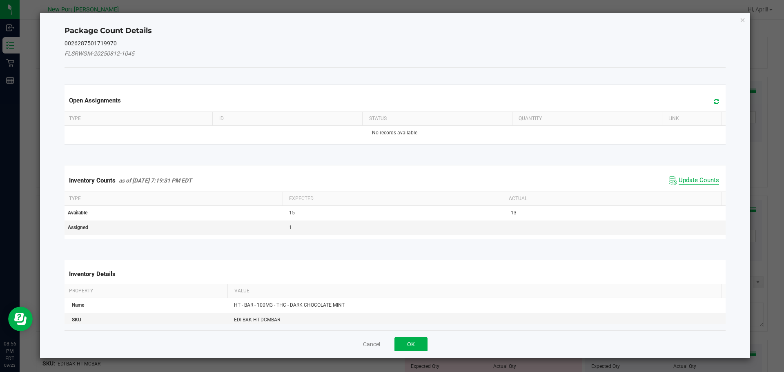
click at [701, 178] on span "Update Counts" at bounding box center [698, 180] width 40 height 8
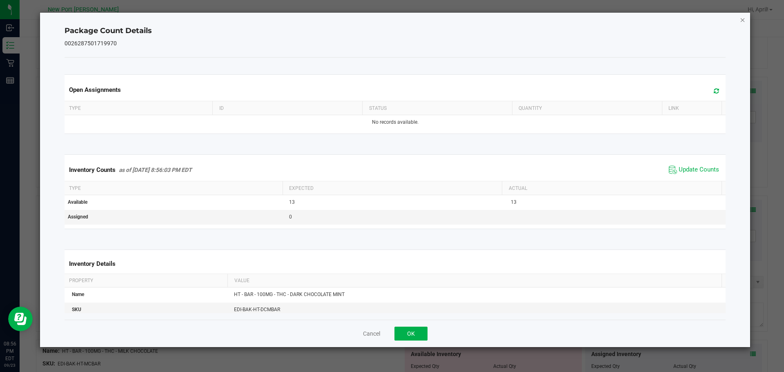
click at [740, 18] on icon "Close" at bounding box center [743, 20] width 6 height 10
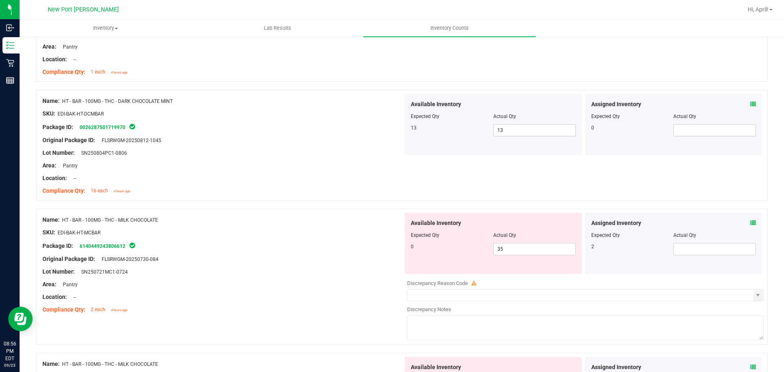
scroll to position [1510, 0]
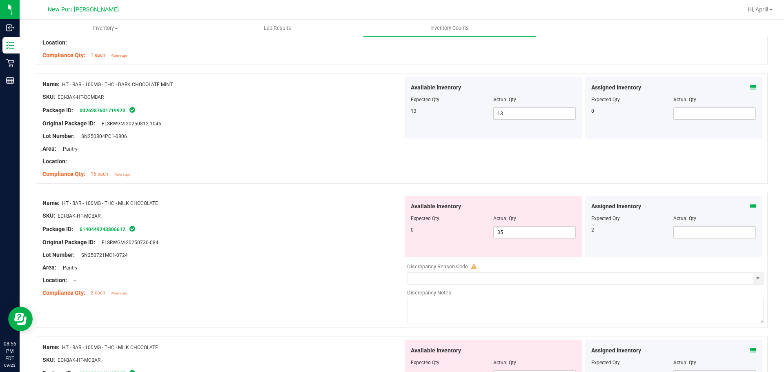
click at [750, 206] on icon at bounding box center [753, 206] width 6 height 6
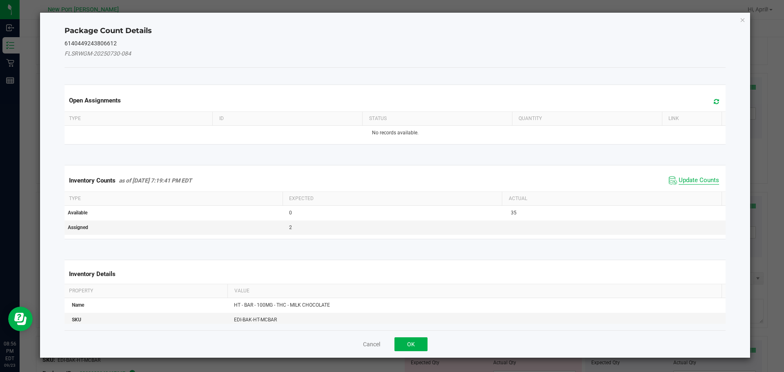
click at [701, 180] on span "Update Counts" at bounding box center [698, 180] width 40 height 8
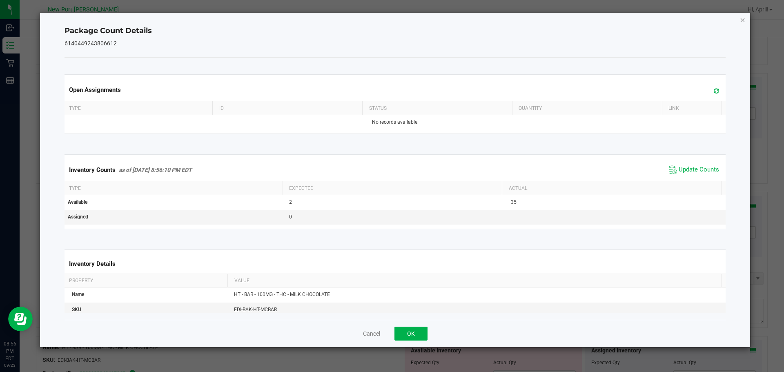
click at [740, 20] on icon "Close" at bounding box center [743, 20] width 6 height 10
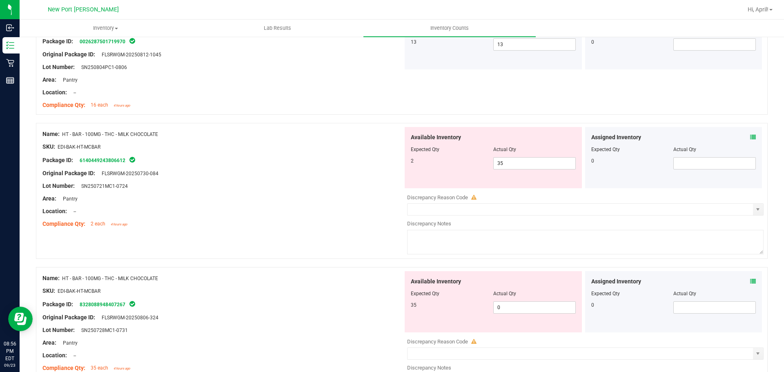
scroll to position [1592, 0]
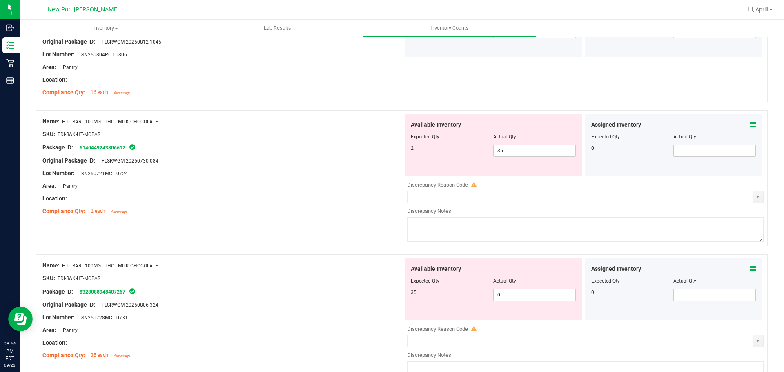
click at [750, 266] on icon at bounding box center [753, 269] width 6 height 6
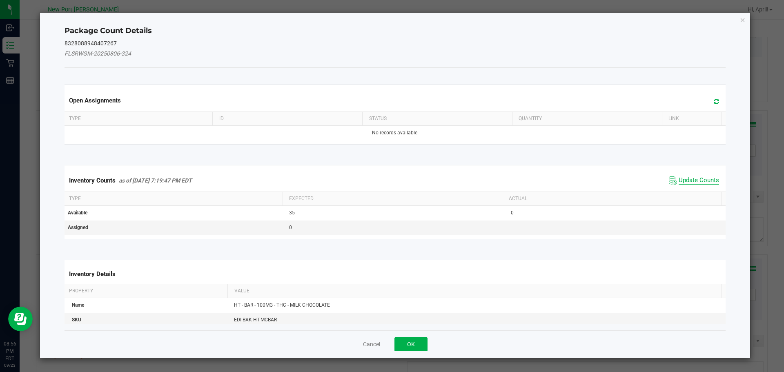
click at [700, 181] on span "Update Counts" at bounding box center [698, 180] width 40 height 8
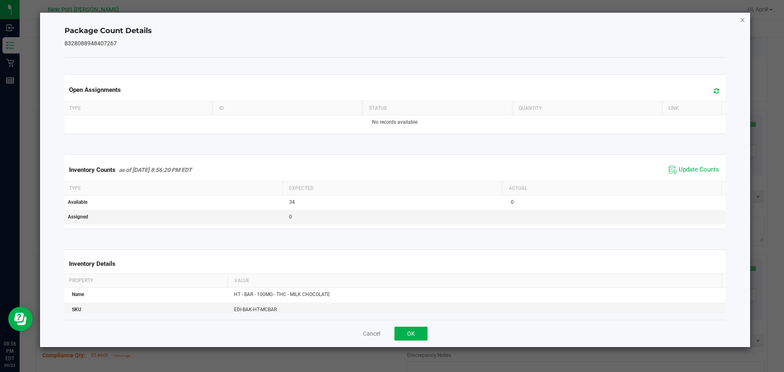
click at [741, 20] on icon "Close" at bounding box center [743, 20] width 6 height 10
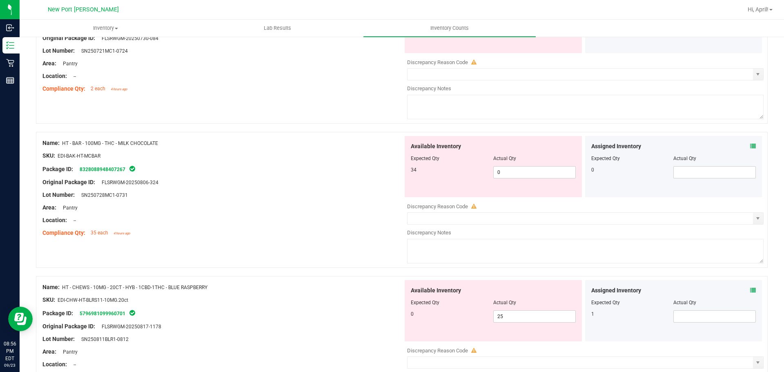
scroll to position [1755, 0]
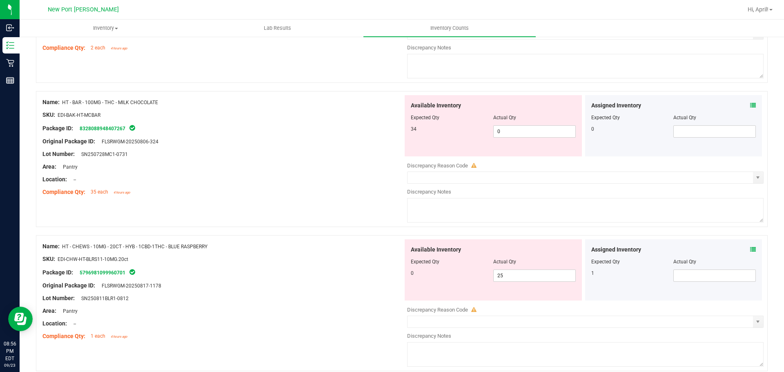
click at [750, 248] on icon at bounding box center [753, 250] width 6 height 6
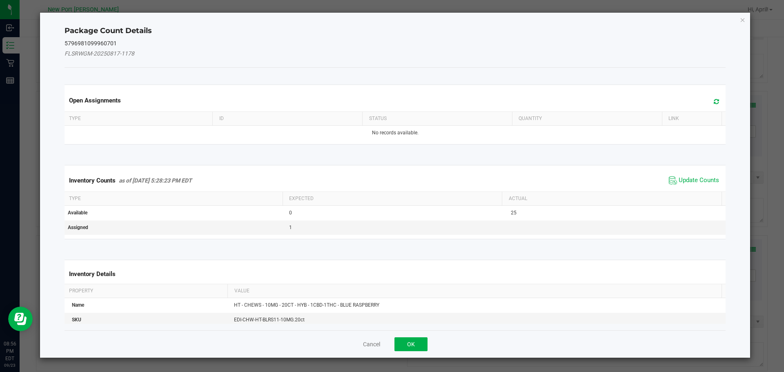
click at [707, 175] on span "Update Counts" at bounding box center [693, 180] width 54 height 12
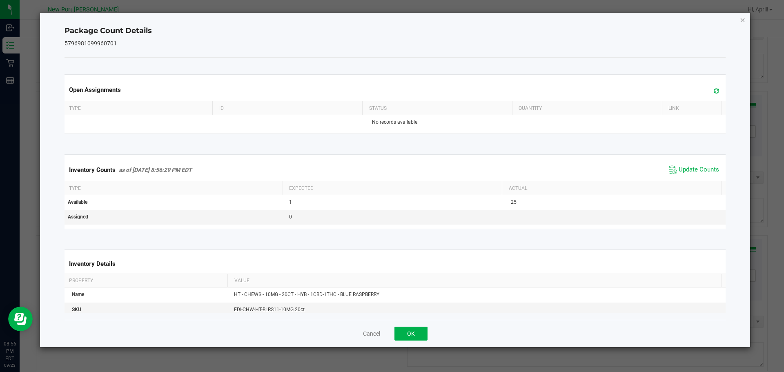
click at [743, 22] on icon "Close" at bounding box center [743, 20] width 6 height 10
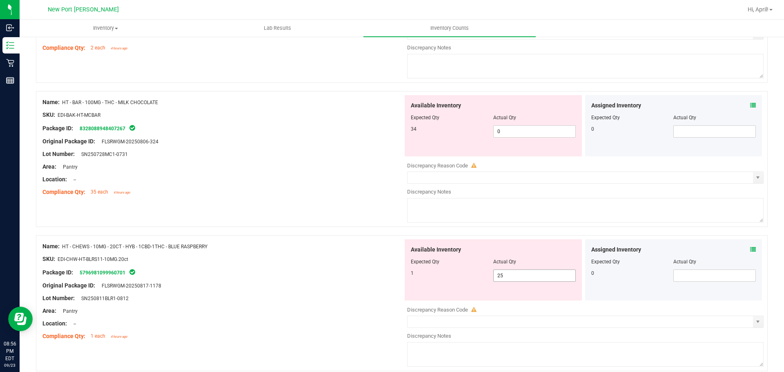
click at [510, 274] on span "25 25" at bounding box center [534, 275] width 82 height 12
click at [510, 274] on input "25" at bounding box center [534, 275] width 82 height 11
type input "1"
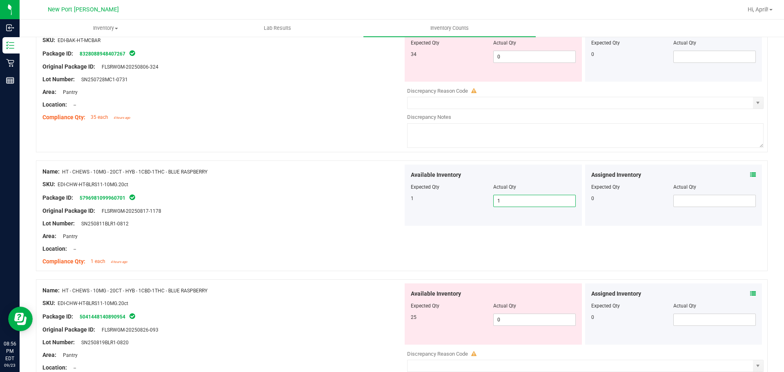
scroll to position [1837, 0]
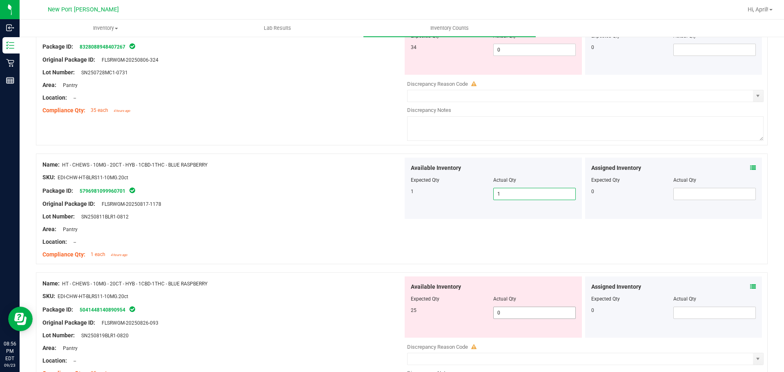
click at [506, 313] on span "0 0" at bounding box center [534, 312] width 82 height 12
type input "25"
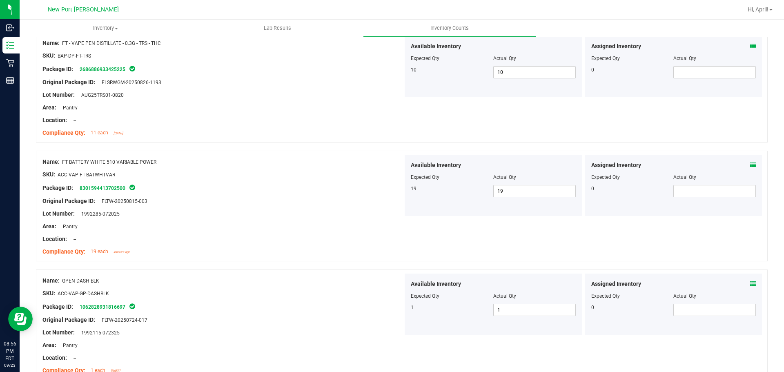
scroll to position [0, 0]
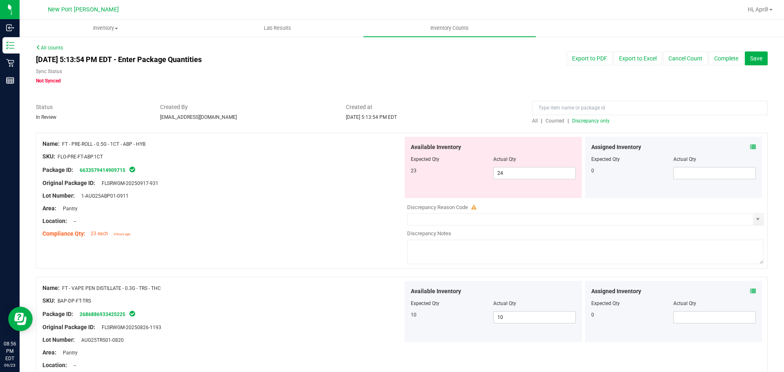
click at [588, 121] on span "Discrepancy only" at bounding box center [591, 121] width 38 height 6
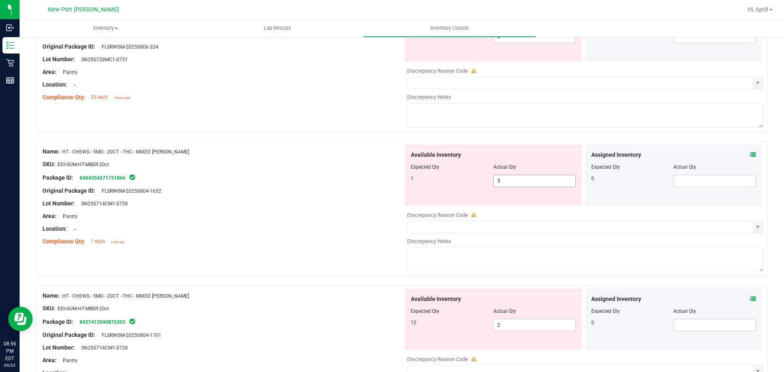
scroll to position [490, 0]
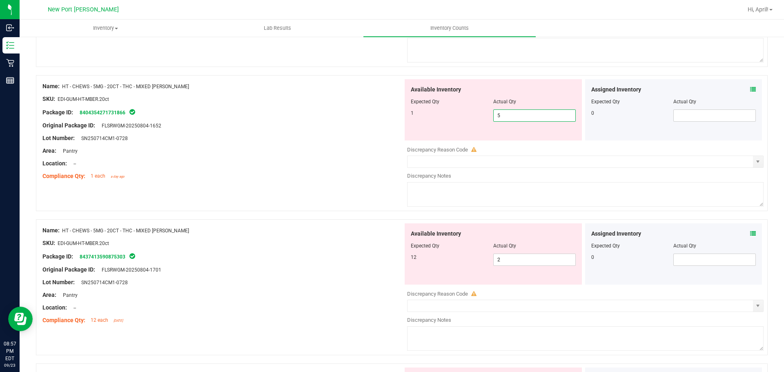
click at [508, 115] on span "5 5" at bounding box center [534, 115] width 82 height 12
click at [508, 115] on input "5" at bounding box center [534, 115] width 82 height 11
type input "1"
click at [495, 260] on div "Available Inventory Expected Qty Actual Qty 12 2 2" at bounding box center [583, 287] width 360 height 129
type input "1"
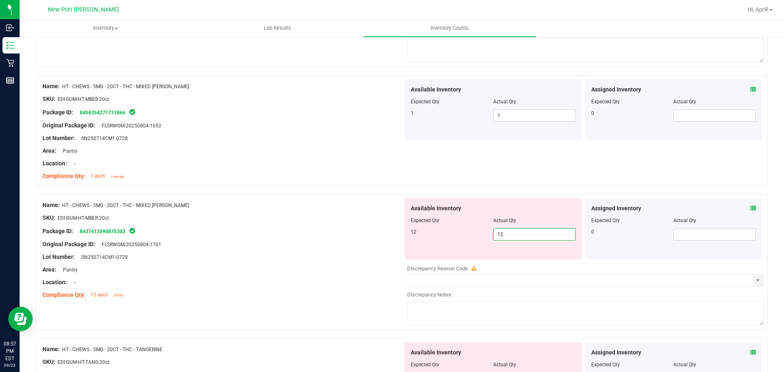
type input "12"
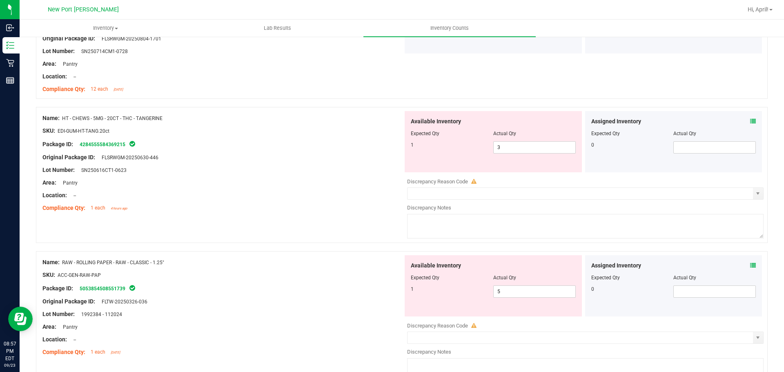
scroll to position [694, 0]
click at [750, 122] on icon at bounding box center [753, 123] width 6 height 6
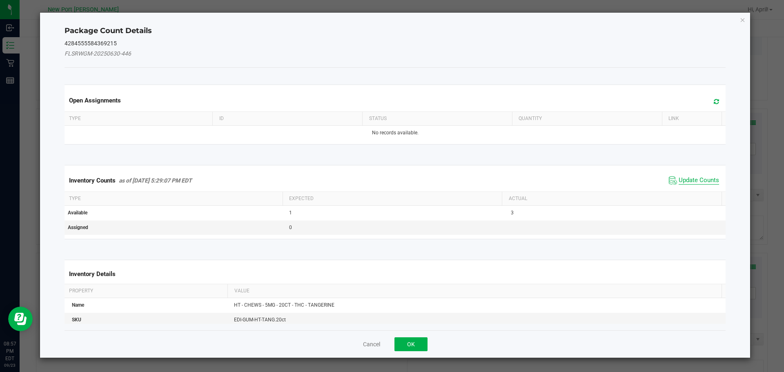
click at [689, 177] on span "Update Counts" at bounding box center [698, 180] width 40 height 8
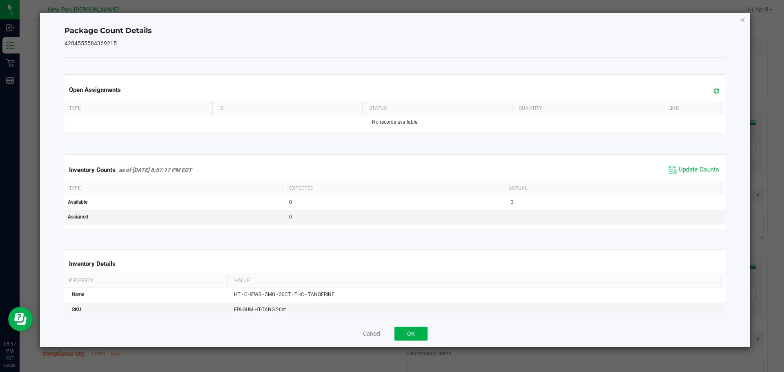
click at [740, 22] on icon "Close" at bounding box center [743, 20] width 6 height 10
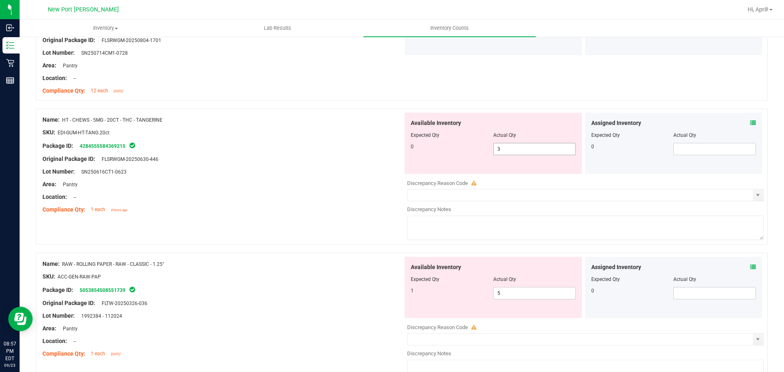
click at [507, 151] on span "3 3" at bounding box center [534, 149] width 82 height 12
click at [507, 151] on input "3" at bounding box center [534, 148] width 82 height 11
type input "0"
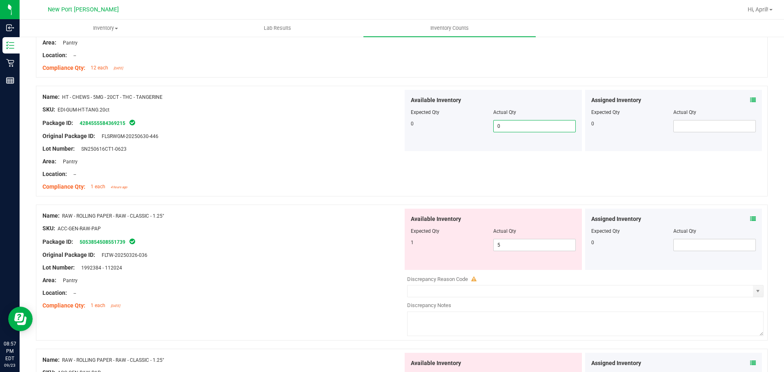
scroll to position [735, 0]
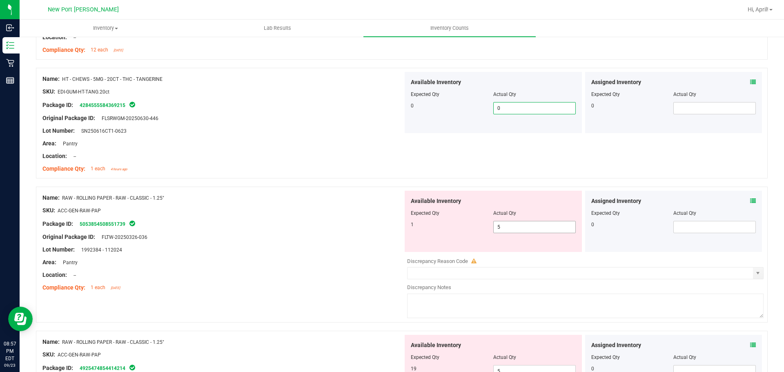
click at [506, 229] on span "5 5" at bounding box center [534, 227] width 82 height 12
type input "1"
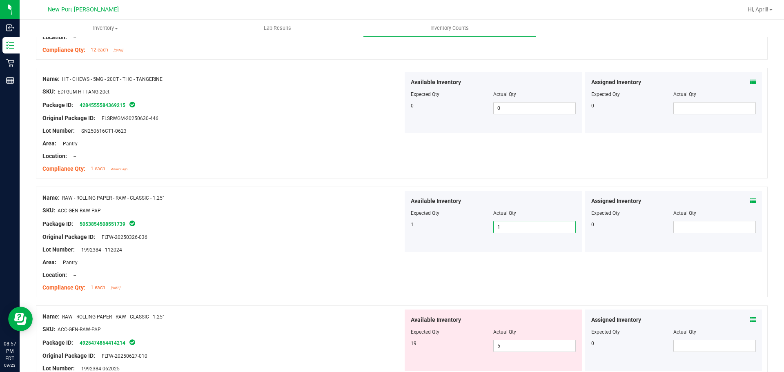
scroll to position [816, 0]
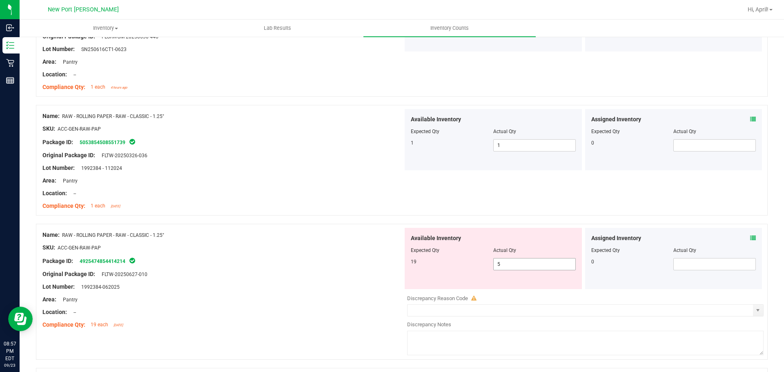
click at [501, 262] on span "5 5" at bounding box center [534, 264] width 82 height 12
type input "19"
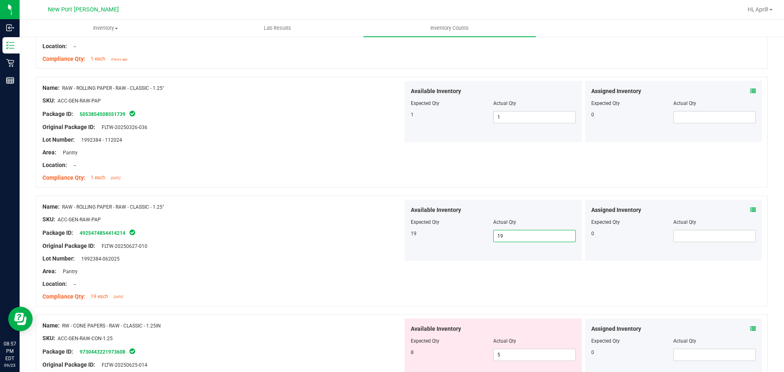
scroll to position [898, 0]
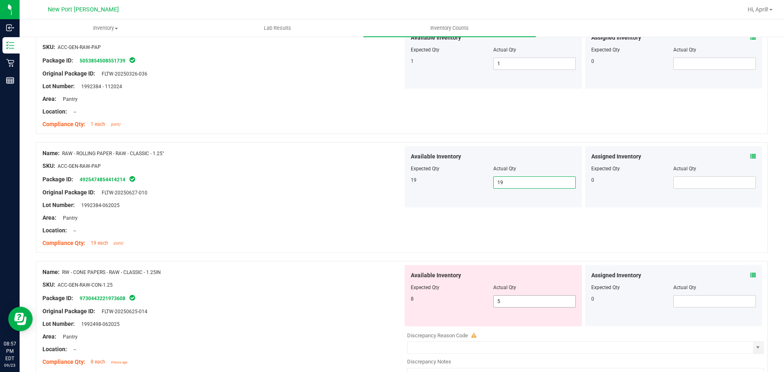
click at [511, 299] on span "5 5" at bounding box center [534, 301] width 82 height 12
type input "8"
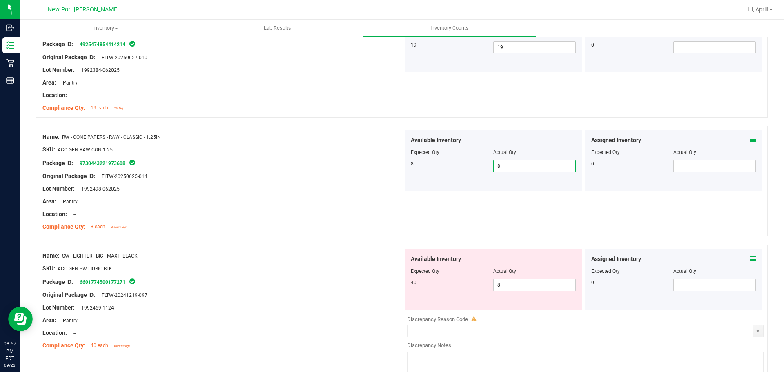
scroll to position [1061, 0]
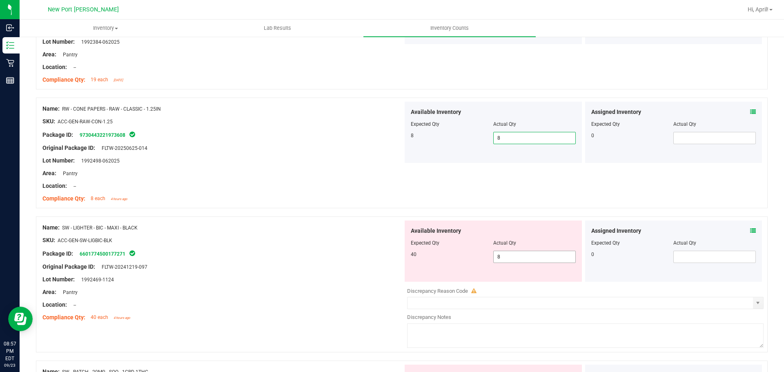
click at [509, 257] on span "8 8" at bounding box center [534, 257] width 82 height 12
type input "40"
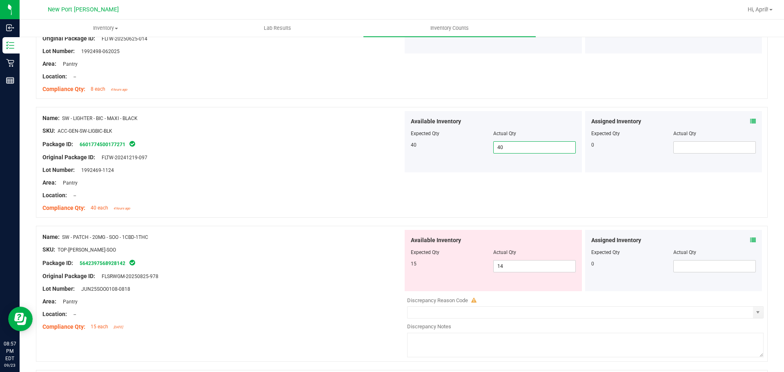
scroll to position [1184, 0]
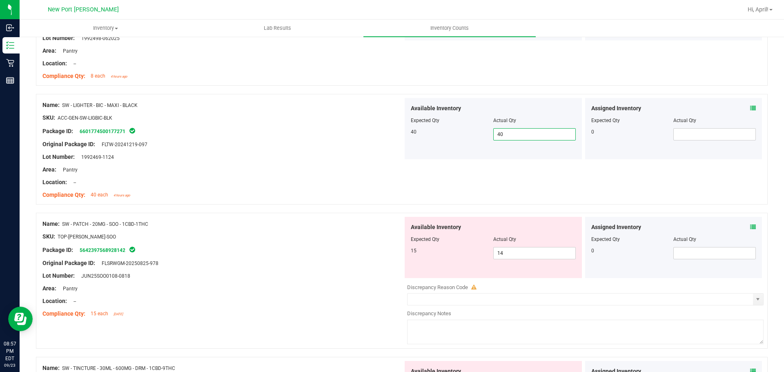
click at [750, 225] on icon at bounding box center [753, 227] width 6 height 6
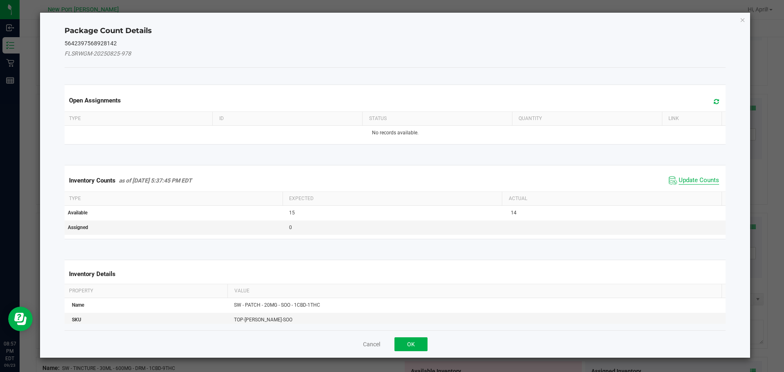
click at [698, 178] on span "Update Counts" at bounding box center [698, 180] width 40 height 8
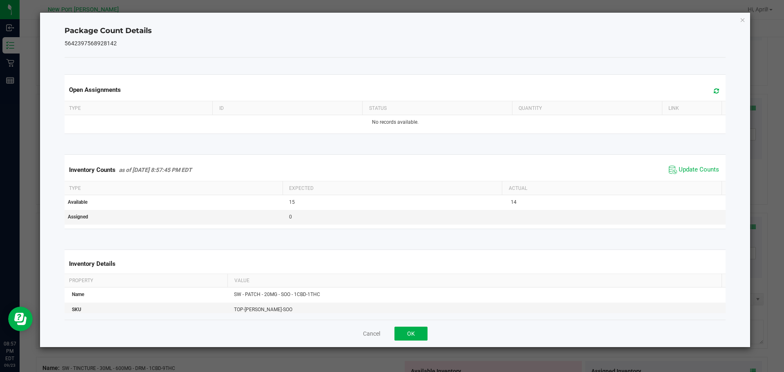
click at [697, 165] on span "Update Counts" at bounding box center [693, 170] width 54 height 12
click at [744, 19] on icon "Close" at bounding box center [743, 20] width 6 height 10
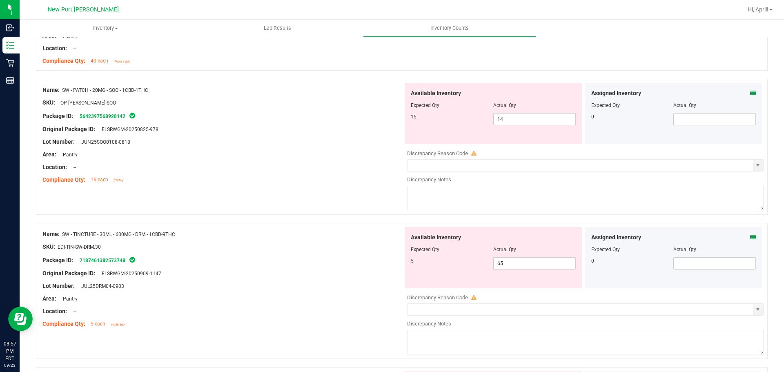
scroll to position [1347, 0]
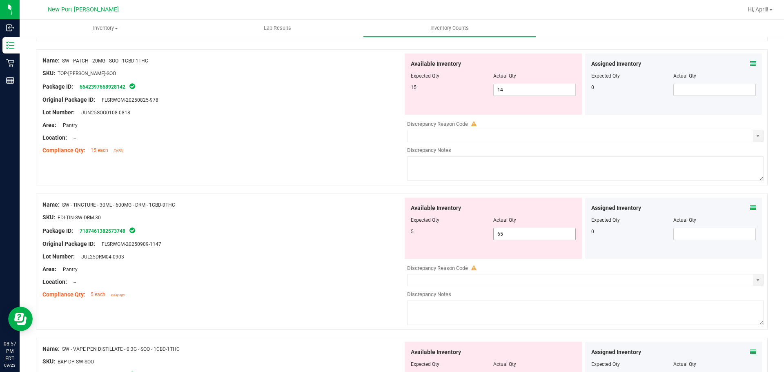
click at [496, 234] on span "65 65" at bounding box center [534, 234] width 82 height 12
type input "5"
click at [750, 209] on icon at bounding box center [753, 208] width 6 height 6
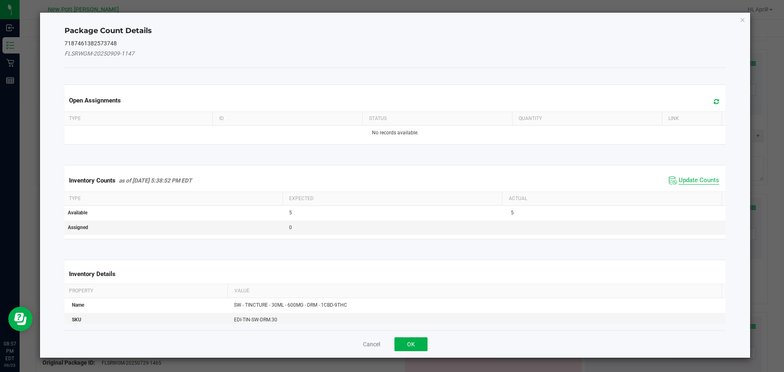
click at [695, 179] on span "Update Counts" at bounding box center [698, 180] width 40 height 8
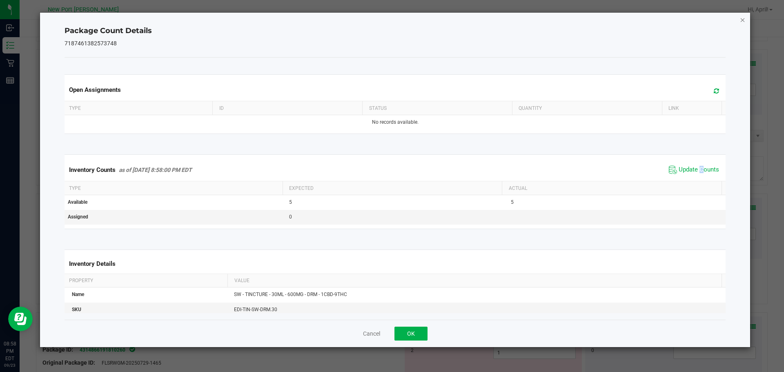
click at [743, 16] on icon "Close" at bounding box center [743, 20] width 6 height 10
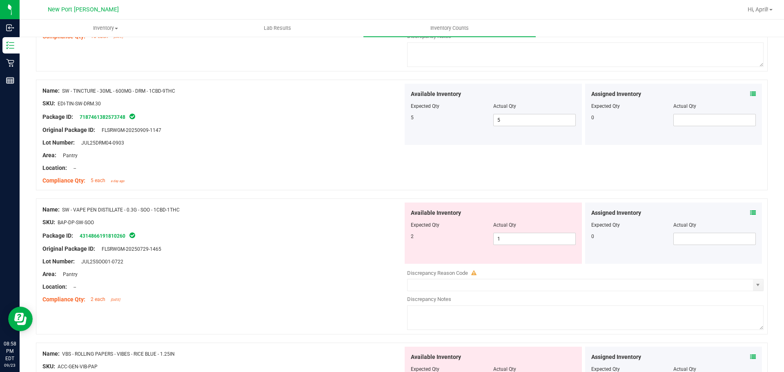
scroll to position [1469, 0]
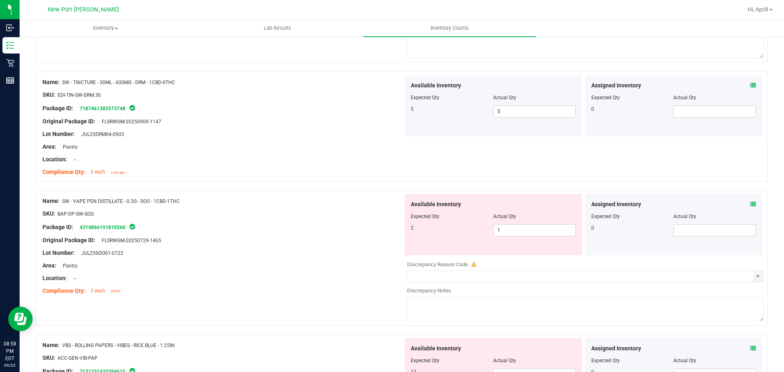
click at [750, 202] on icon at bounding box center [753, 204] width 6 height 6
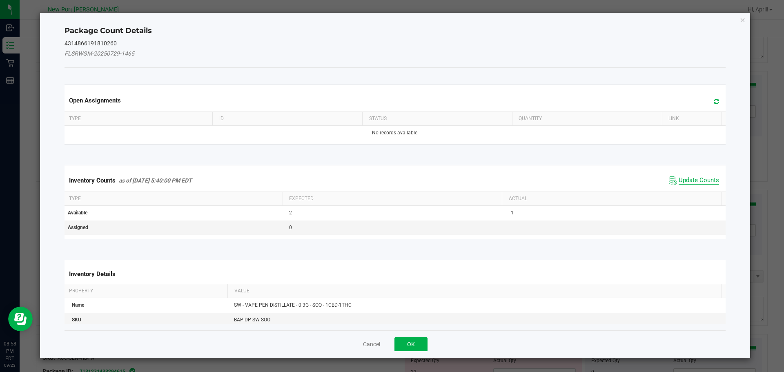
click at [695, 182] on span "Update Counts" at bounding box center [698, 180] width 40 height 8
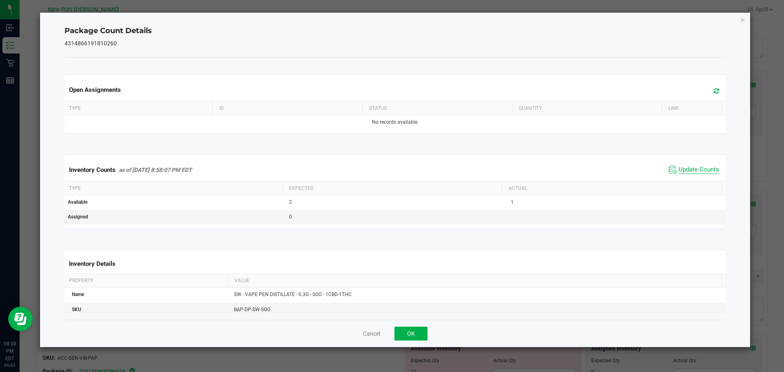
click at [684, 166] on span "Update Counts" at bounding box center [698, 170] width 40 height 8
click at [743, 19] on icon "Close" at bounding box center [743, 20] width 6 height 10
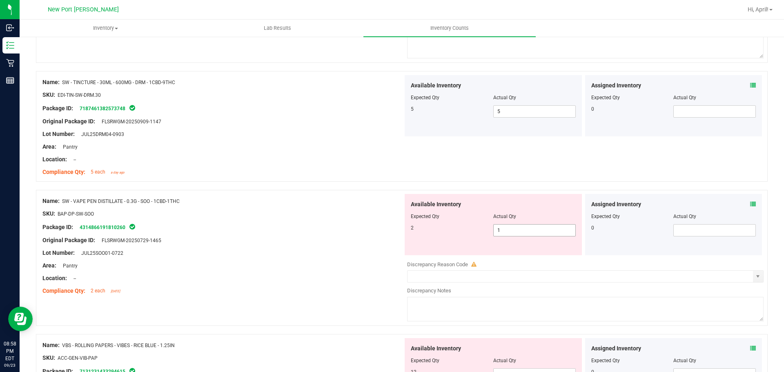
click at [504, 229] on input "1" at bounding box center [534, 229] width 82 height 11
type input "2"
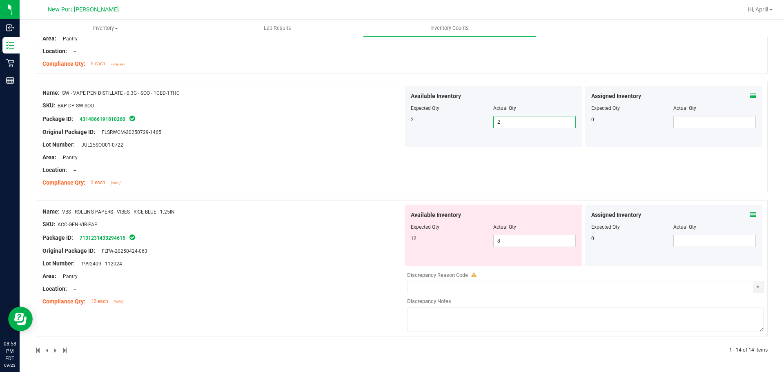
scroll to position [1578, 0]
click at [501, 242] on span "8 8" at bounding box center [534, 240] width 82 height 12
click at [501, 242] on input "8" at bounding box center [534, 240] width 82 height 11
type input "12"
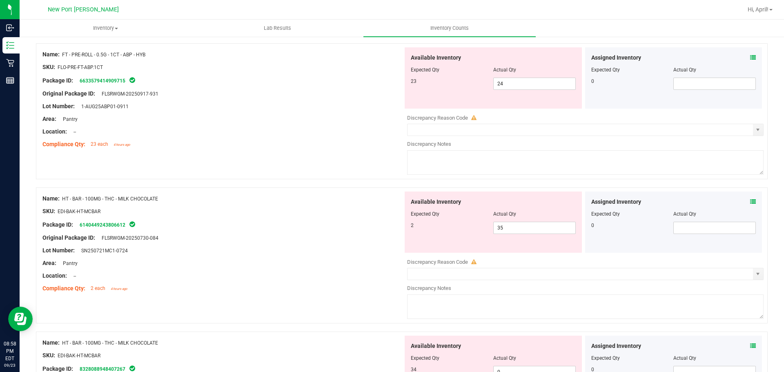
scroll to position [2, 0]
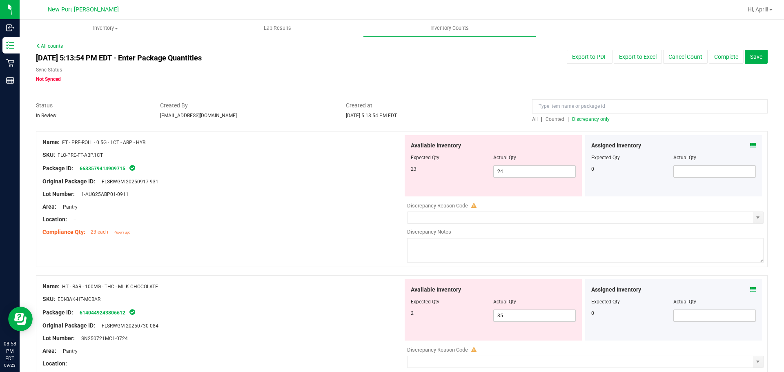
click at [585, 118] on span "Discrepancy only" at bounding box center [591, 119] width 38 height 6
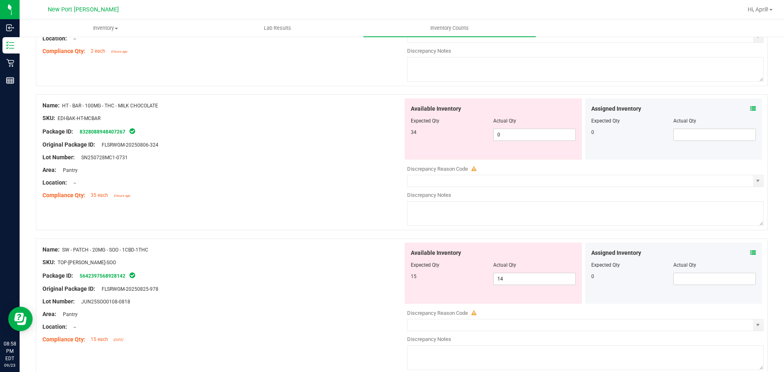
scroll to position [365, 0]
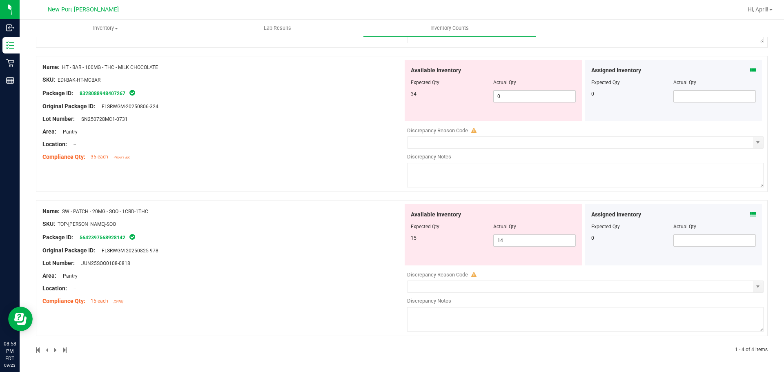
click at [750, 213] on icon at bounding box center [753, 214] width 6 height 6
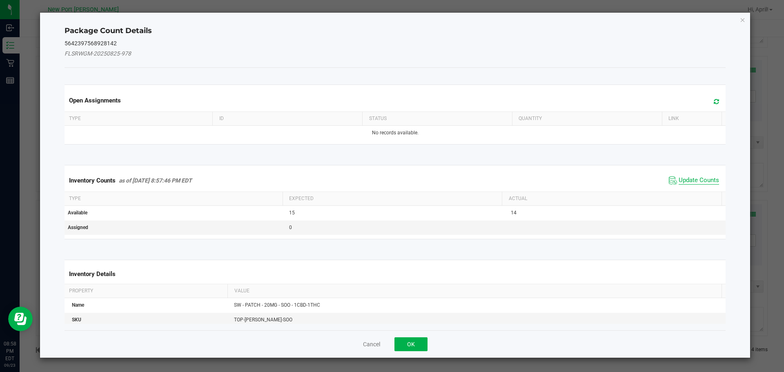
click at [692, 178] on span "Update Counts" at bounding box center [698, 180] width 40 height 8
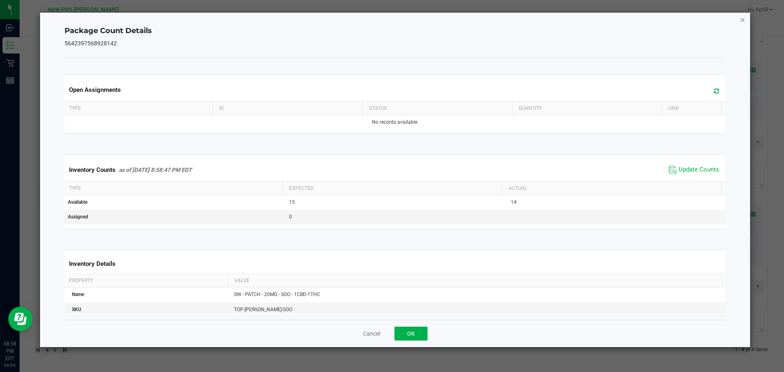
click at [741, 18] on icon "Close" at bounding box center [743, 20] width 6 height 10
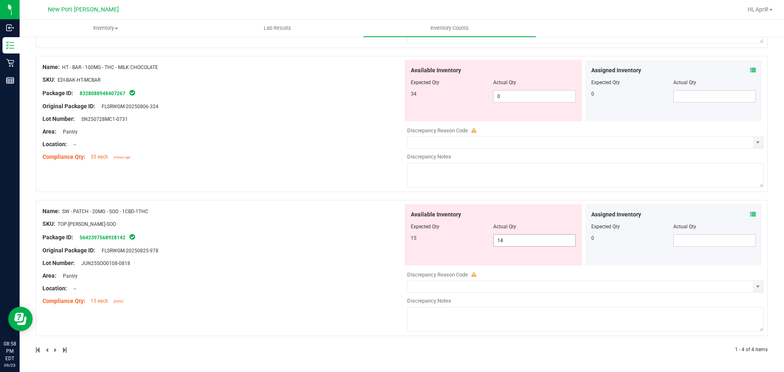
click at [506, 239] on span "14 14" at bounding box center [534, 240] width 82 height 12
type input "15"
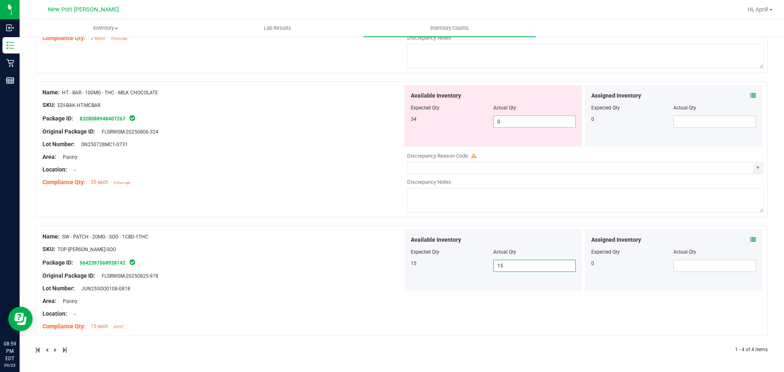
click at [500, 115] on span "0 0" at bounding box center [534, 121] width 82 height 12
type input "34"
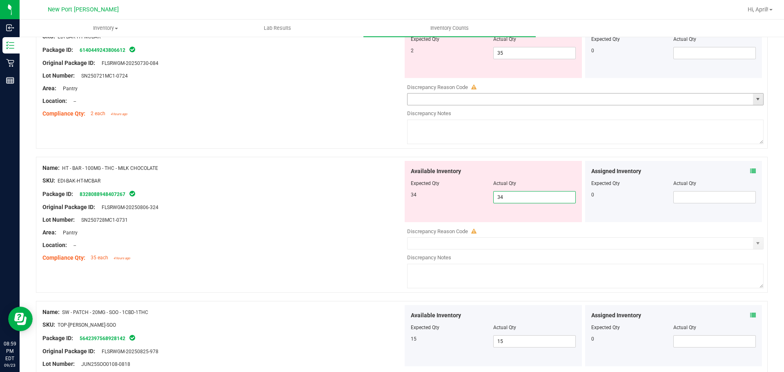
scroll to position [258, 0]
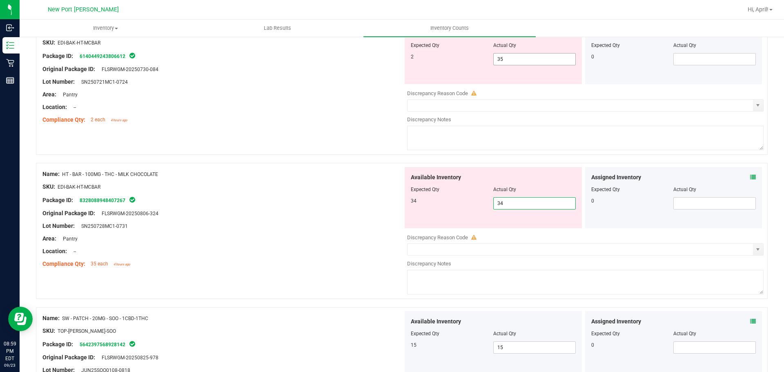
type input "34"
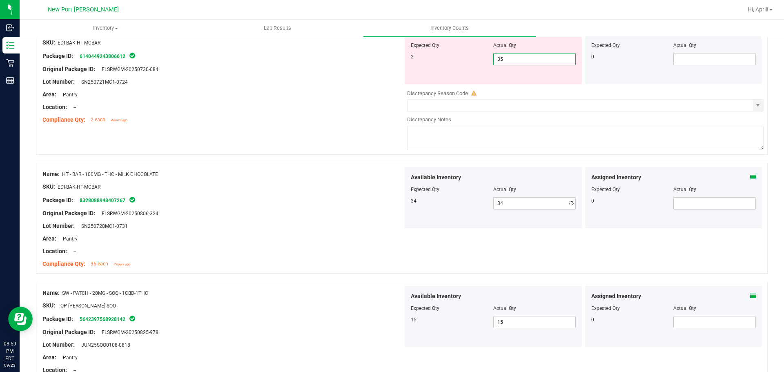
click at [507, 59] on span "35 35" at bounding box center [534, 59] width 82 height 12
type input "3"
type input "2"
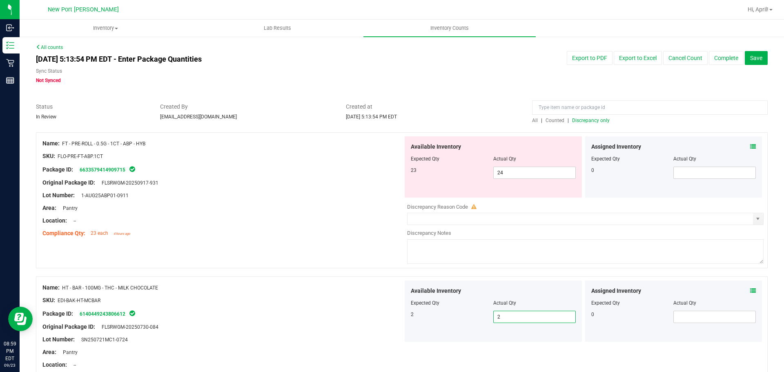
scroll to position [0, 0]
click at [586, 119] on span "Discrepancy only" at bounding box center [591, 121] width 38 height 6
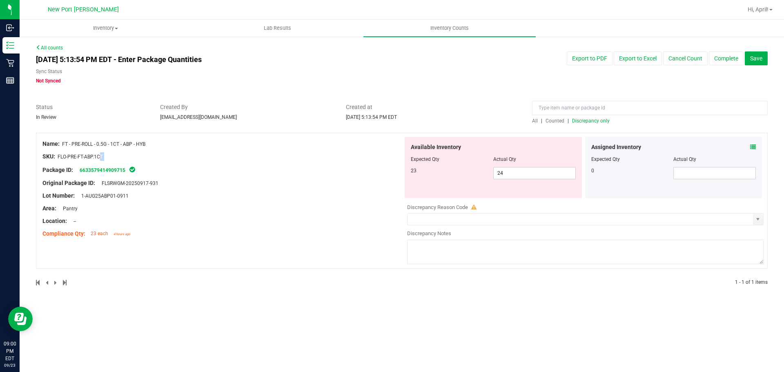
drag, startPoint x: 59, startPoint y: 156, endPoint x: 113, endPoint y: 163, distance: 54.7
click at [113, 163] on ng-container "SKU: FLO-PRE-FT-ABP.1CT" at bounding box center [222, 158] width 360 height 13
type input "FLO-PRE-FT-ABP.1CT"
click at [536, 121] on span "All" at bounding box center [535, 121] width 6 height 6
click at [752, 145] on icon at bounding box center [753, 147] width 6 height 6
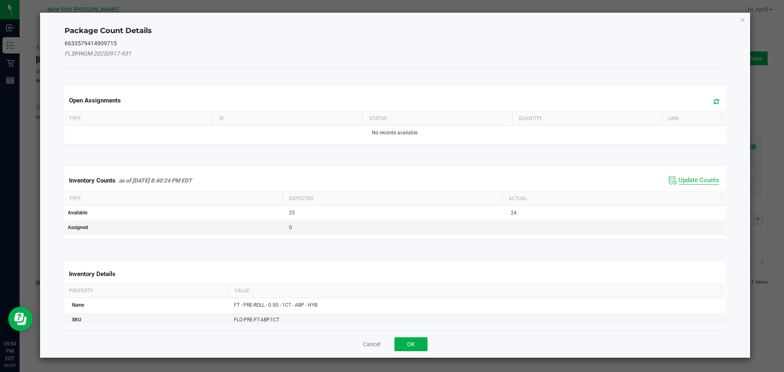
click at [703, 178] on span "Update Counts" at bounding box center [698, 180] width 40 height 8
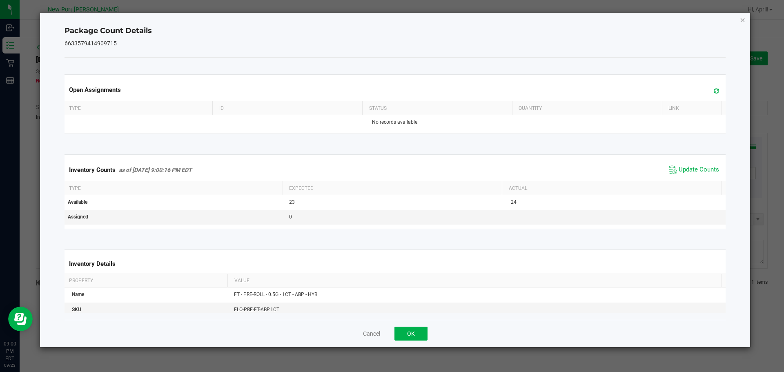
click at [743, 21] on icon "Close" at bounding box center [743, 20] width 6 height 10
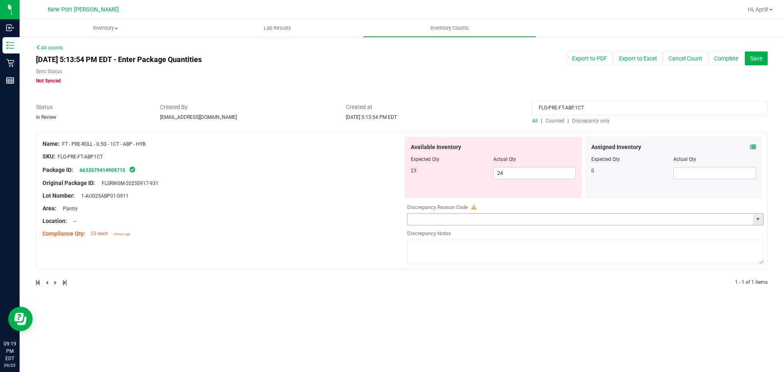
click at [493, 216] on input "text" at bounding box center [579, 218] width 345 height 11
click at [754, 221] on span "select" at bounding box center [758, 218] width 10 height 11
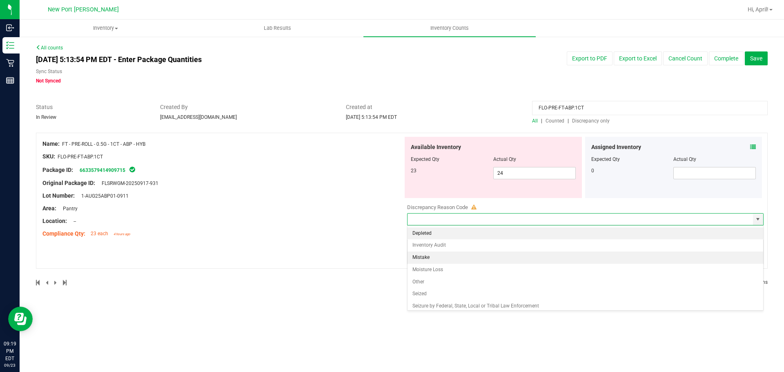
click at [458, 254] on li "Mistake" at bounding box center [584, 257] width 355 height 12
type input "Mistake"
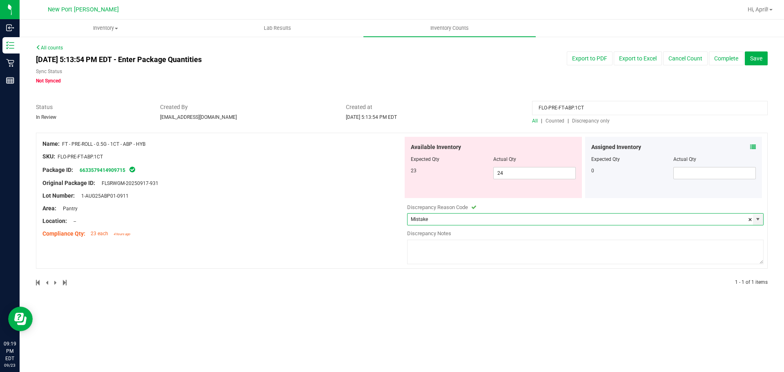
click at [458, 253] on textarea at bounding box center [585, 252] width 356 height 24
click at [480, 242] on textarea "+1ct ABP and -1ct AML. Believe their was a m" at bounding box center [585, 252] width 356 height 24
click at [484, 242] on textarea "+1ct ABP and -1ct AML. Believe their was a m" at bounding box center [585, 252] width 356 height 24
click at [524, 245] on textarea "+1ct ABP and -1ct AML. Believe their was a m" at bounding box center [585, 252] width 356 height 24
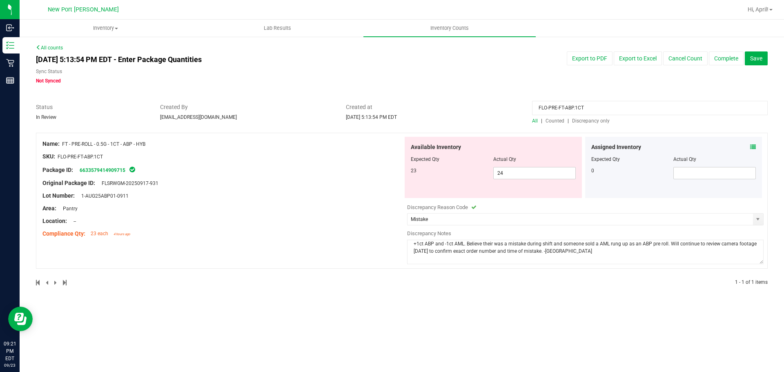
click at [579, 252] on textarea "+1ct ABP and -1ct AML. Believe their was a mistake during shift and someone sol…" at bounding box center [585, 252] width 356 height 24
click at [360, 248] on div "Name: FT - PRE-ROLL - 0.5G - 1CT - ABP - HYB SKU: FLO-PRE-FT-ABP.1CT Package ID…" at bounding box center [401, 201] width 731 height 136
click at [367, 199] on div "Lot Number: 1-AUG25ABP01-0911" at bounding box center [222, 195] width 360 height 9
click at [717, 262] on textarea "+1ct ABP and -1ct AML. Believe their was a mistake during shift and someone sol…" at bounding box center [585, 252] width 356 height 24
type textarea "+1ct ABP and -1ct AML. Believe their was a mistake during shift and someone sol…"
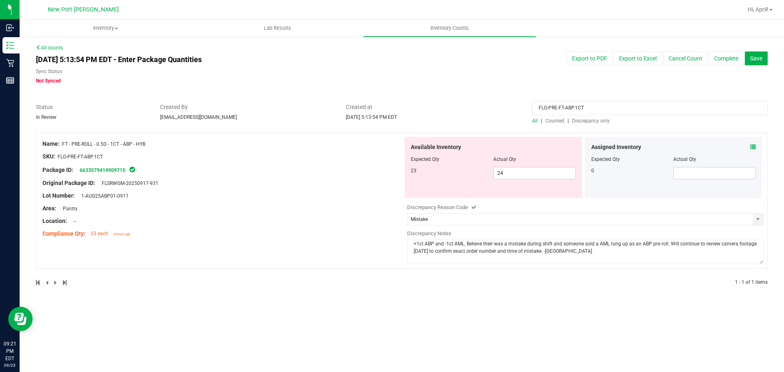
click at [361, 187] on div at bounding box center [222, 189] width 360 height 4
click at [757, 59] on span "Save" at bounding box center [756, 58] width 12 height 7
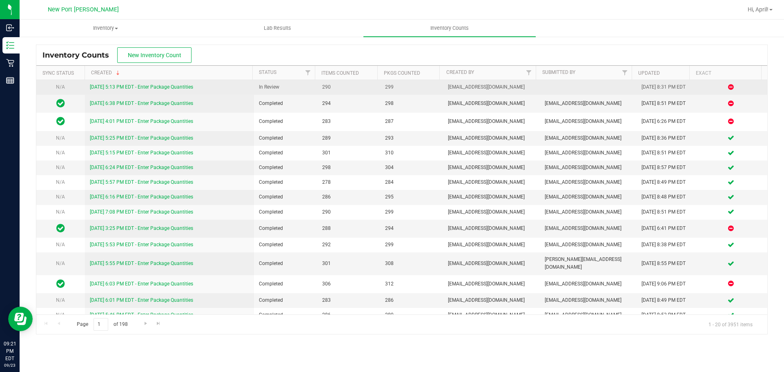
click at [137, 86] on link "[DATE] 5:13 PM EDT - Enter Package Quantities" at bounding box center [141, 87] width 103 height 6
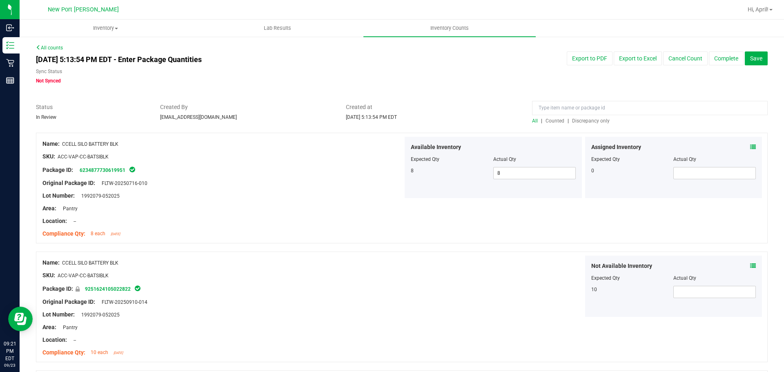
click at [572, 121] on span "Discrepancy only" at bounding box center [591, 121] width 38 height 6
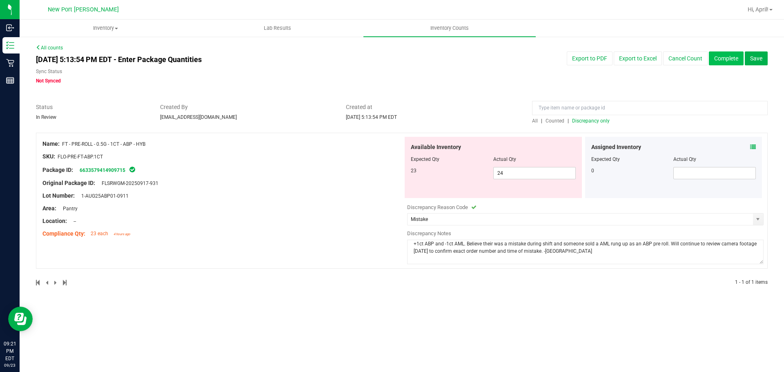
click at [727, 58] on button "Complete" at bounding box center [725, 58] width 35 height 14
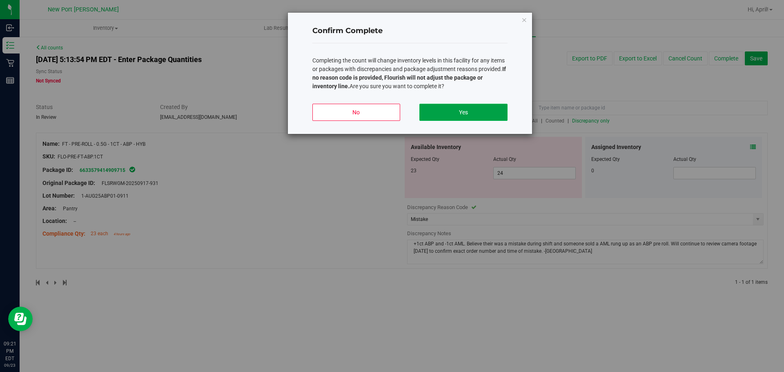
click at [446, 113] on button "Yes" at bounding box center [463, 112] width 88 height 17
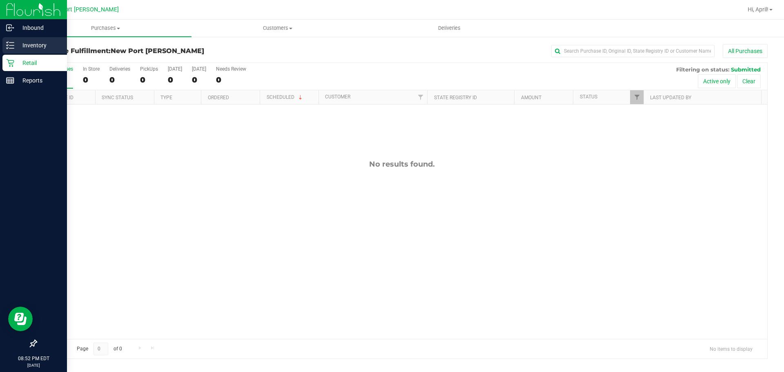
click at [12, 45] on line at bounding box center [11, 45] width 4 height 0
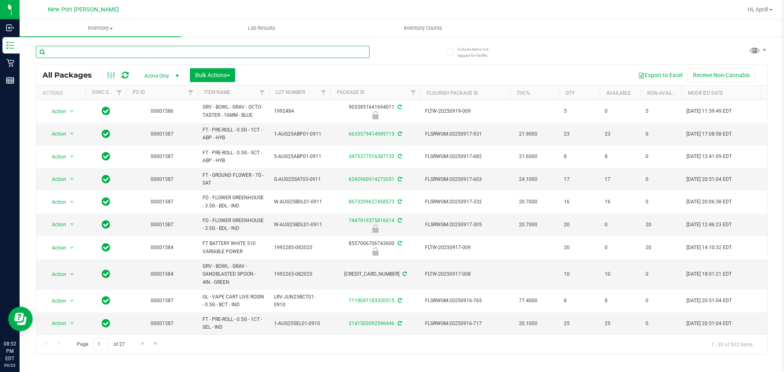
click at [140, 53] on input "text" at bounding box center [202, 52] width 333 height 12
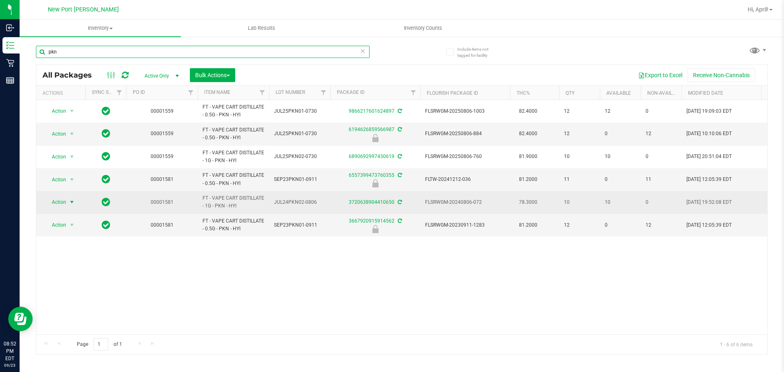
type input "pkn"
click at [72, 204] on span "select" at bounding box center [72, 202] width 7 height 7
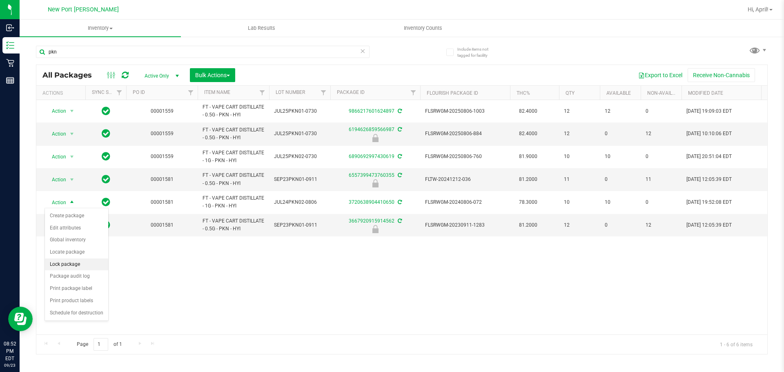
click at [72, 263] on li "Lock package" at bounding box center [76, 264] width 63 height 12
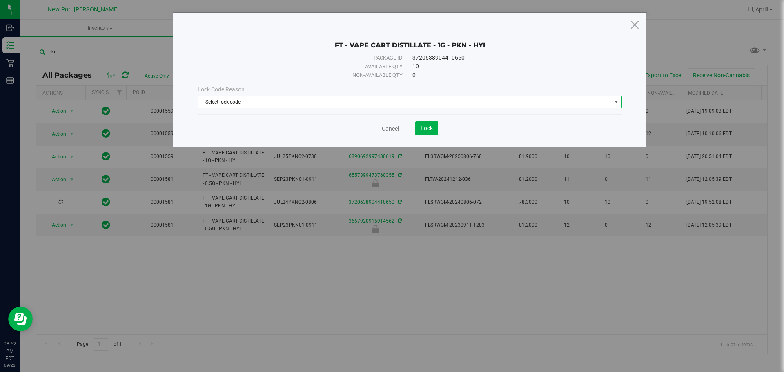
click at [376, 105] on span "Select lock code" at bounding box center [404, 101] width 413 height 11
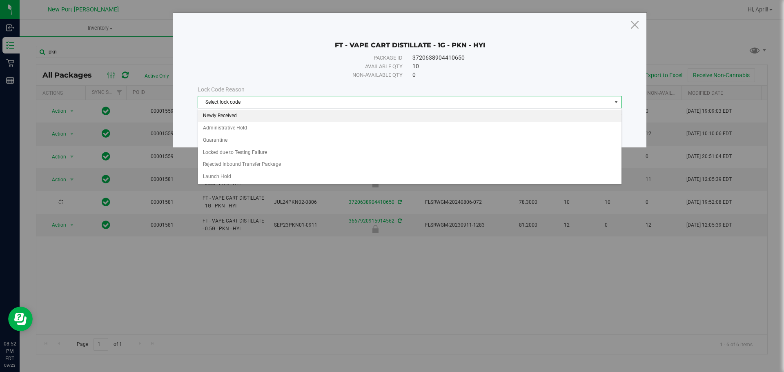
click at [236, 117] on li "Newly Received" at bounding box center [409, 116] width 423 height 12
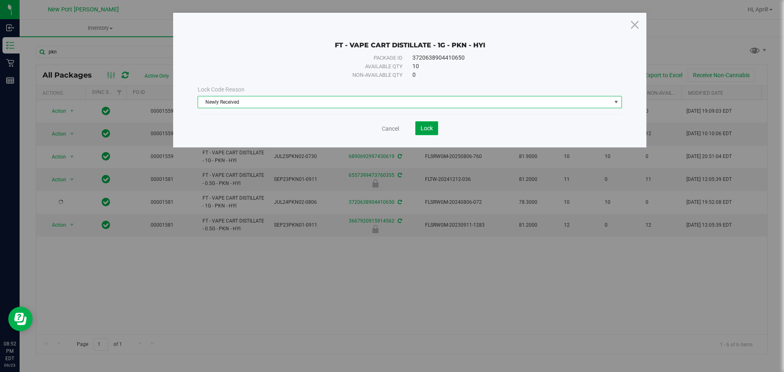
click at [426, 126] on span "Lock" at bounding box center [426, 128] width 12 height 7
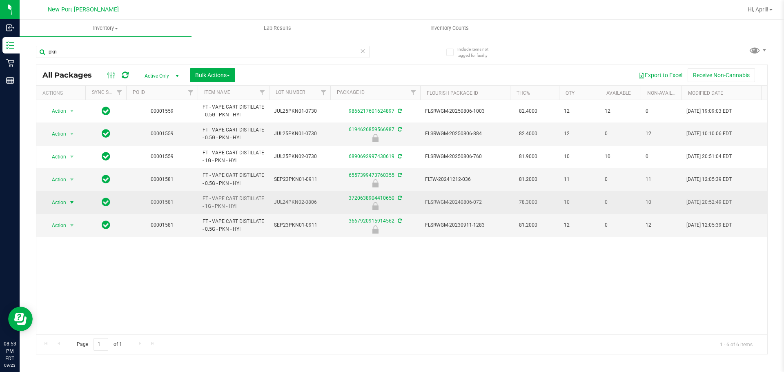
click at [71, 203] on span "select" at bounding box center [72, 202] width 7 height 7
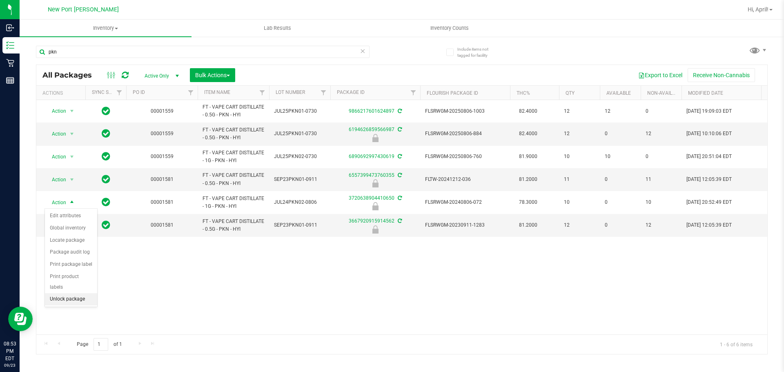
click at [69, 293] on li "Unlock package" at bounding box center [71, 299] width 52 height 12
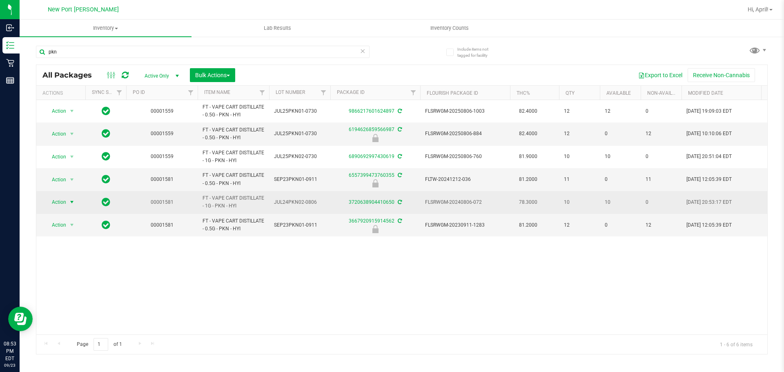
click at [71, 203] on span "select" at bounding box center [72, 202] width 7 height 7
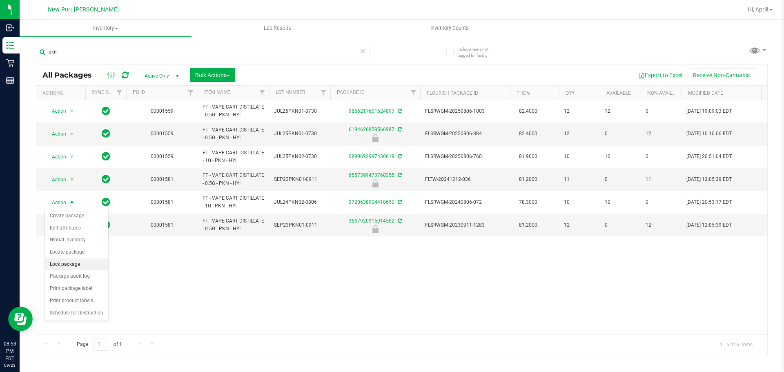
click at [71, 262] on li "Lock package" at bounding box center [76, 264] width 63 height 12
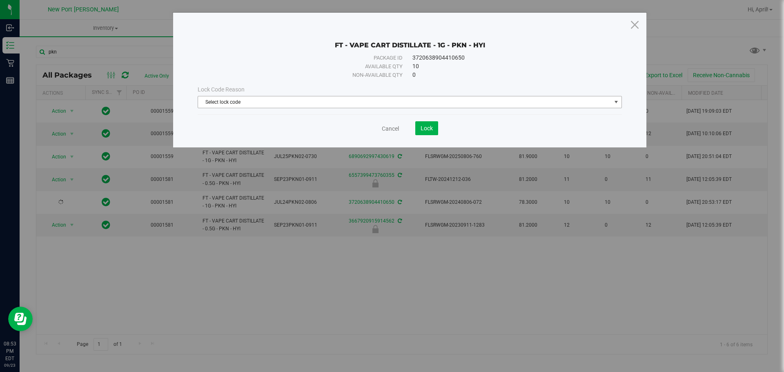
click at [268, 103] on span "Select lock code" at bounding box center [404, 101] width 413 height 11
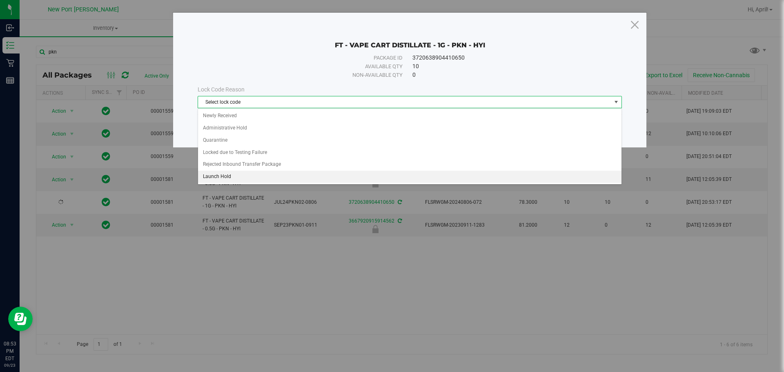
click at [231, 175] on li "Launch Hold" at bounding box center [409, 177] width 423 height 12
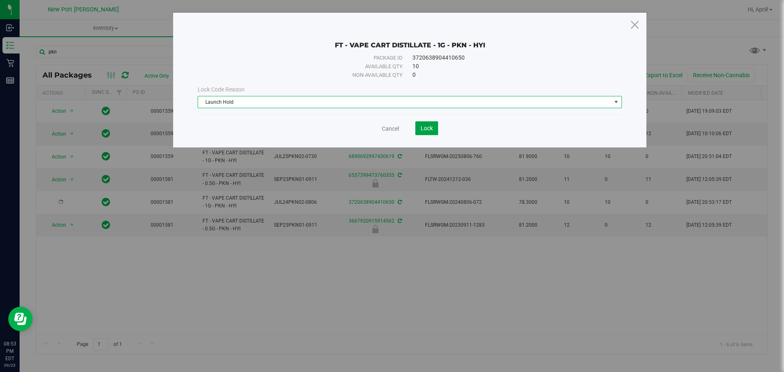
click at [425, 127] on span "Lock" at bounding box center [426, 128] width 12 height 7
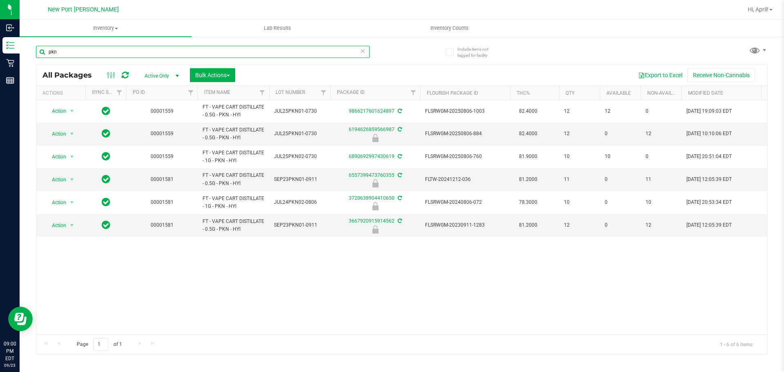
click at [69, 54] on input "pkn" at bounding box center [202, 52] width 333 height 12
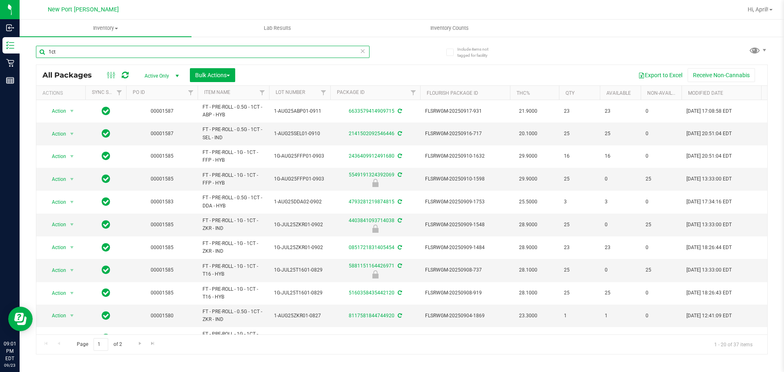
type input "1ct"
click at [222, 87] on th "Item Name" at bounding box center [233, 93] width 71 height 14
